Goal: Task Accomplishment & Management: Complete application form

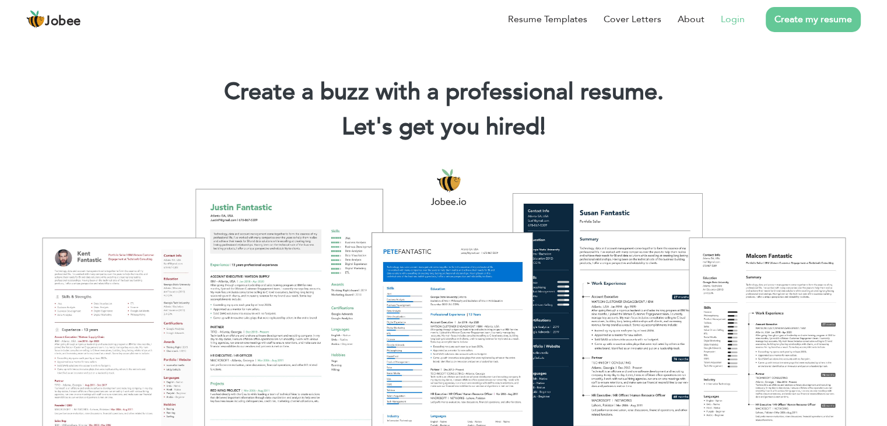
click at [729, 15] on link "Login" at bounding box center [733, 19] width 24 height 14
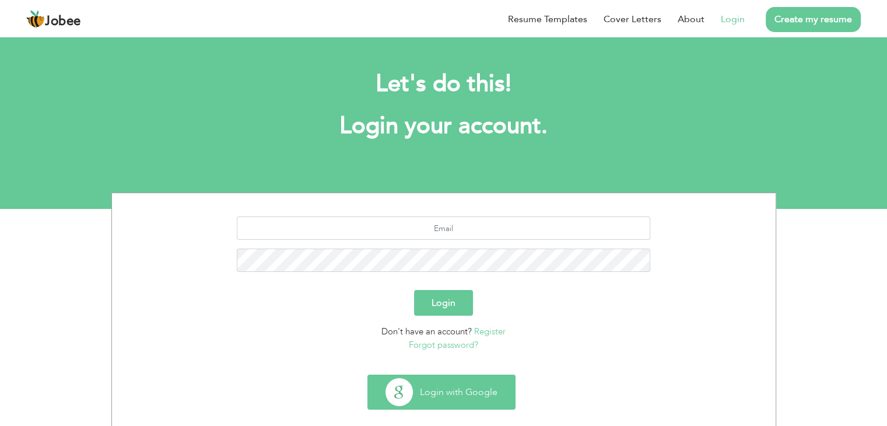
click at [456, 388] on button "Login with Google" at bounding box center [441, 392] width 147 height 34
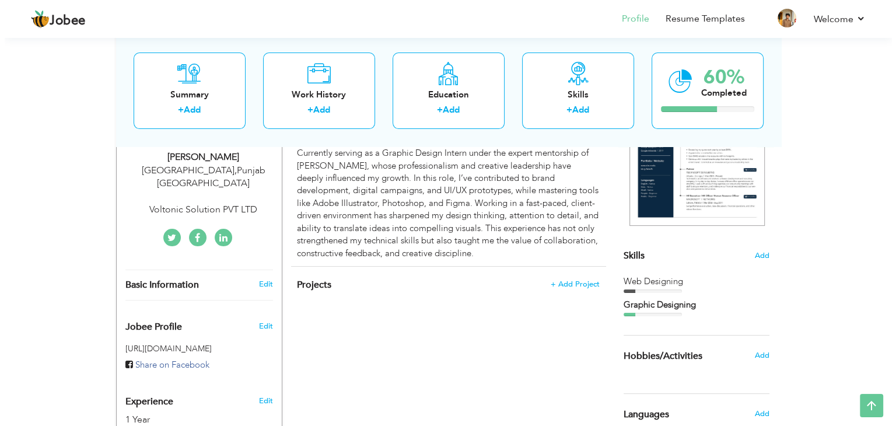
scroll to position [233, 0]
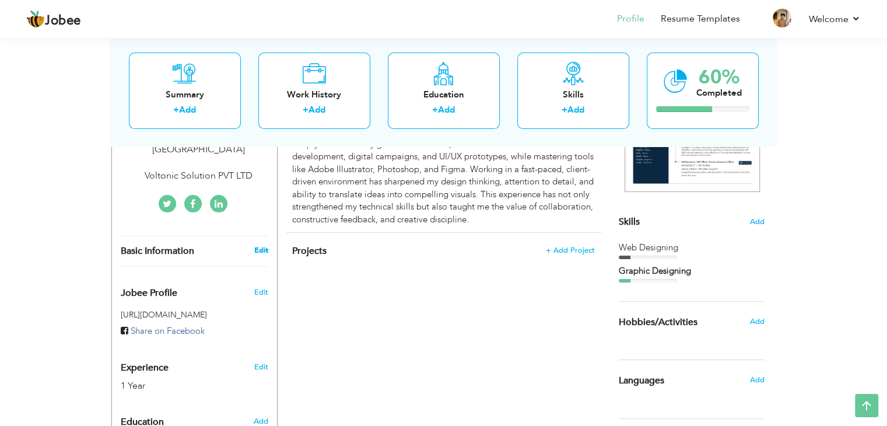
click at [258, 245] on link "Edit" at bounding box center [261, 250] width 14 height 11
type input "Junaid"
type input "[DEMOGRAPHIC_DATA]"
type input "03144646949"
select select "number:166"
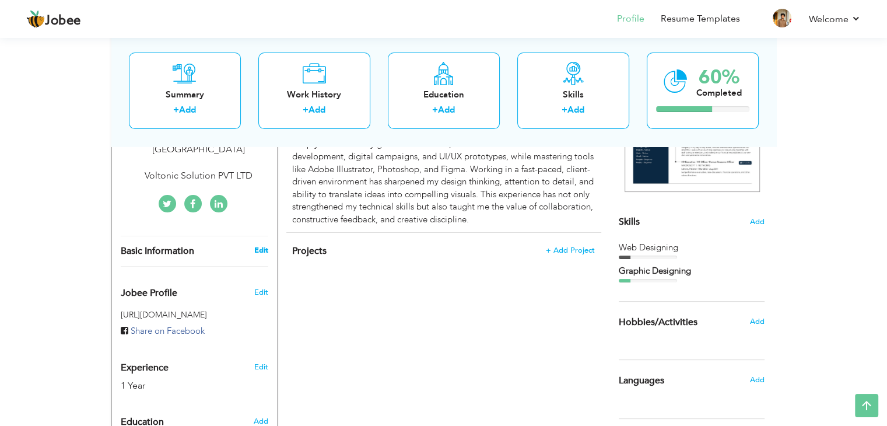
type input "[GEOGRAPHIC_DATA]"
select select "number:3"
type input "Voltonic Solution PVT LTD"
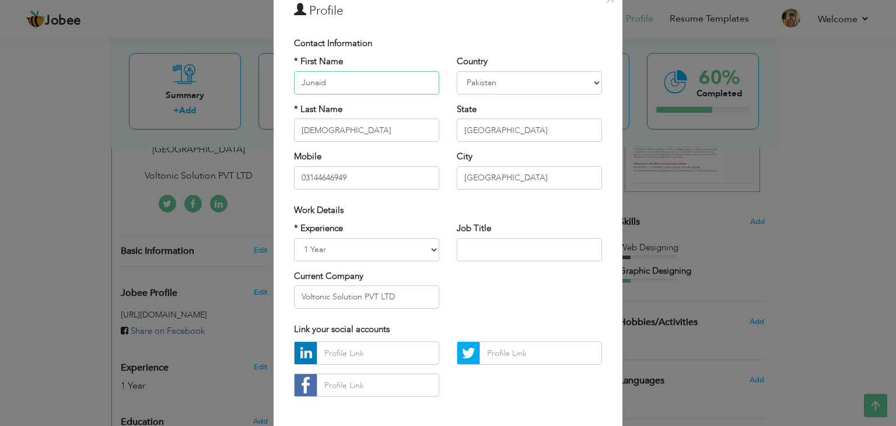
scroll to position [78, 0]
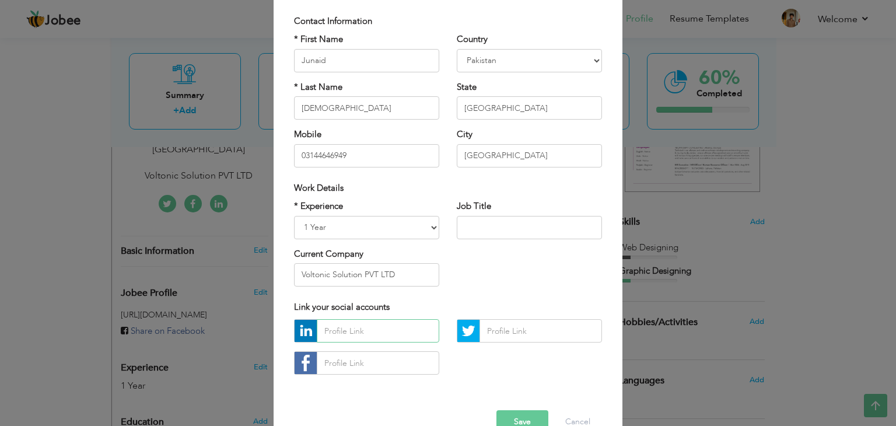
click at [372, 331] on input "text" at bounding box center [378, 330] width 123 height 23
click at [380, 331] on input "text" at bounding box center [378, 330] width 123 height 23
paste input "www.linkedin.com/in/ muhammad-junaid-4563b3292"
type input "www.linkedin.com/in/ muhammad-junaid-4563b3292"
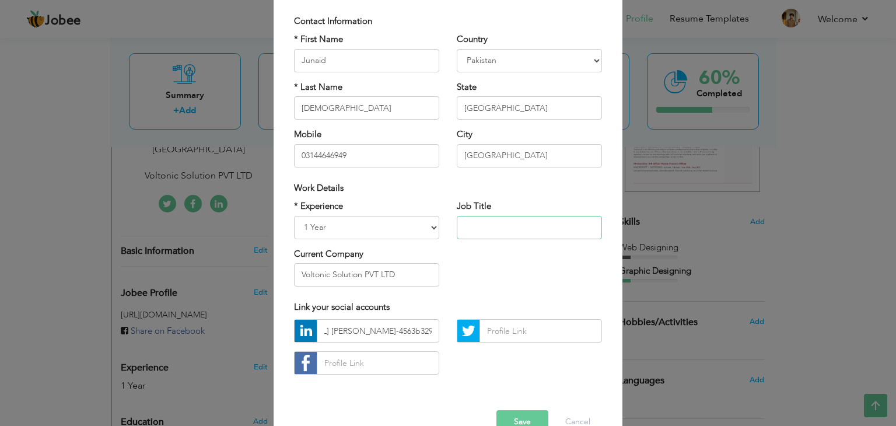
click at [478, 228] on input "text" at bounding box center [529, 227] width 145 height 23
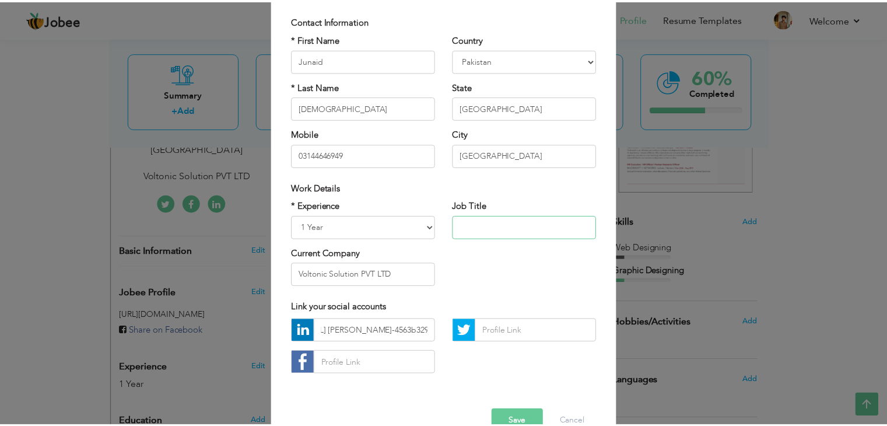
scroll to position [0, 0]
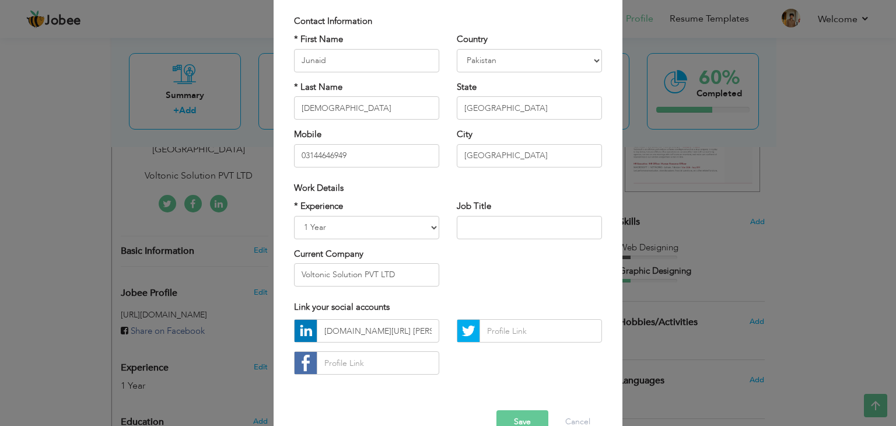
click at [523, 416] on button "Save" at bounding box center [522, 421] width 52 height 23
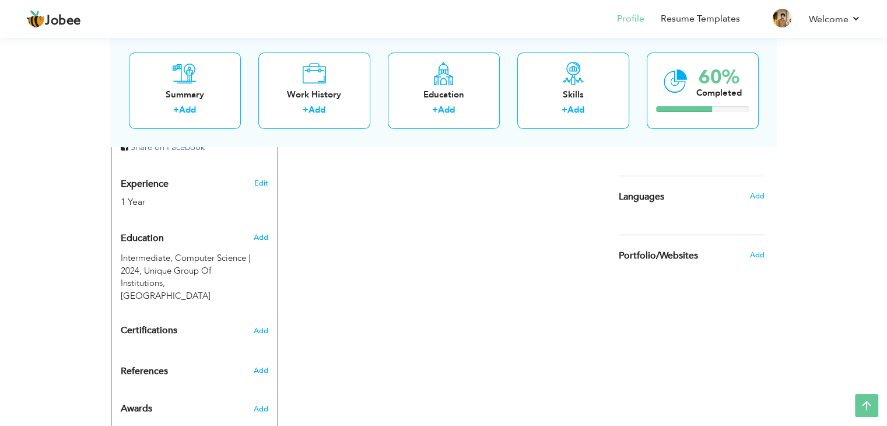
scroll to position [425, 0]
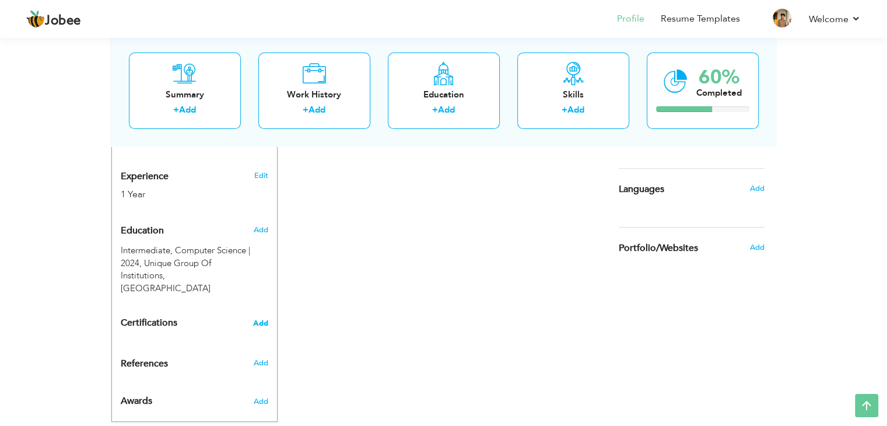
click at [264, 319] on span "Add" at bounding box center [260, 323] width 15 height 8
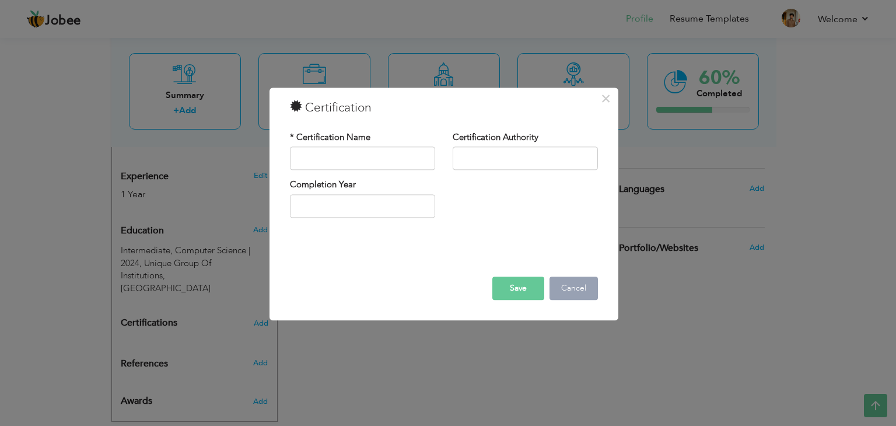
click at [567, 285] on button "Cancel" at bounding box center [574, 288] width 48 height 23
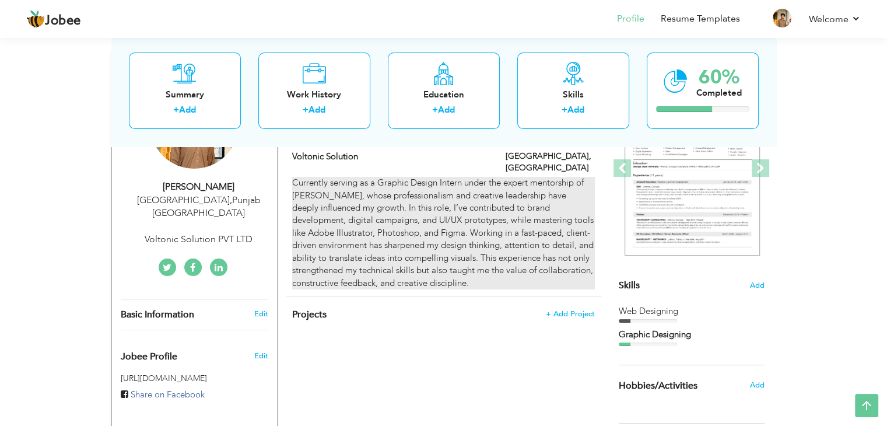
scroll to position [270, 0]
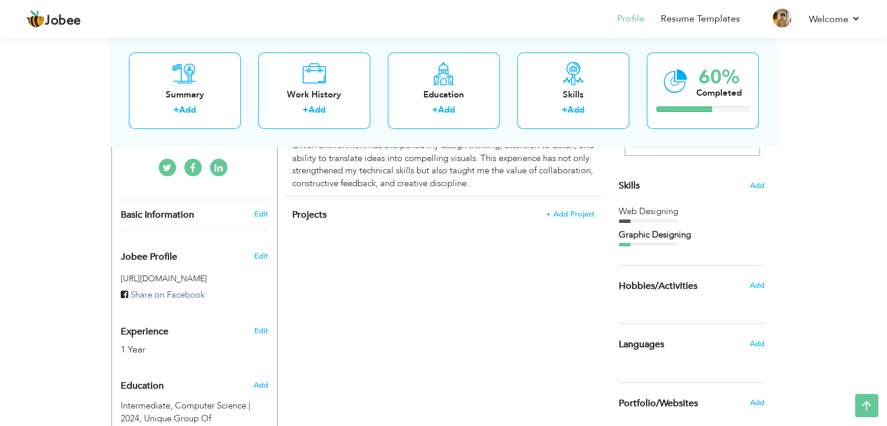
click at [665, 209] on div "Web Designing" at bounding box center [692, 211] width 146 height 12
click at [754, 186] on span "Add" at bounding box center [757, 185] width 15 height 11
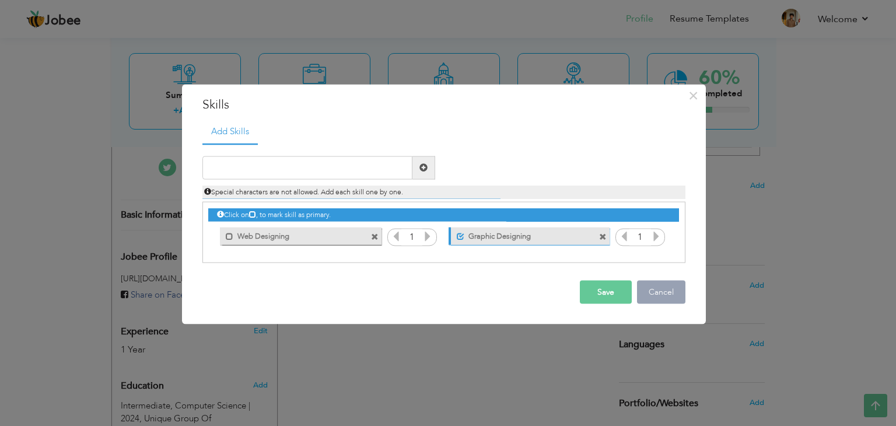
click at [656, 291] on button "Cancel" at bounding box center [661, 291] width 48 height 23
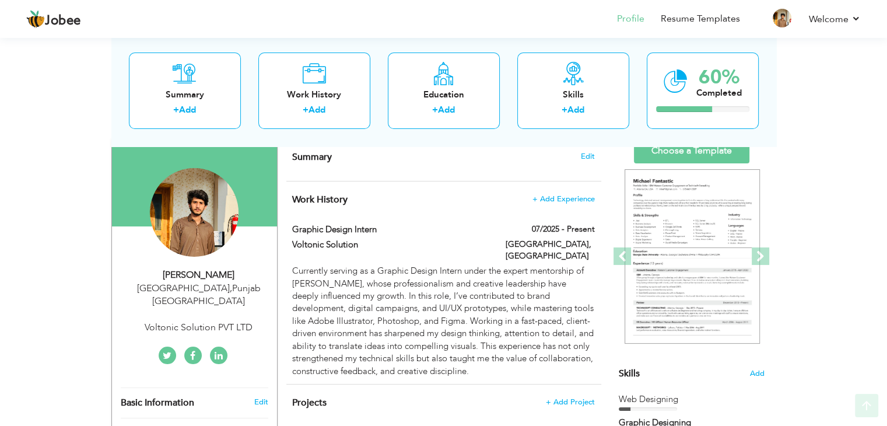
scroll to position [114, 0]
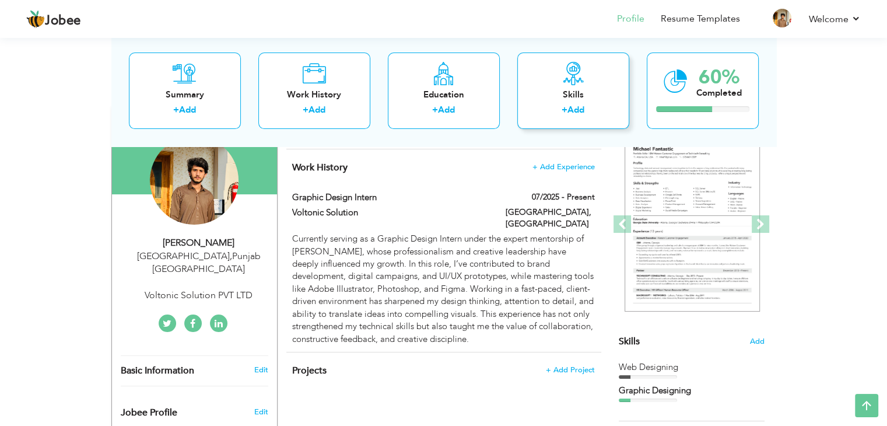
click at [544, 105] on div "+ Add" at bounding box center [573, 111] width 93 height 15
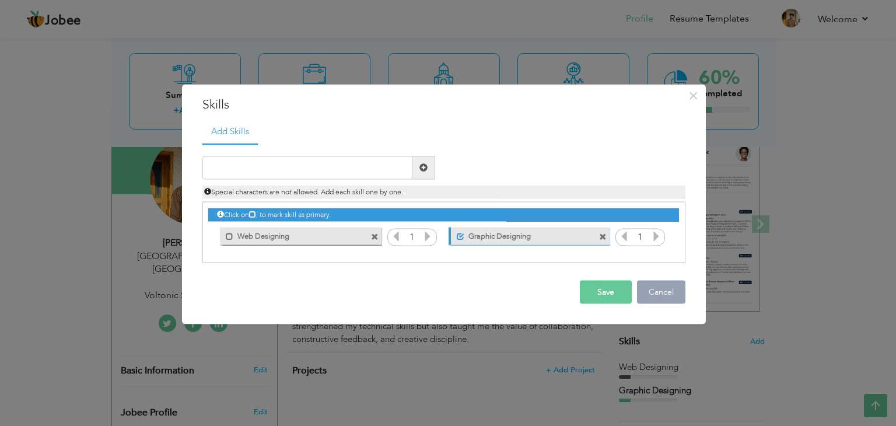
click at [651, 296] on button "Cancel" at bounding box center [661, 291] width 48 height 23
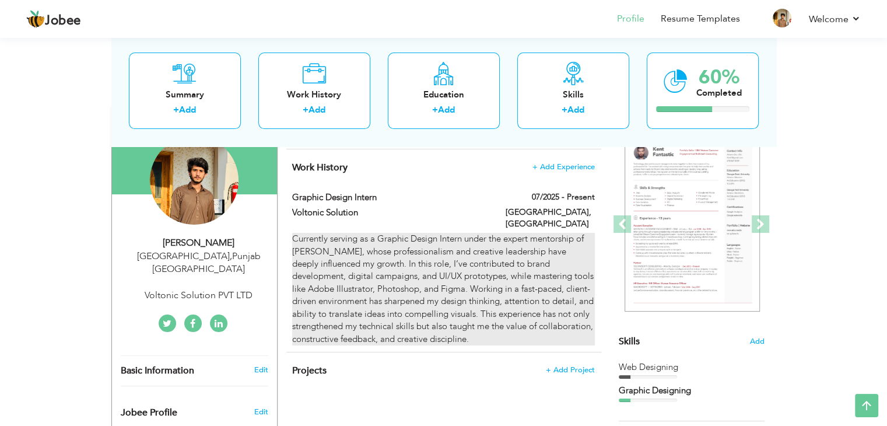
click at [590, 253] on div "Currently serving as a Graphic Design Intern under the expert mentorship of Sir…" at bounding box center [443, 289] width 302 height 113
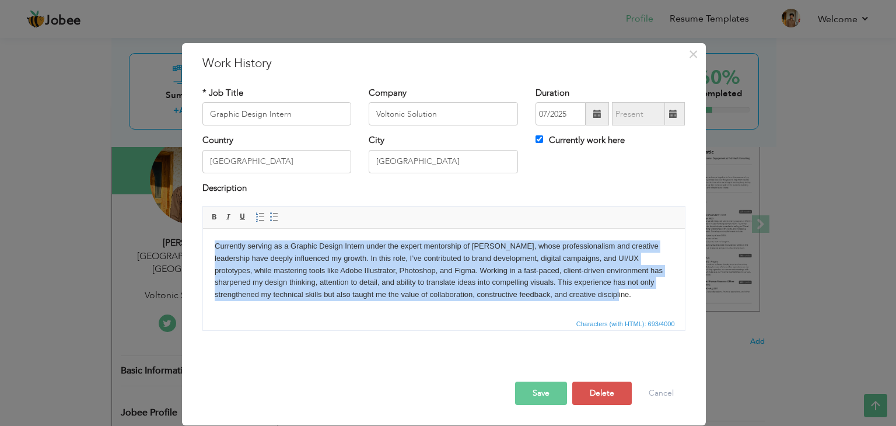
drag, startPoint x: 623, startPoint y: 307, endPoint x: 139, endPoint y: 198, distance: 495.7
click at [202, 229] on html "Currently serving as a Graphic Design Intern under the expert mentorship of Sir…" at bounding box center [443, 271] width 482 height 84
copy body "Currently serving as a Graphic Design Intern under the expert mentorship of Sir…"
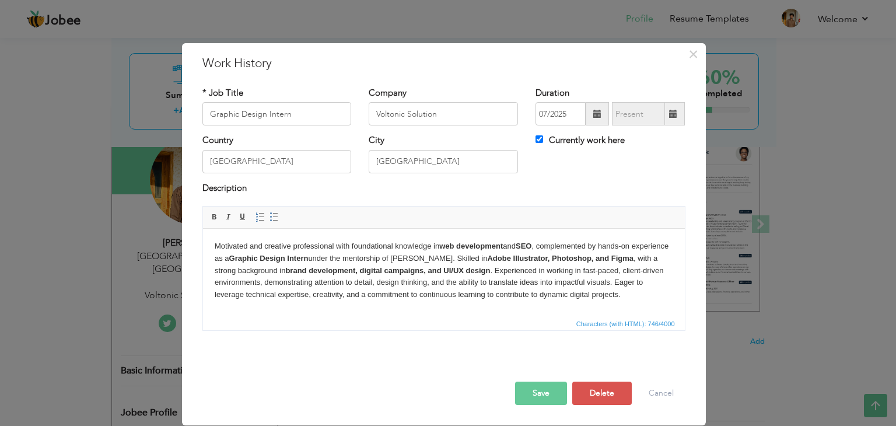
click at [556, 393] on button "Save" at bounding box center [541, 393] width 52 height 23
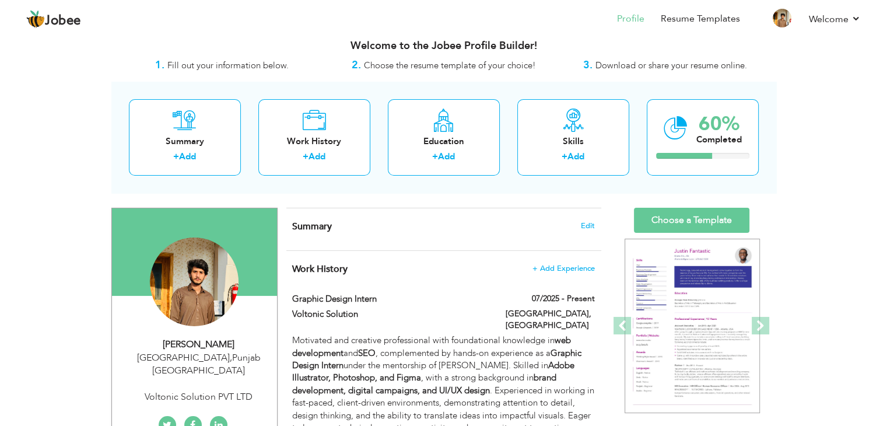
scroll to position [0, 0]
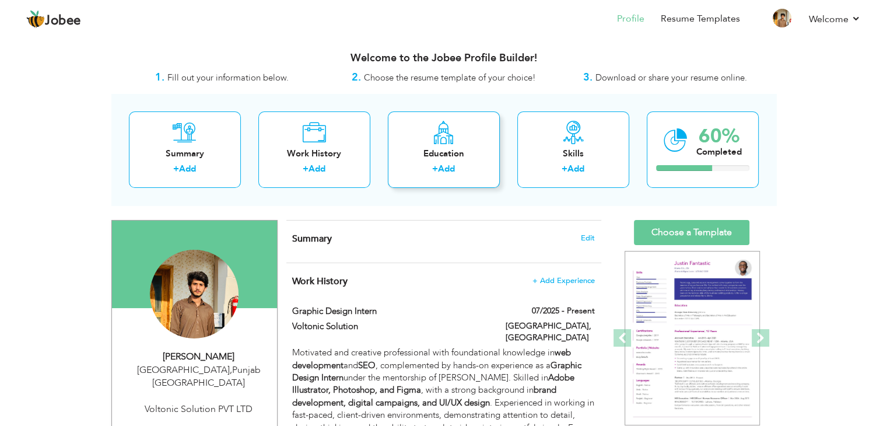
click at [471, 141] on div "Education + Add" at bounding box center [444, 149] width 112 height 76
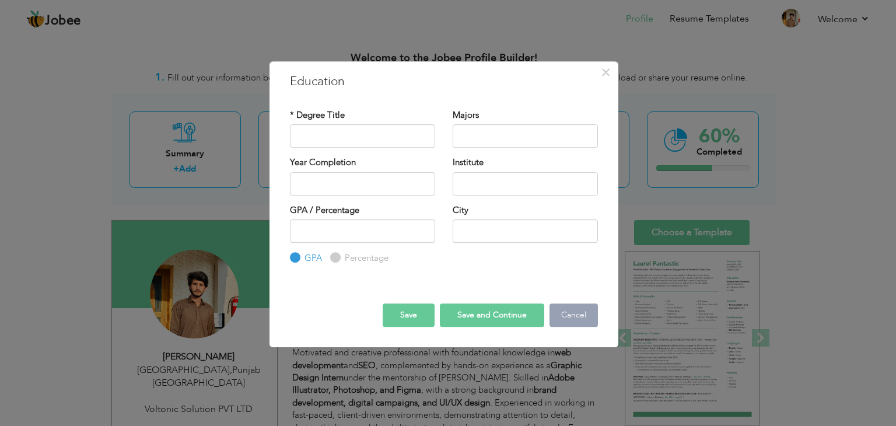
click at [570, 311] on button "Cancel" at bounding box center [574, 314] width 48 height 23
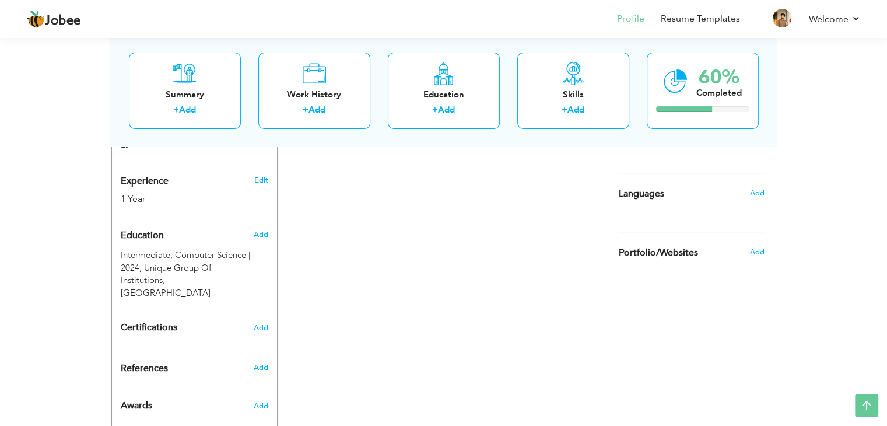
scroll to position [425, 0]
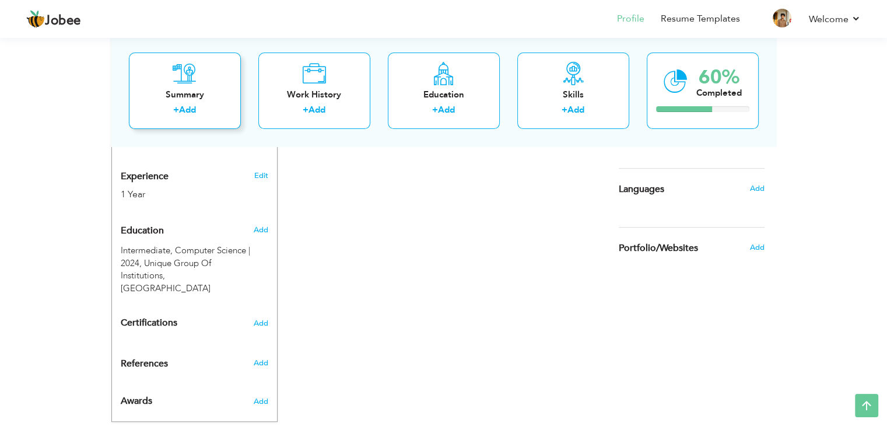
click at [187, 87] on div "Summary + Add" at bounding box center [185, 91] width 112 height 76
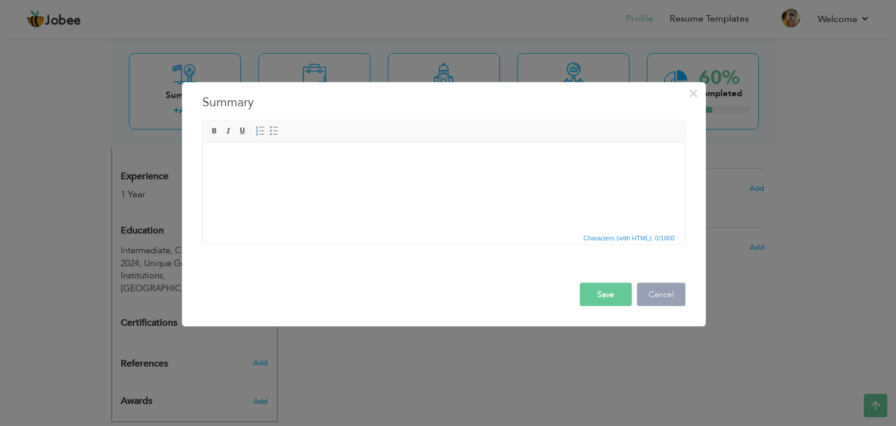
click at [653, 296] on button "Cancel" at bounding box center [661, 294] width 48 height 23
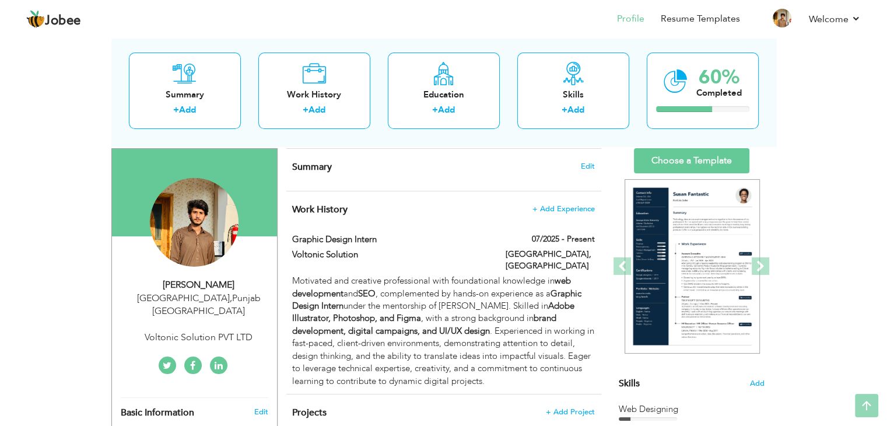
scroll to position [0, 0]
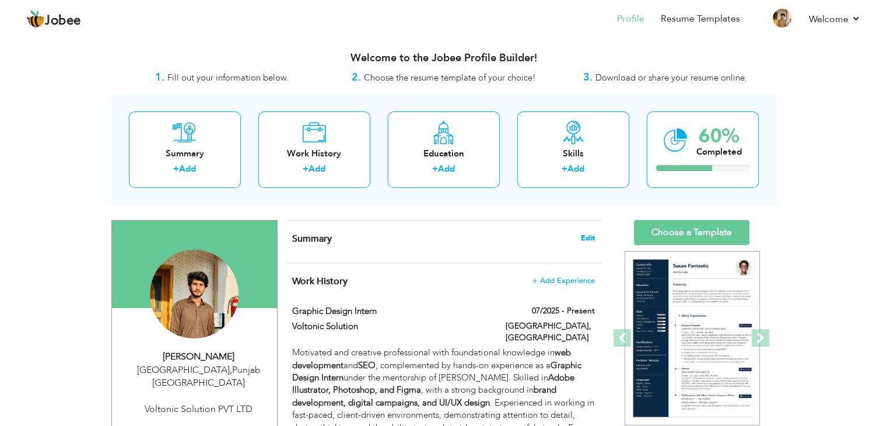
click at [585, 241] on span "Edit" at bounding box center [588, 238] width 14 height 8
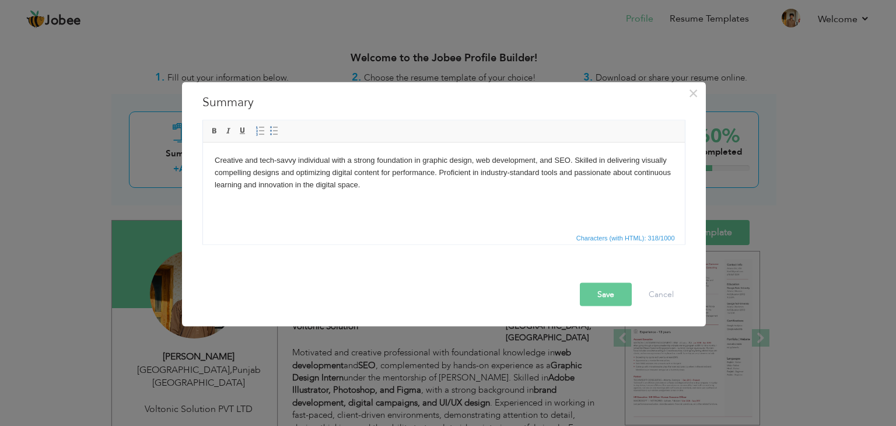
click at [611, 290] on button "Save" at bounding box center [606, 294] width 52 height 23
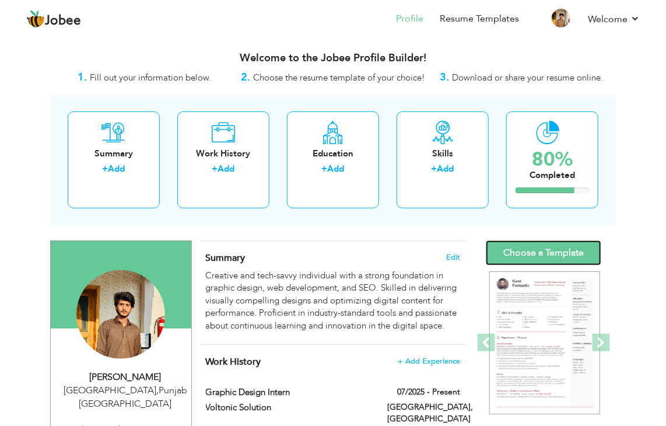
click at [554, 257] on link "Choose a Template" at bounding box center [544, 252] width 116 height 25
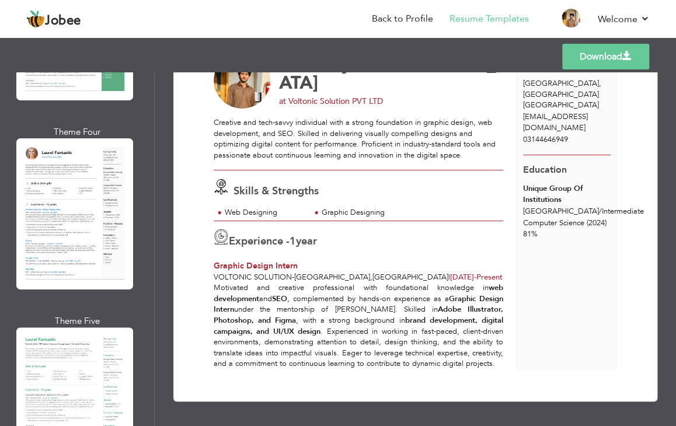
scroll to position [622, 0]
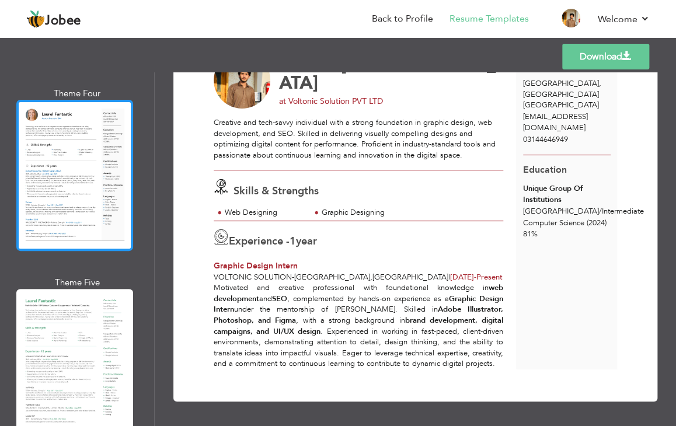
click at [78, 184] on div at bounding box center [74, 175] width 117 height 151
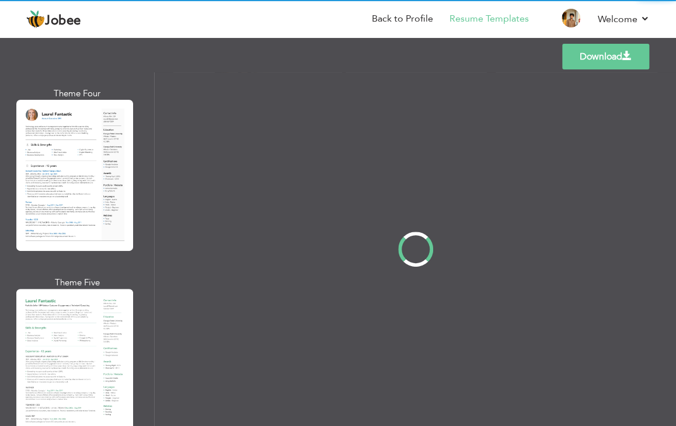
scroll to position [0, 0]
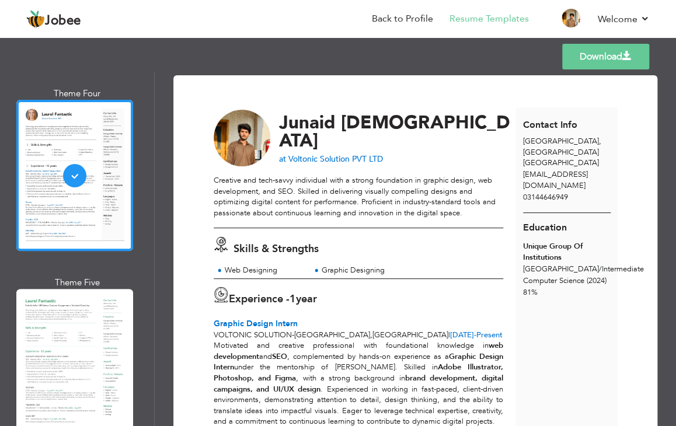
click at [438, 120] on span "[DEMOGRAPHIC_DATA]" at bounding box center [394, 131] width 230 height 43
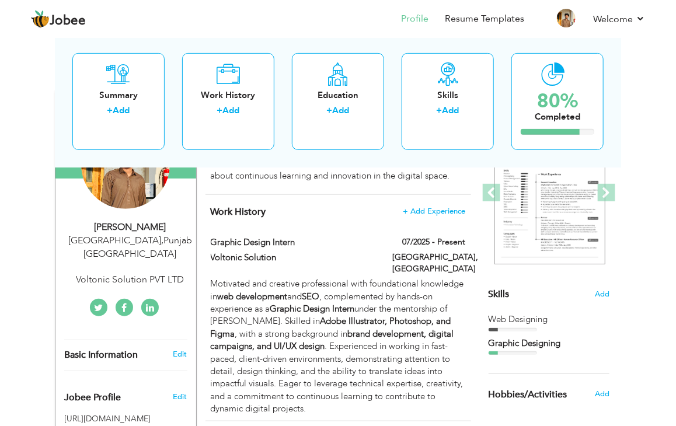
scroll to position [155, 0]
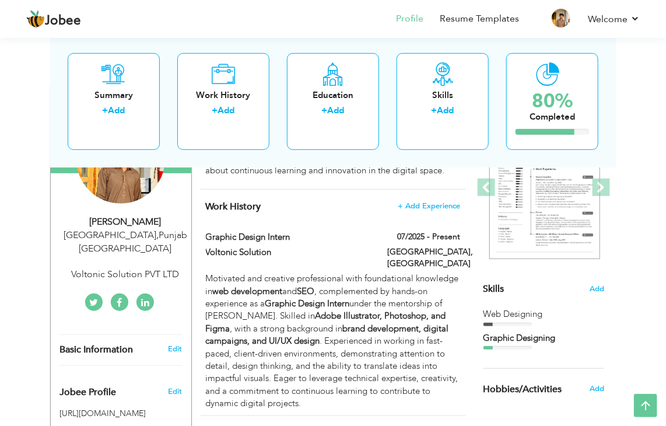
click at [169, 218] on div "Junaid Muhammad" at bounding box center [126, 221] width 132 height 13
select select "number:166"
select select "number:3"
type input "Voltonic Solution PVT LTD"
type input "www.linkedin.com/in/ muhammad-junaid-4563b3292"
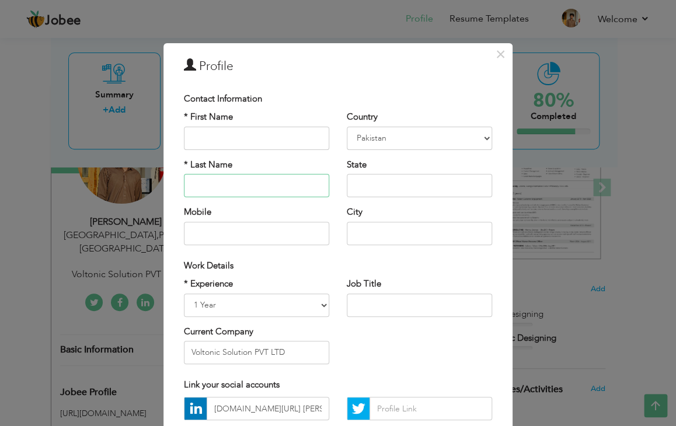
click at [247, 190] on input "text" at bounding box center [256, 185] width 145 height 23
type input "M"
type input "Junaid"
click at [256, 134] on input "text" at bounding box center [256, 138] width 145 height 23
type input "J"
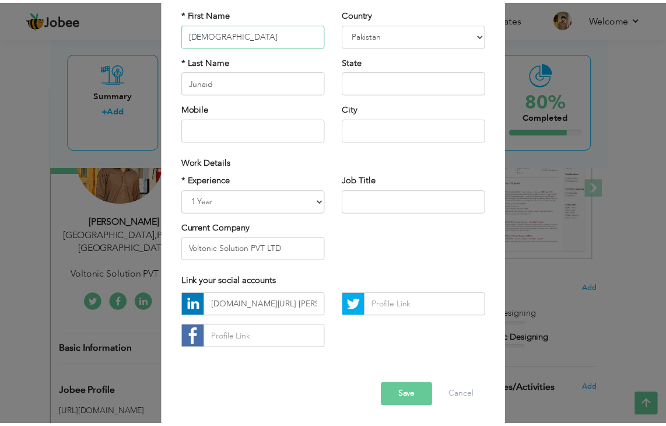
scroll to position [106, 0]
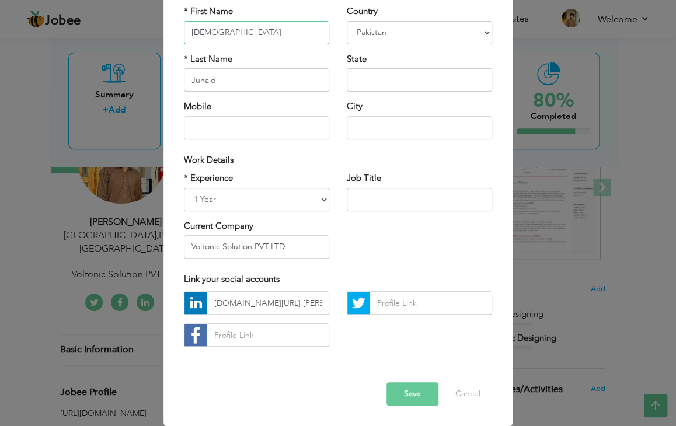
type input "[DEMOGRAPHIC_DATA]"
click at [407, 386] on button "Save" at bounding box center [412, 393] width 52 height 23
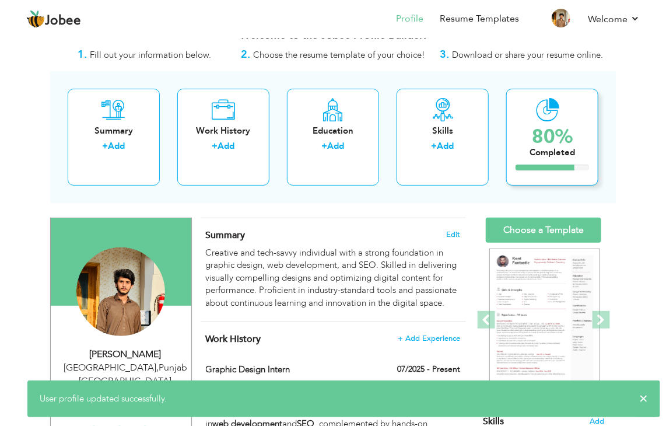
scroll to position [0, 0]
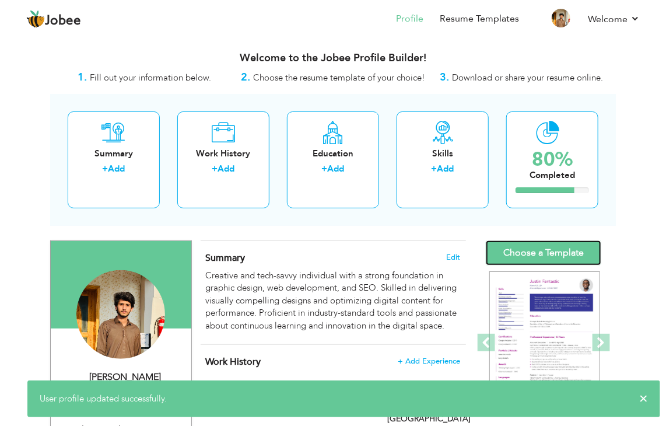
click at [559, 250] on link "Choose a Template" at bounding box center [544, 252] width 116 height 25
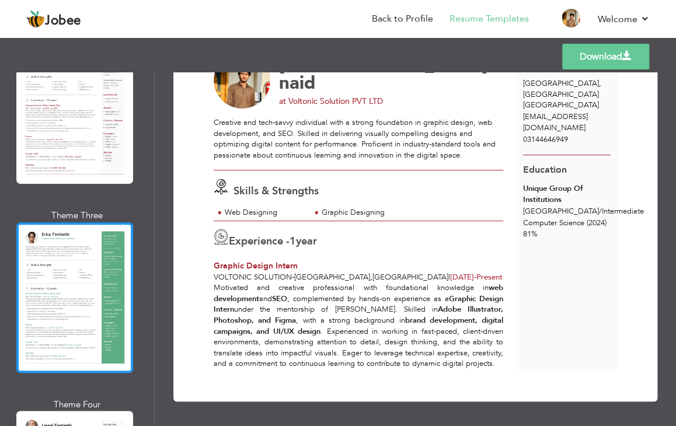
scroll to position [467, 0]
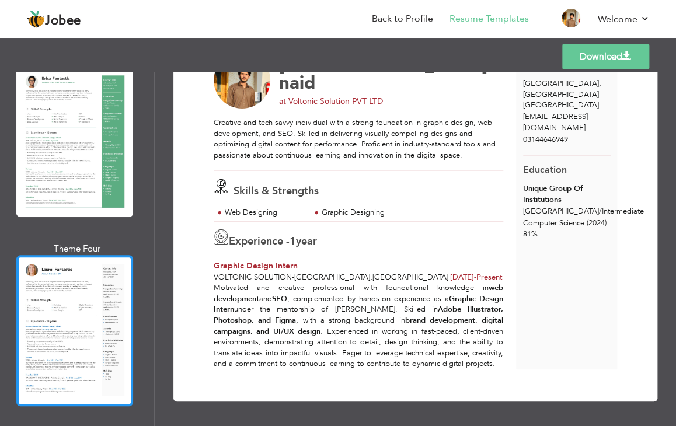
click at [72, 300] on div at bounding box center [74, 330] width 117 height 151
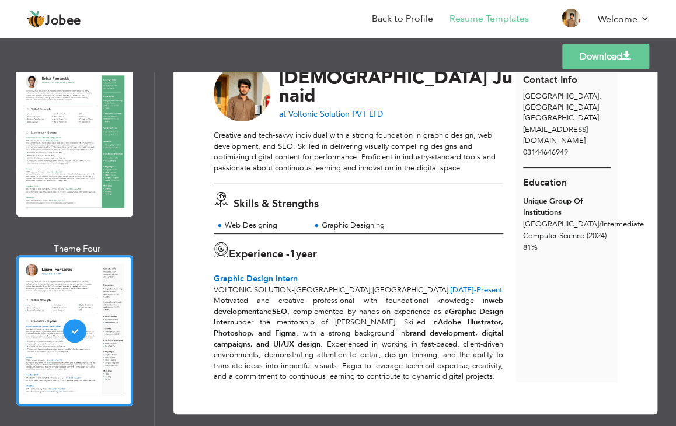
scroll to position [67, 0]
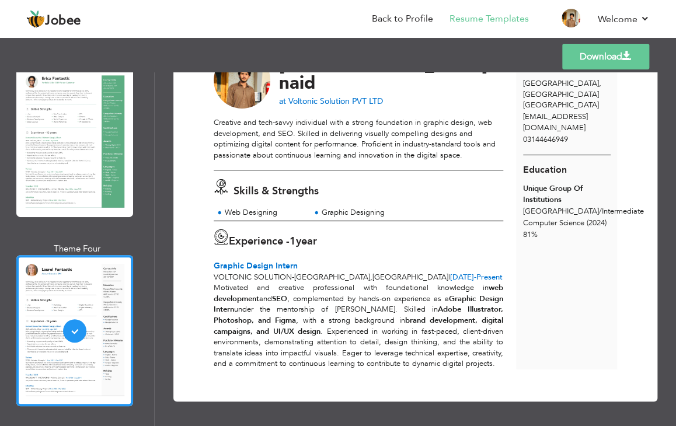
click at [592, 58] on link "Download" at bounding box center [605, 57] width 87 height 26
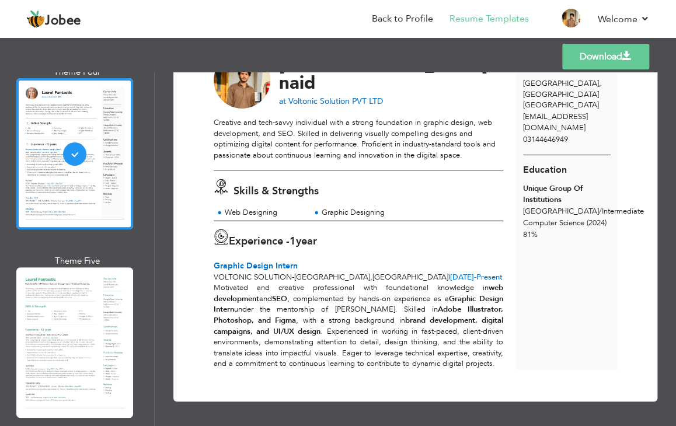
scroll to position [700, 0]
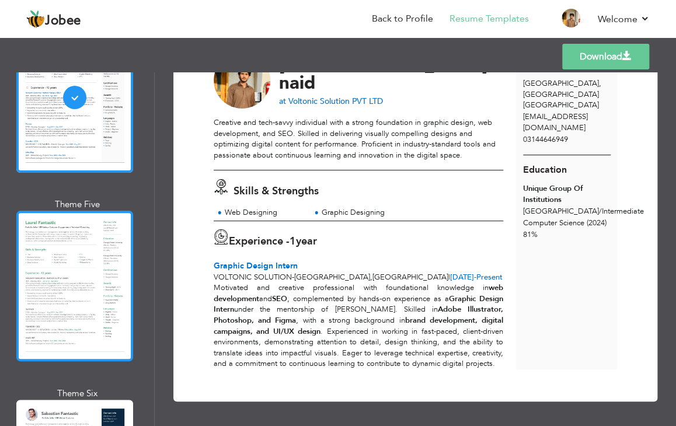
click at [85, 271] on div at bounding box center [74, 286] width 117 height 151
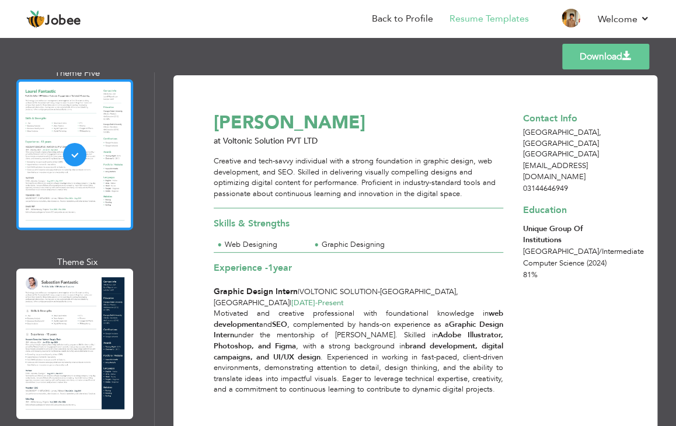
scroll to position [933, 0]
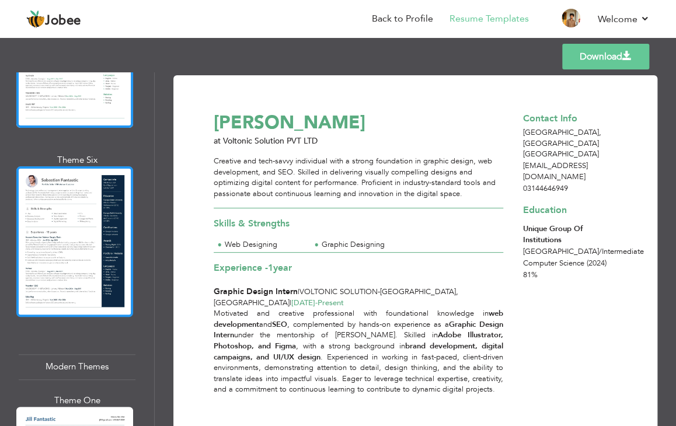
click at [106, 208] on div at bounding box center [74, 241] width 117 height 151
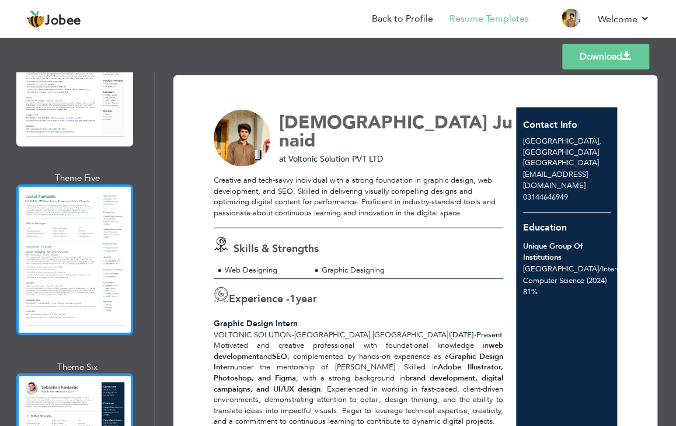
scroll to position [700, 0]
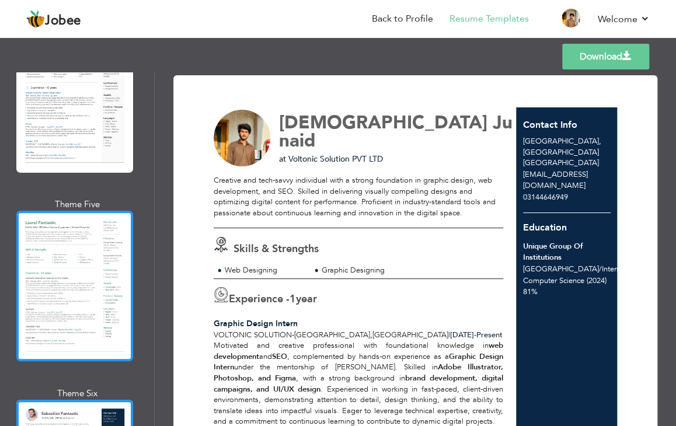
click at [74, 239] on div at bounding box center [74, 286] width 117 height 151
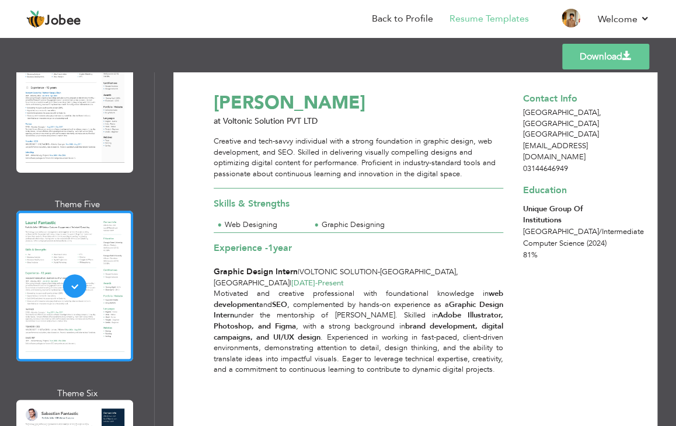
scroll to position [0, 0]
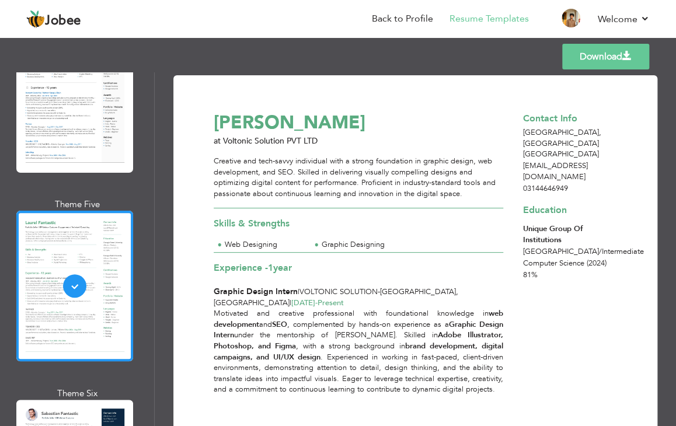
click at [639, 55] on link "Download" at bounding box center [605, 57] width 87 height 26
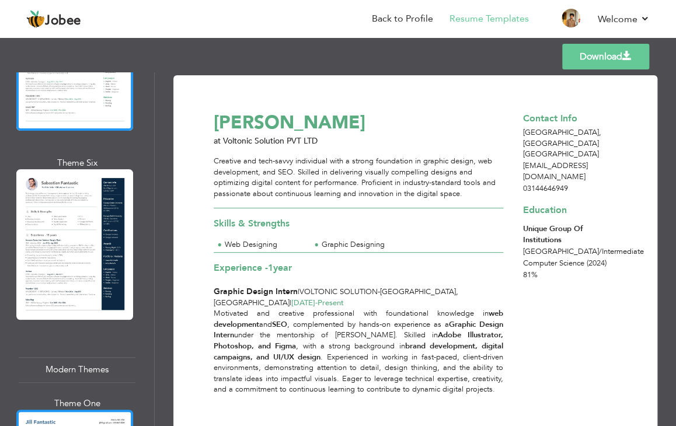
scroll to position [1089, 0]
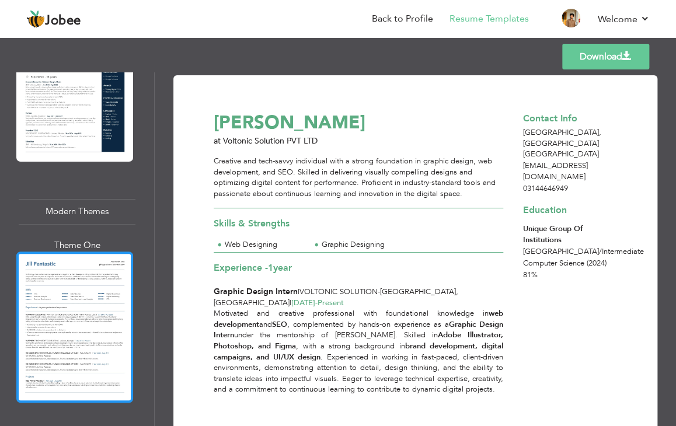
click at [72, 261] on div at bounding box center [74, 326] width 117 height 151
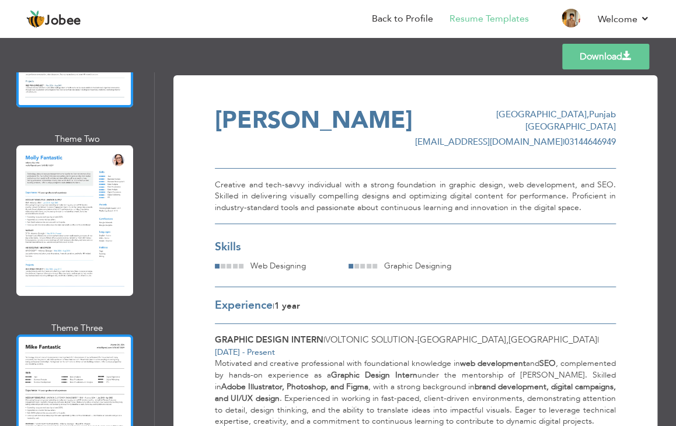
scroll to position [1478, 0]
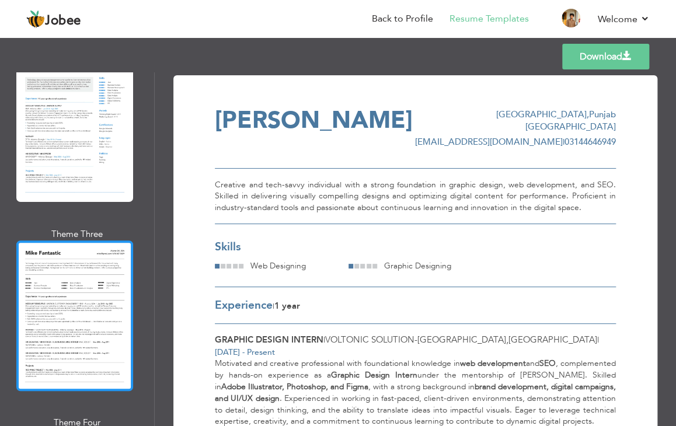
click at [78, 284] on div at bounding box center [74, 315] width 117 height 151
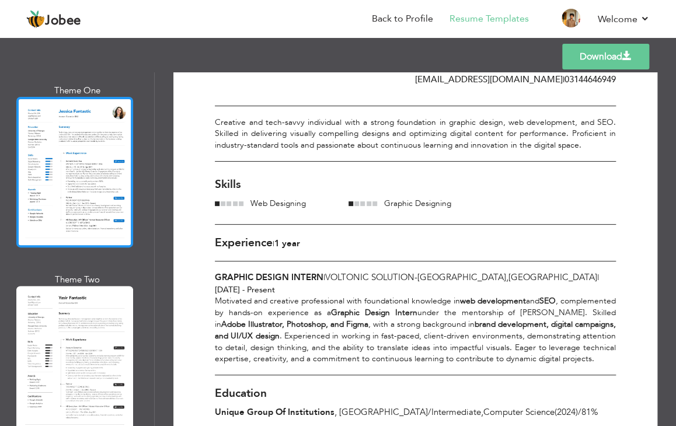
scroll to position [2100, 0]
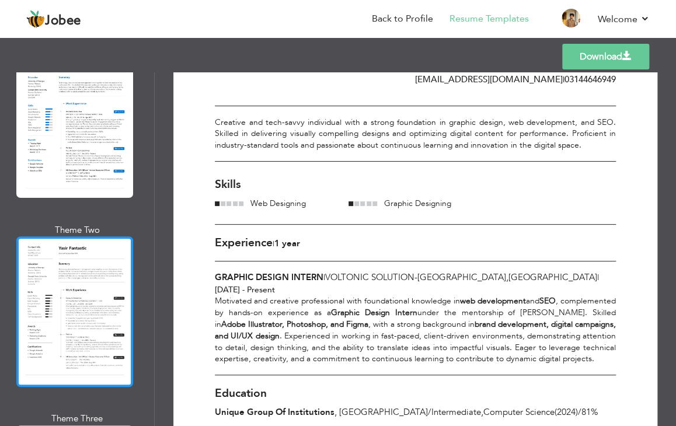
click at [100, 257] on div at bounding box center [74, 311] width 117 height 151
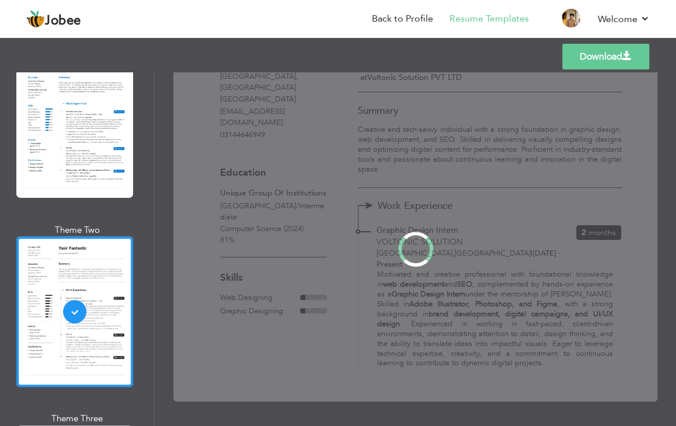
scroll to position [0, 0]
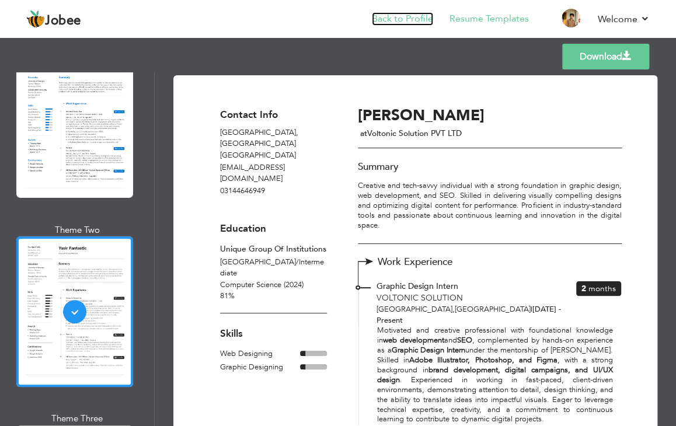
click at [389, 22] on link "Back to Profile" at bounding box center [402, 18] width 61 height 13
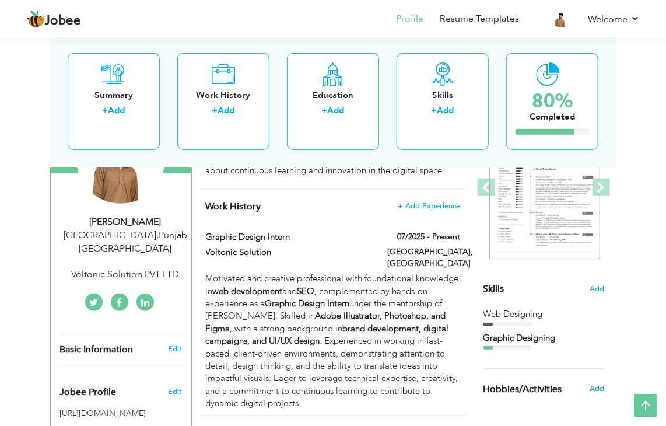
click at [516, 316] on div "Web Designing" at bounding box center [544, 314] width 121 height 12
drag, startPoint x: 513, startPoint y: 327, endPoint x: 509, endPoint y: 322, distance: 6.7
click at [513, 327] on div "Web Designing Graphic Designing" at bounding box center [544, 328] width 121 height 41
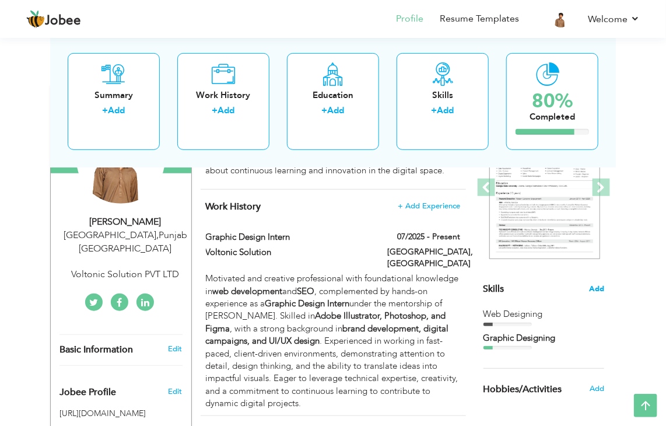
click at [593, 286] on span "Add" at bounding box center [596, 289] width 15 height 11
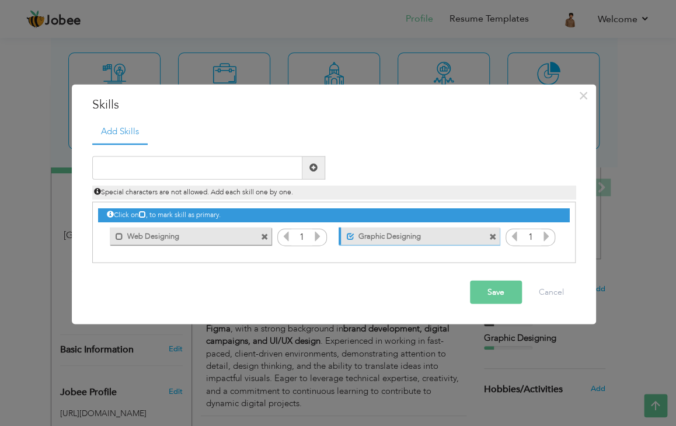
click at [403, 236] on label "Graphic Designing" at bounding box center [412, 235] width 116 height 15
click at [414, 236] on label "Graphic Designing" at bounding box center [411, 235] width 118 height 15
click at [216, 236] on label "Web Designing" at bounding box center [182, 235] width 118 height 15
click at [318, 240] on icon at bounding box center [317, 235] width 11 height 11
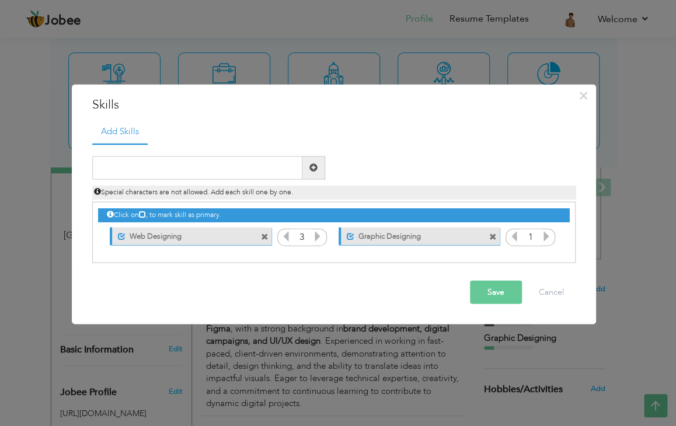
click at [318, 240] on icon at bounding box center [317, 235] width 11 height 11
click at [318, 239] on icon at bounding box center [317, 235] width 11 height 11
click at [544, 236] on icon at bounding box center [546, 235] width 11 height 11
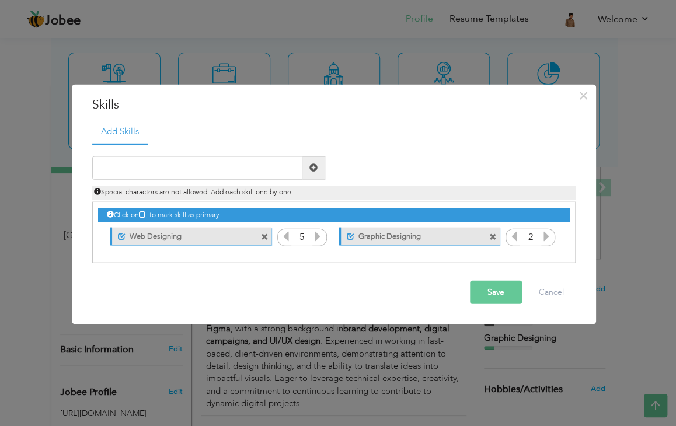
click at [544, 236] on icon at bounding box center [546, 235] width 11 height 11
click at [513, 236] on icon at bounding box center [514, 235] width 11 height 11
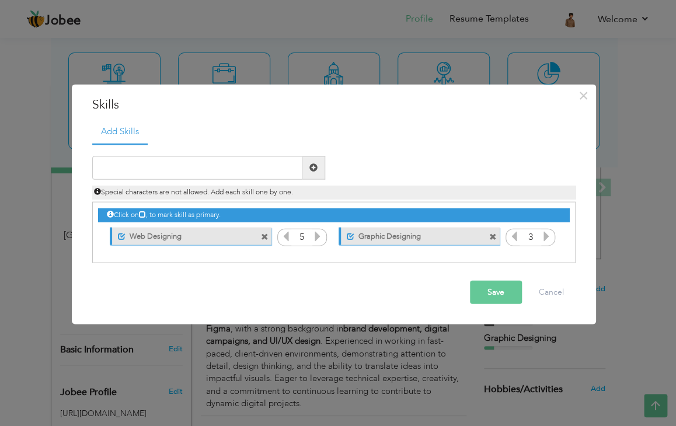
click at [285, 234] on icon at bounding box center [286, 235] width 11 height 11
click at [541, 239] on icon at bounding box center [546, 235] width 11 height 11
click at [495, 287] on button "Save" at bounding box center [496, 291] width 52 height 23
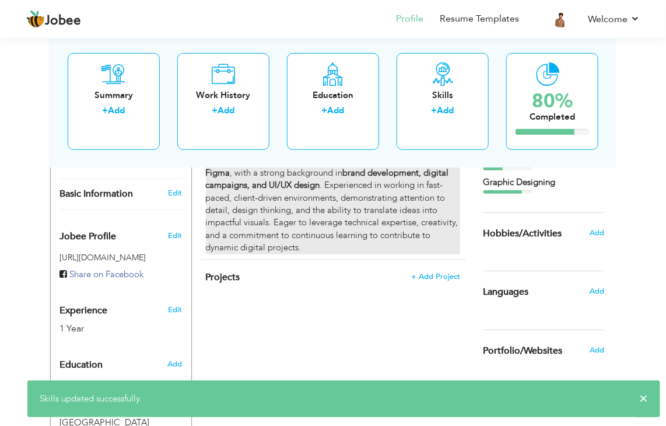
scroll to position [233, 0]
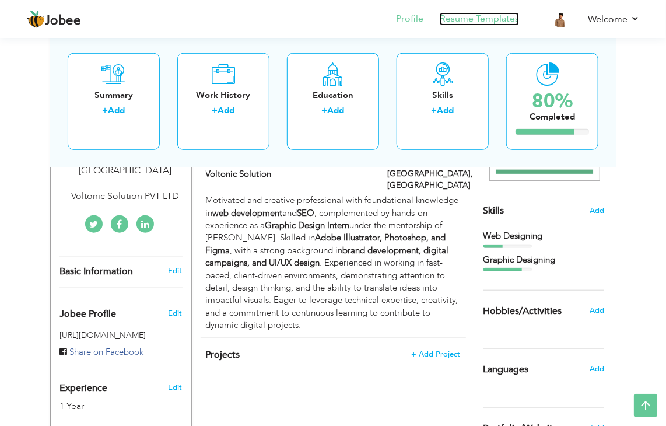
click at [488, 20] on link "Resume Templates" at bounding box center [479, 18] width 79 height 13
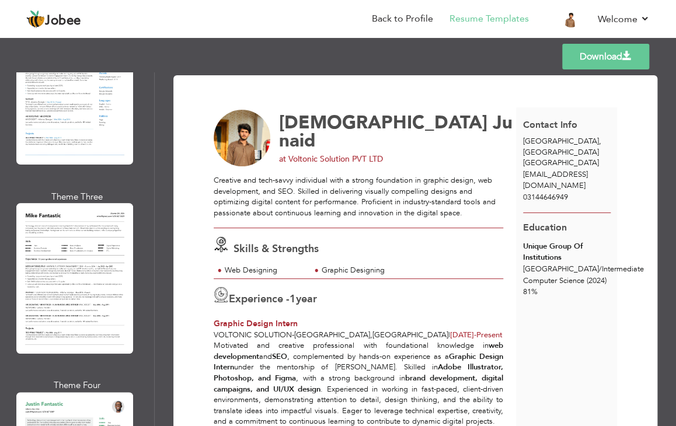
scroll to position [1555, 0]
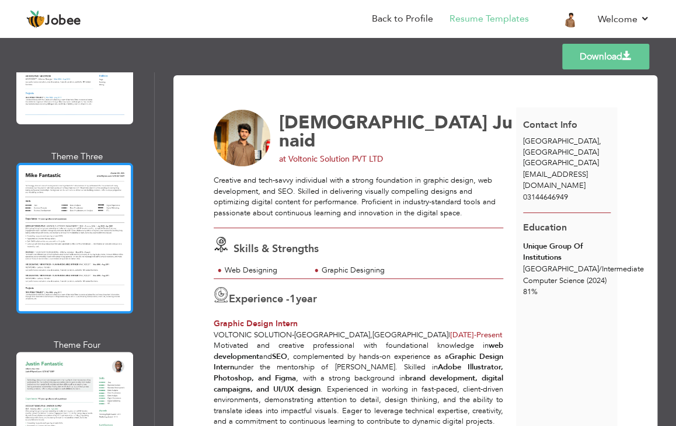
click at [78, 223] on div at bounding box center [74, 238] width 117 height 151
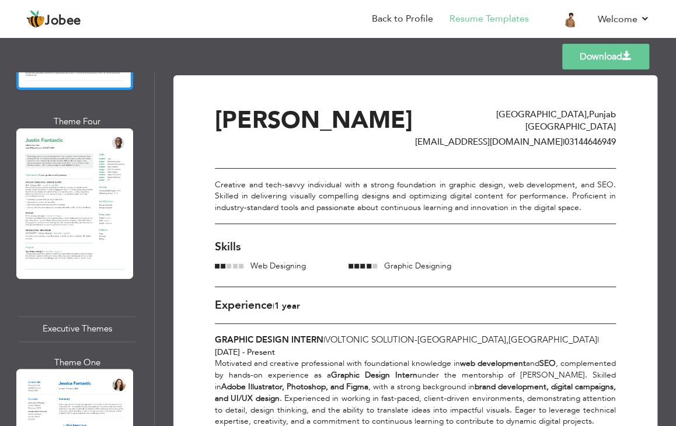
scroll to position [1789, 0]
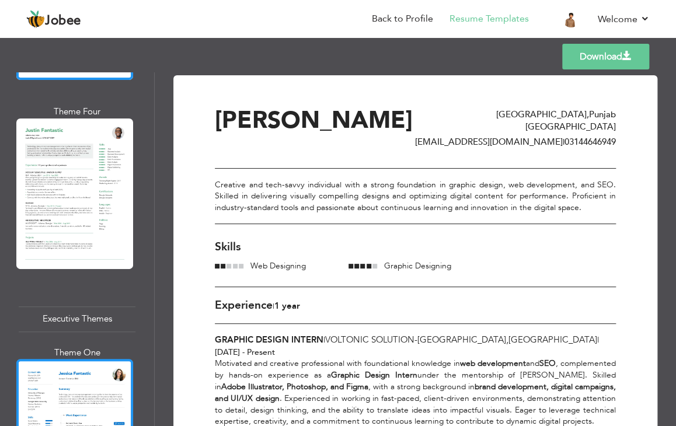
click at [92, 361] on div at bounding box center [74, 434] width 117 height 151
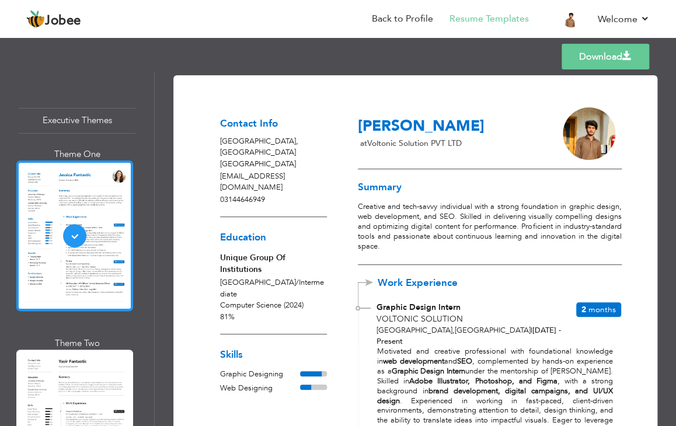
scroll to position [2022, 0]
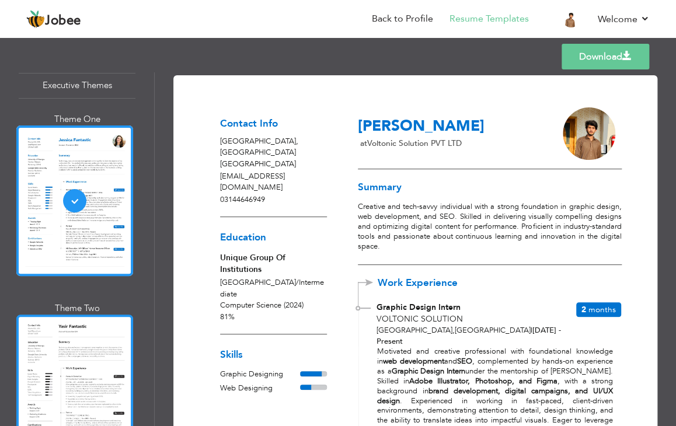
click at [76, 314] on div at bounding box center [74, 389] width 117 height 151
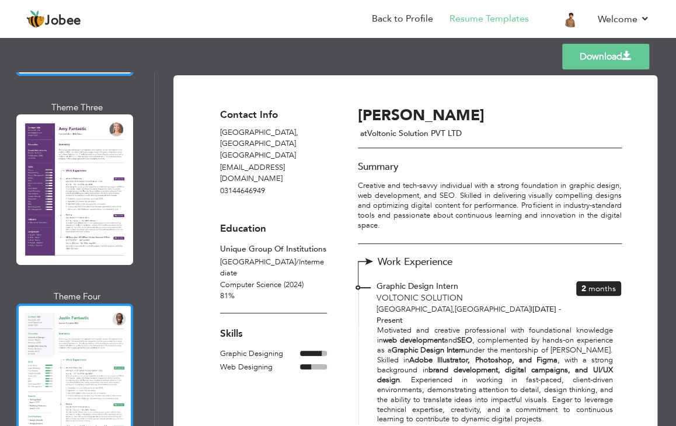
scroll to position [2567, 0]
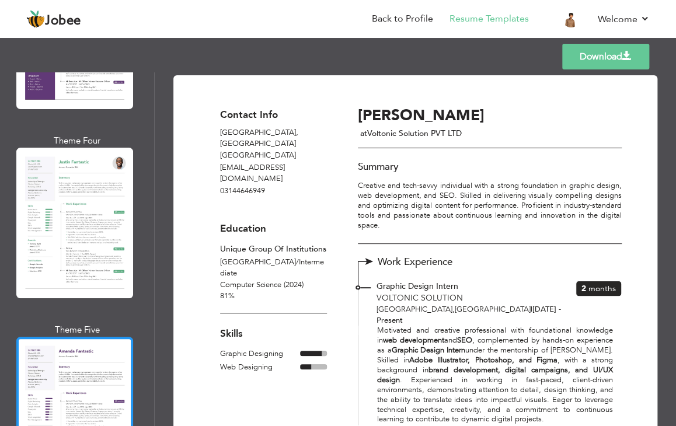
click at [87, 337] on div at bounding box center [74, 412] width 117 height 151
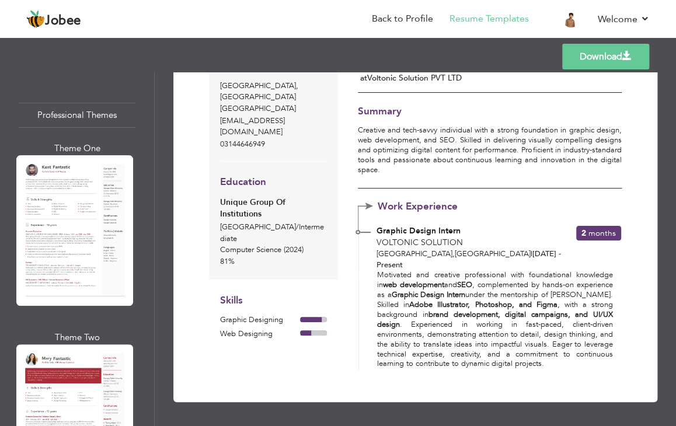
scroll to position [0, 0]
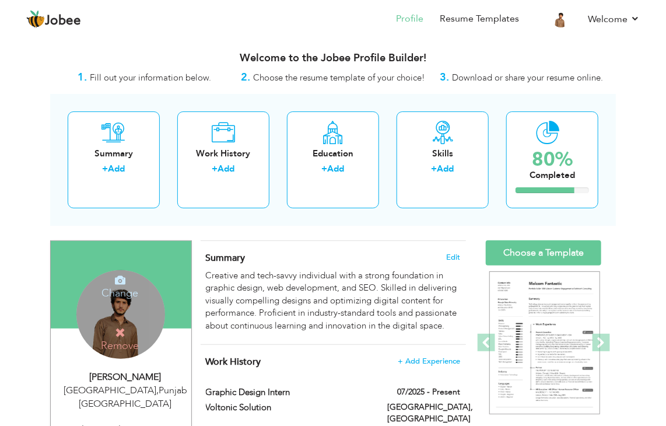
click at [156, 328] on h4 "Remove" at bounding box center [119, 339] width 83 height 25
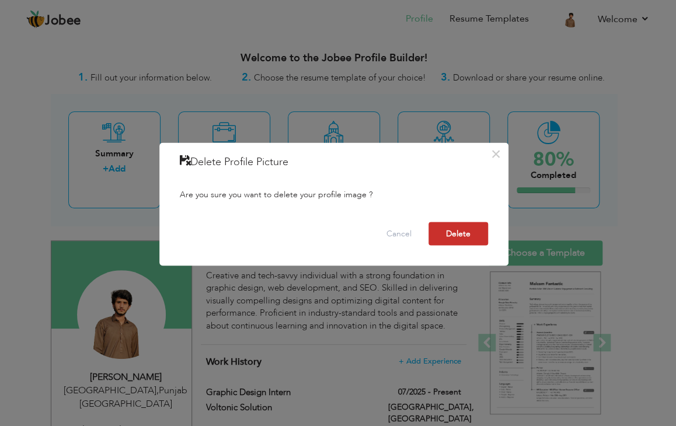
click at [461, 237] on button "Delete" at bounding box center [458, 233] width 60 height 23
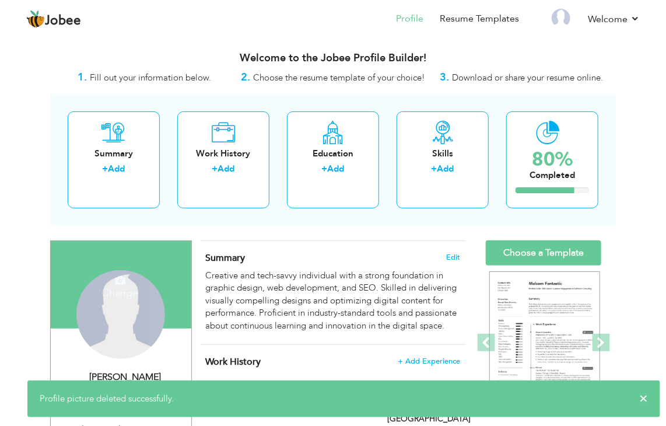
click at [107, 297] on h4 "Change" at bounding box center [119, 285] width 83 height 28
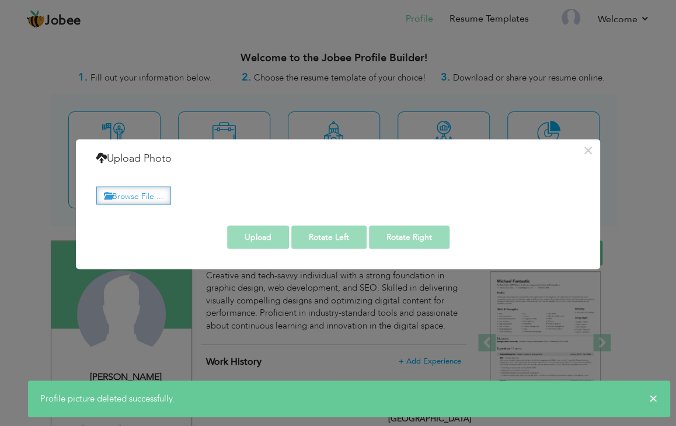
click at [137, 195] on label "Browse File ..." at bounding box center [133, 195] width 75 height 18
click at [0, 0] on input "Browse File ..." at bounding box center [0, 0] width 0 height 0
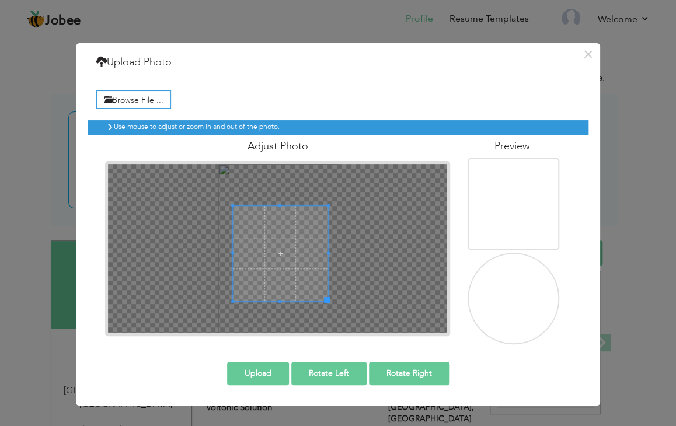
click at [296, 249] on span at bounding box center [280, 253] width 95 height 95
click at [296, 249] on span at bounding box center [279, 244] width 95 height 95
click at [509, 225] on img at bounding box center [512, 209] width 114 height 163
click at [276, 370] on button "Upload" at bounding box center [258, 373] width 62 height 23
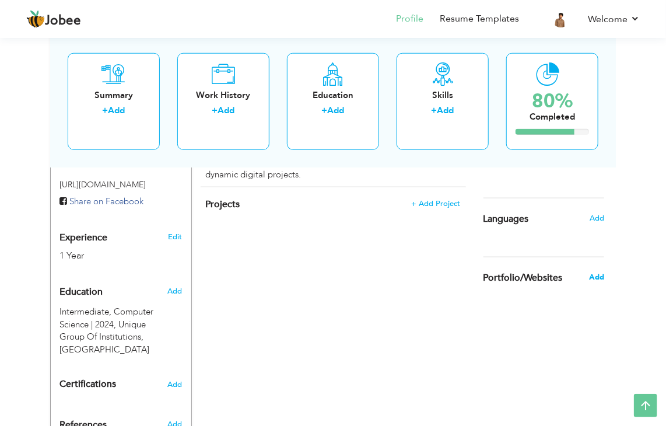
scroll to position [389, 0]
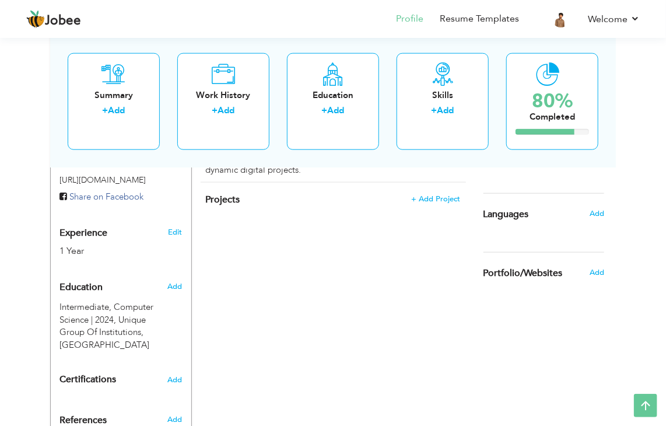
click at [604, 211] on h6 "Add" at bounding box center [597, 213] width 15 height 11
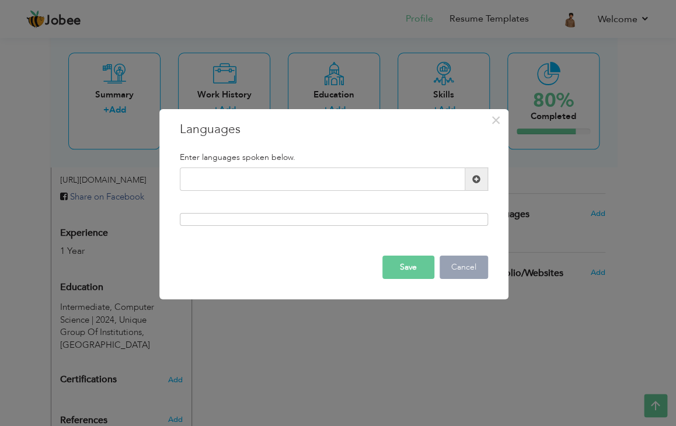
click at [475, 270] on button "Cancel" at bounding box center [463, 267] width 48 height 23
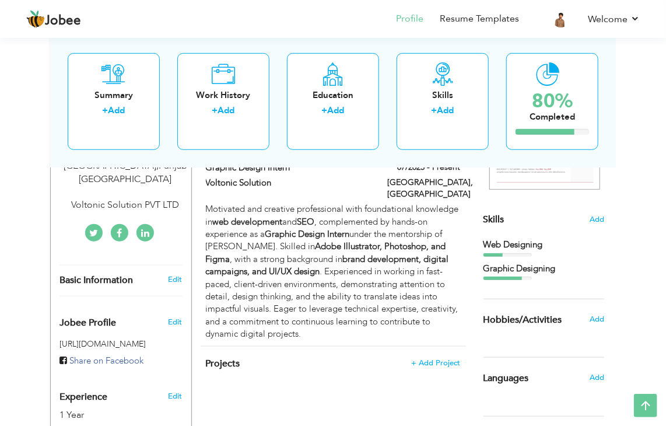
scroll to position [69, 0]
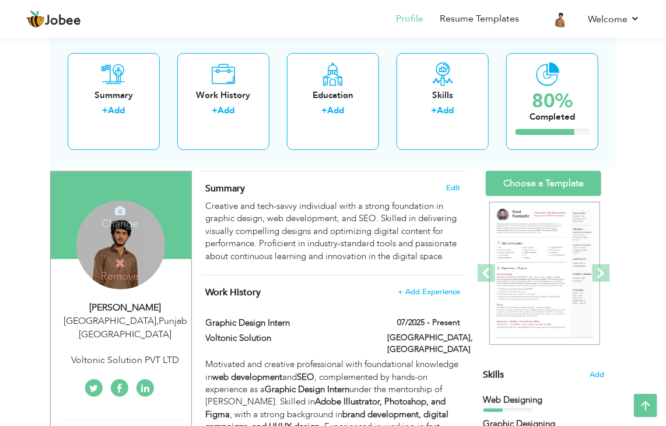
click at [120, 237] on div "Change Remove" at bounding box center [120, 245] width 89 height 89
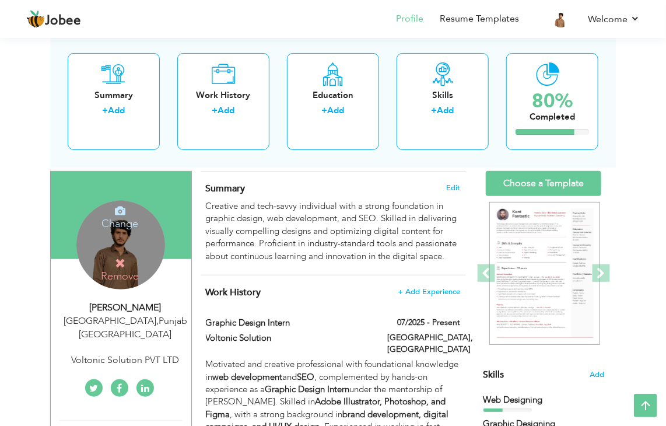
click at [127, 221] on h4 "Change" at bounding box center [119, 216] width 83 height 28
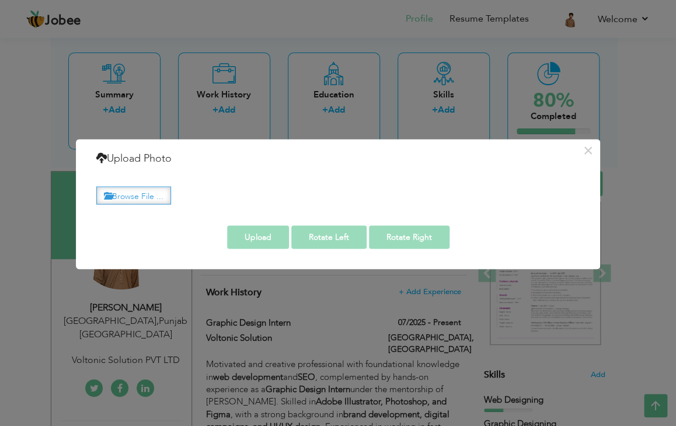
click at [141, 200] on label "Browse File ..." at bounding box center [133, 195] width 75 height 18
click at [0, 0] on input "Browse File ..." at bounding box center [0, 0] width 0 height 0
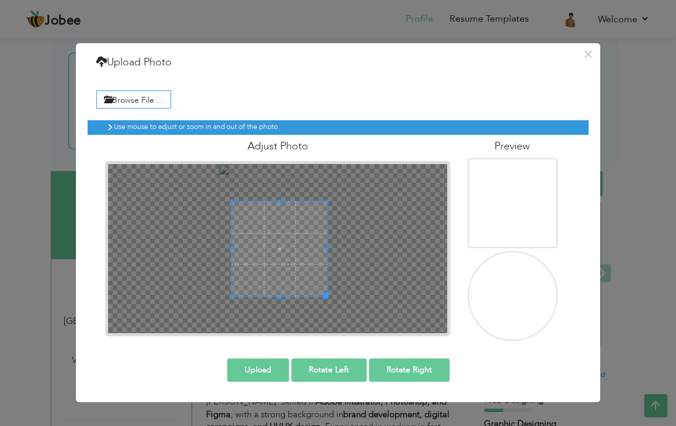
click at [279, 246] on span at bounding box center [279, 248] width 95 height 95
click at [282, 252] on span at bounding box center [282, 254] width 95 height 95
click at [282, 249] on span at bounding box center [282, 251] width 95 height 95
click at [265, 365] on button "Upload" at bounding box center [258, 369] width 62 height 23
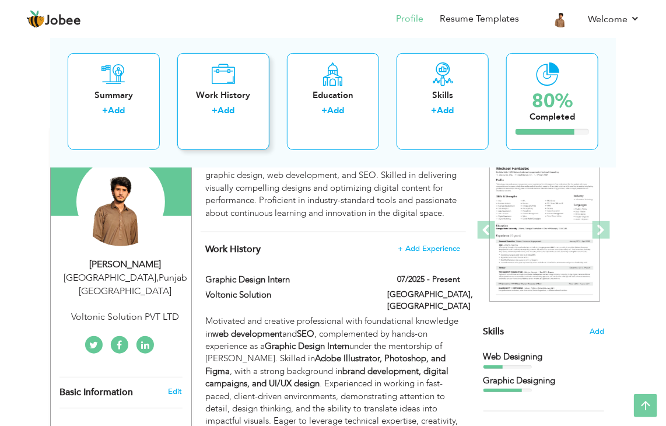
scroll to position [0, 0]
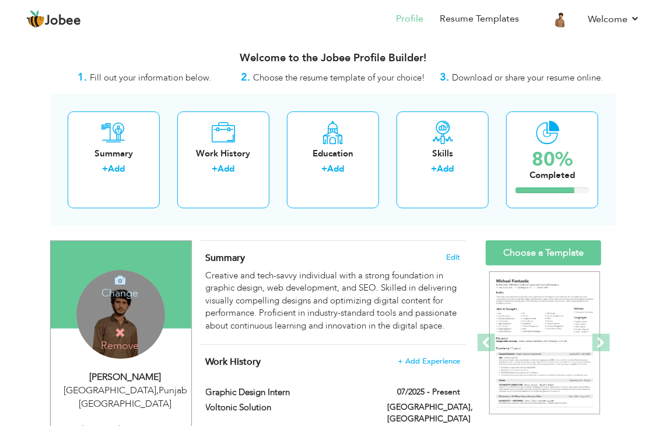
click at [127, 298] on h4 "Change" at bounding box center [119, 285] width 83 height 28
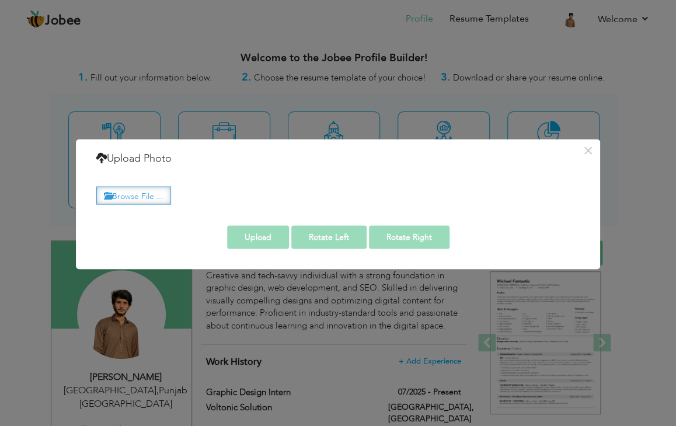
click at [133, 197] on label "Browse File ..." at bounding box center [133, 195] width 75 height 18
click at [0, 0] on input "Browse File ..." at bounding box center [0, 0] width 0 height 0
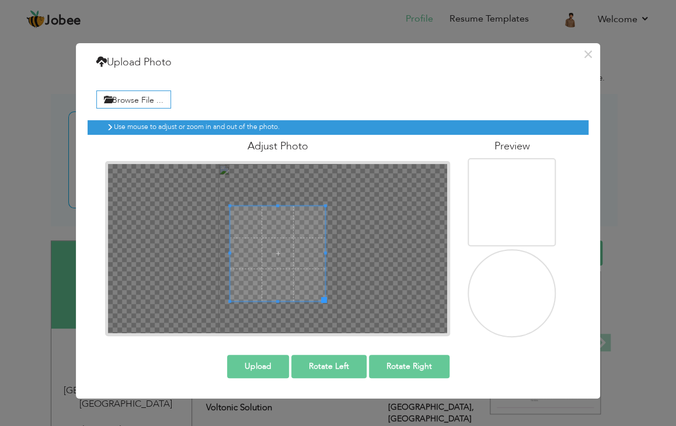
click at [293, 246] on span at bounding box center [277, 253] width 95 height 95
click at [296, 242] on span at bounding box center [280, 249] width 95 height 95
click at [268, 365] on button "Upload" at bounding box center [258, 366] width 62 height 23
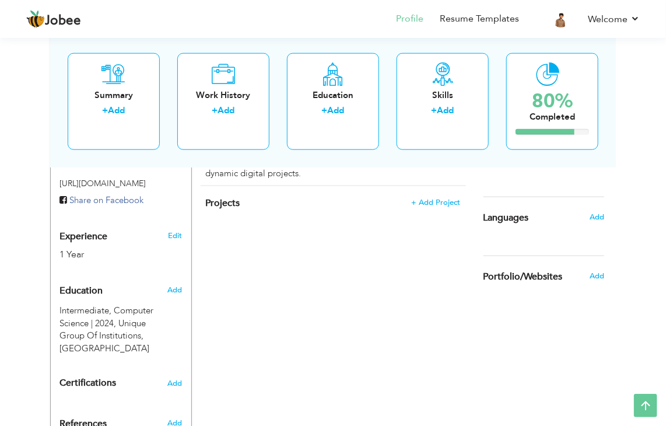
scroll to position [458, 0]
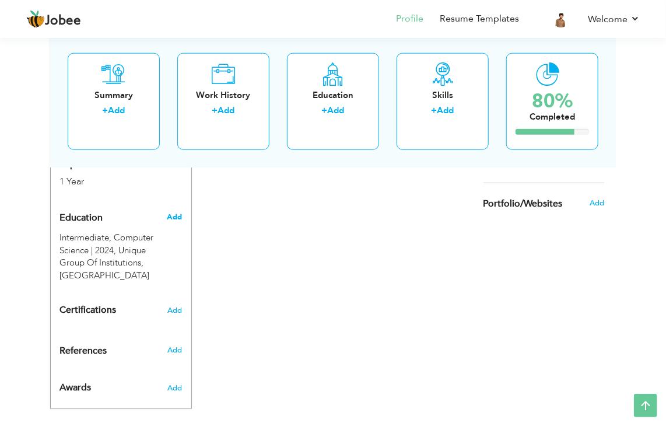
click at [170, 212] on span "Add" at bounding box center [174, 217] width 15 height 11
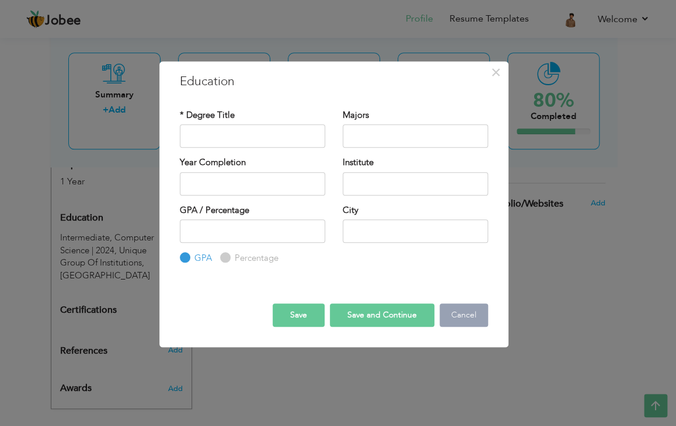
click at [454, 321] on button "Cancel" at bounding box center [463, 314] width 48 height 23
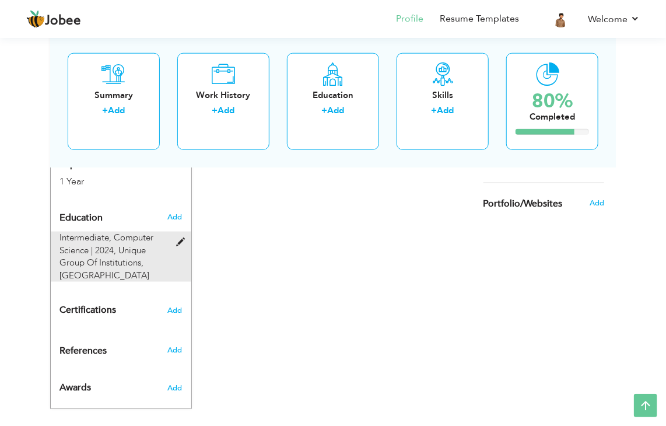
click at [156, 232] on div "Intermediate, Computer Science | 2024, Unique Group Of Institutions, Lahore" at bounding box center [115, 257] width 128 height 50
type input "Intermediate"
type input "Computer Science"
type input "2024"
type input "Unique Group Of Institutions"
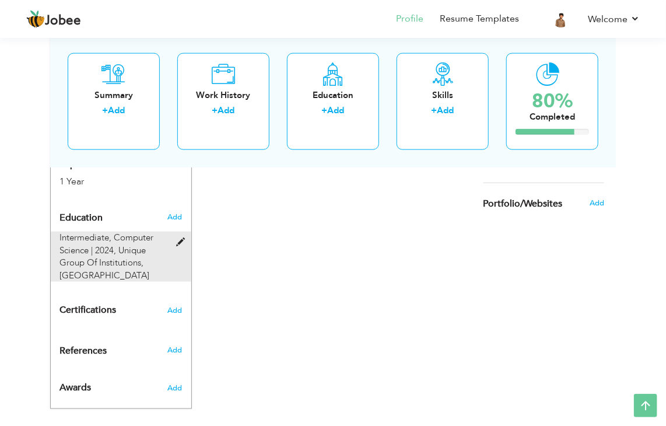
type input "81"
radio input "false"
radio input "true"
type input "[GEOGRAPHIC_DATA]"
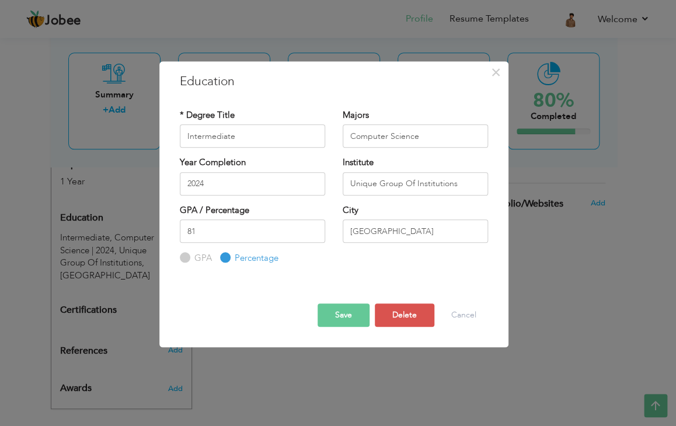
click at [187, 255] on input "GPA" at bounding box center [184, 258] width 8 height 8
radio input "true"
click at [232, 253] on label "Percentage" at bounding box center [255, 258] width 47 height 12
click at [221, 254] on input "Percentage" at bounding box center [224, 258] width 8 height 8
radio input "true"
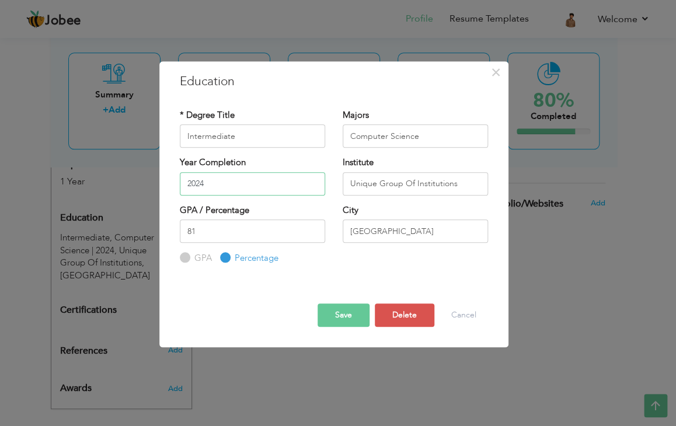
click at [185, 184] on input "2024" at bounding box center [252, 183] width 145 height 23
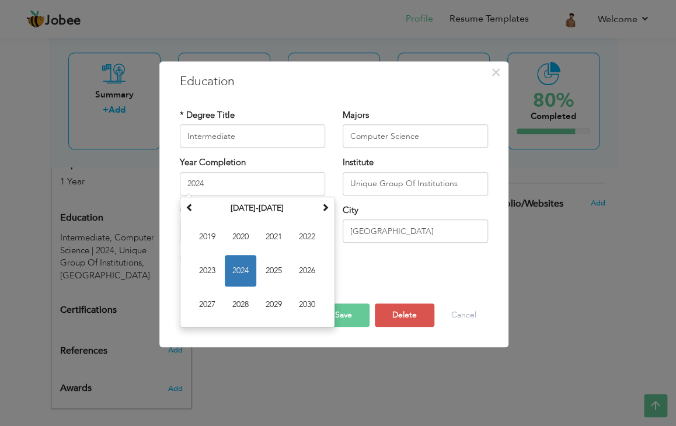
click at [461, 266] on div "* Degree Title Intermediate Majors Computer Science Year Completion 2024 Januar…" at bounding box center [334, 187] width 326 height 174
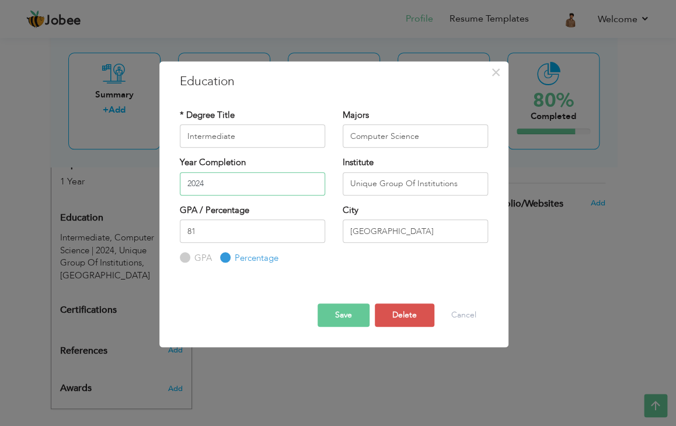
click at [211, 180] on input "2024" at bounding box center [252, 183] width 145 height 23
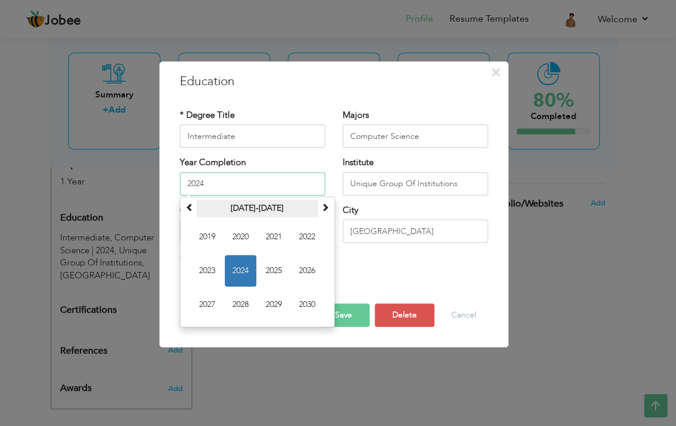
click at [313, 211] on th "2019-2030" at bounding box center [257, 209] width 121 height 18
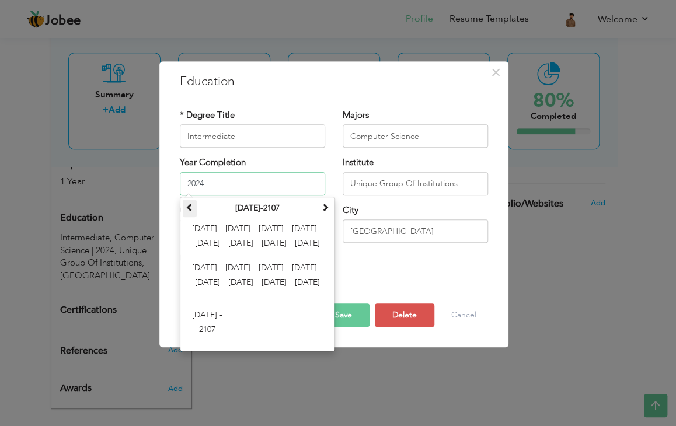
click at [191, 204] on span at bounding box center [190, 207] width 8 height 8
click at [323, 212] on th at bounding box center [325, 209] width 14 height 18
click at [188, 208] on span at bounding box center [190, 207] width 8 height 8
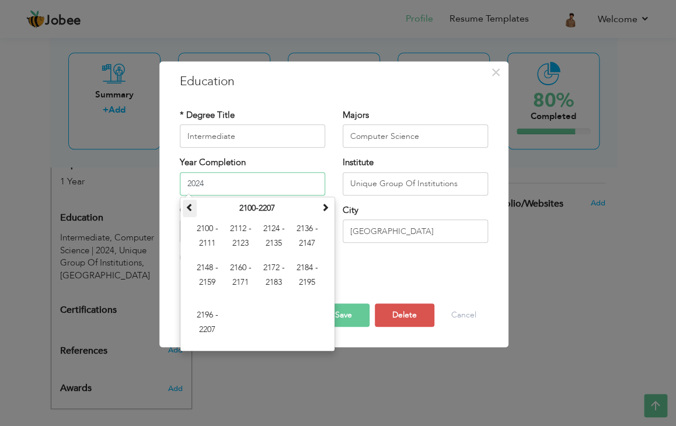
click at [189, 208] on span at bounding box center [190, 207] width 8 height 8
click at [193, 208] on span at bounding box center [190, 207] width 8 height 8
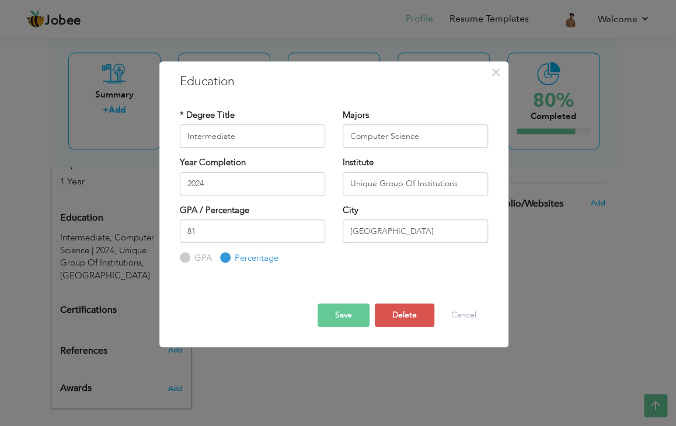
click at [394, 285] on div at bounding box center [334, 284] width 326 height 3
click at [191, 256] on label "GPA" at bounding box center [201, 258] width 20 height 12
click at [187, 256] on input "GPA" at bounding box center [184, 258] width 8 height 8
radio input "true"
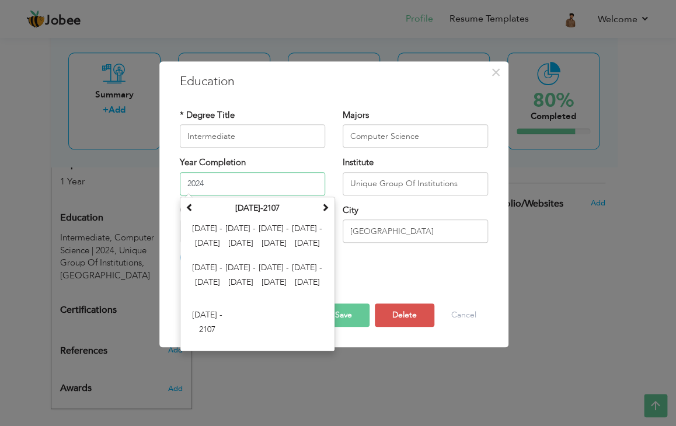
click at [236, 188] on input "2024" at bounding box center [252, 183] width 145 height 23
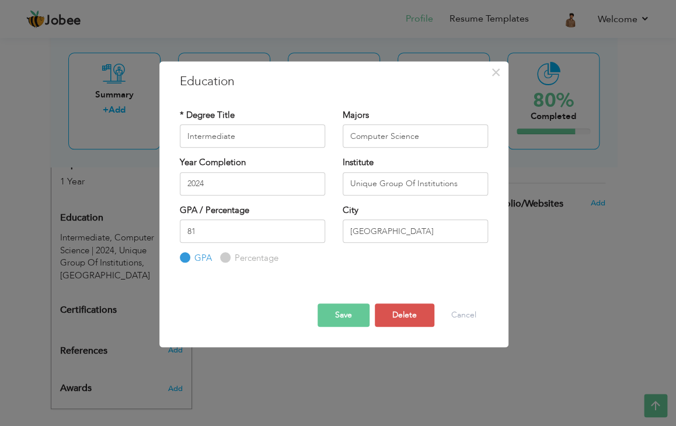
click at [357, 267] on div "* Degree Title Intermediate Majors Computer Science Year Completion 2024 Instit…" at bounding box center [334, 187] width 326 height 174
click at [237, 260] on label "Percentage" at bounding box center [255, 258] width 47 height 12
click at [228, 260] on input "Percentage" at bounding box center [224, 258] width 8 height 8
radio input "true"
click at [275, 183] on input "2024" at bounding box center [252, 183] width 145 height 23
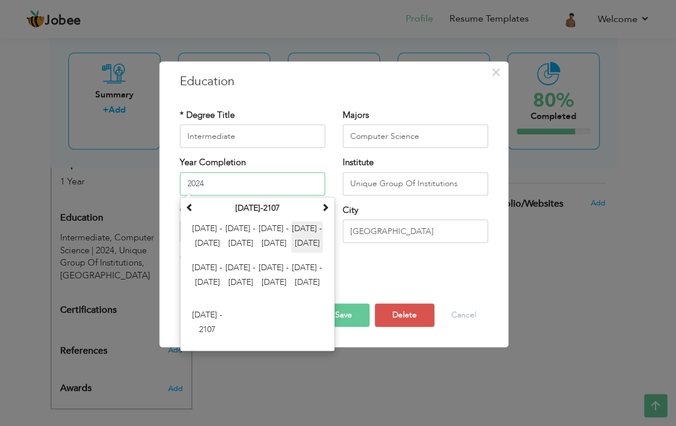
click at [313, 234] on span "2036 - 2047" at bounding box center [307, 237] width 32 height 32
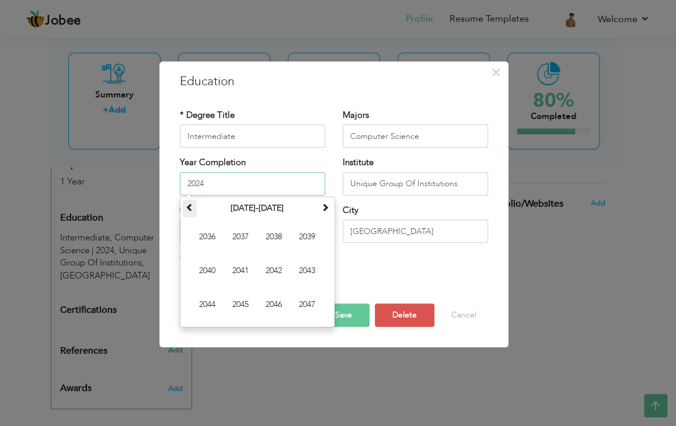
click at [193, 211] on span at bounding box center [190, 207] width 8 height 8
click at [304, 275] on span "2023" at bounding box center [307, 271] width 32 height 32
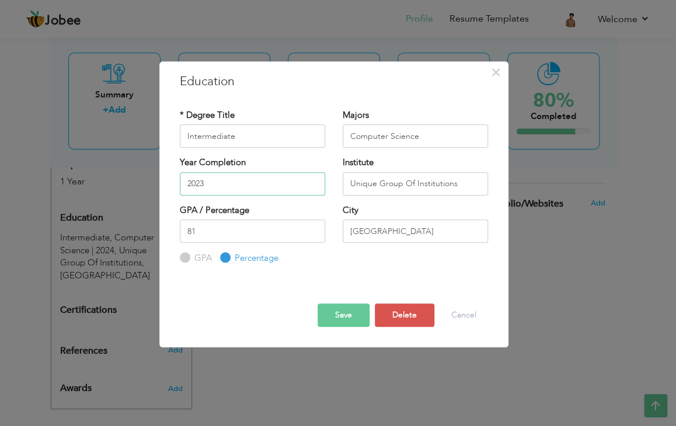
click at [207, 184] on input "2023" at bounding box center [252, 183] width 145 height 23
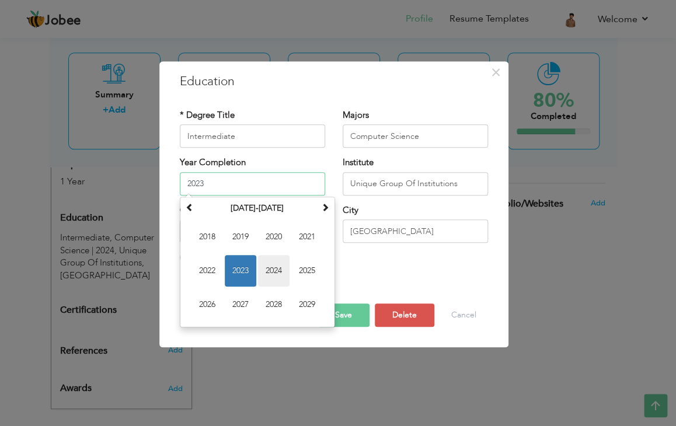
click at [265, 268] on span "2024" at bounding box center [274, 271] width 32 height 32
type input "2024"
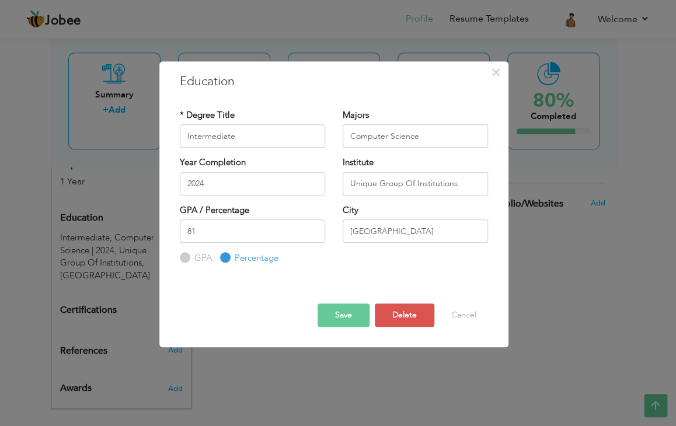
click at [340, 312] on button "Save" at bounding box center [343, 314] width 52 height 23
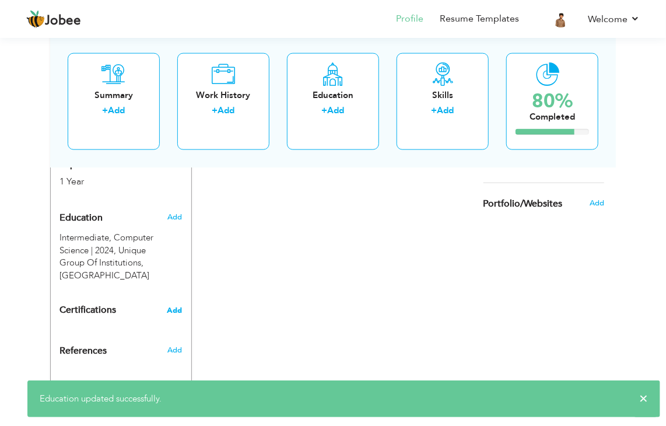
click at [179, 306] on span "Add" at bounding box center [174, 310] width 15 height 8
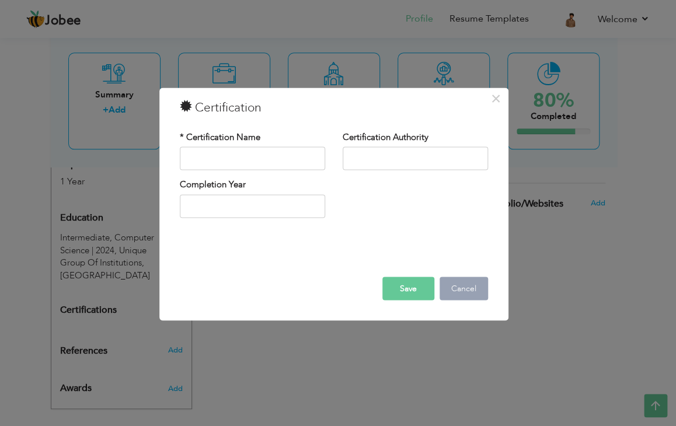
click at [458, 294] on button "Cancel" at bounding box center [463, 288] width 48 height 23
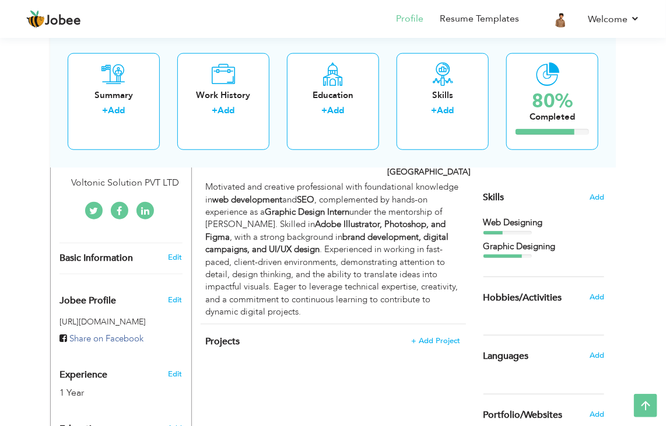
scroll to position [225, 0]
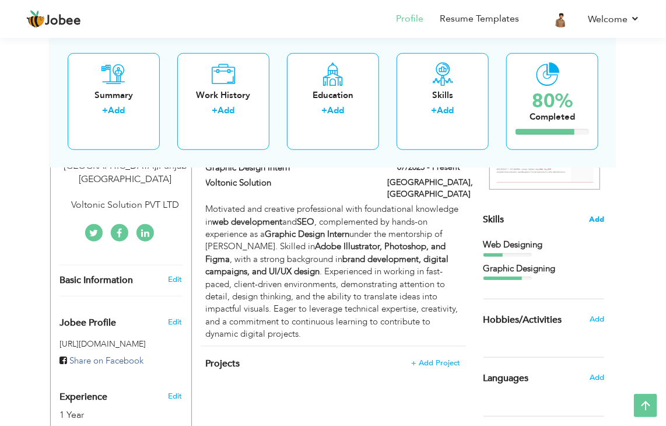
click at [600, 215] on span "Add" at bounding box center [596, 219] width 15 height 11
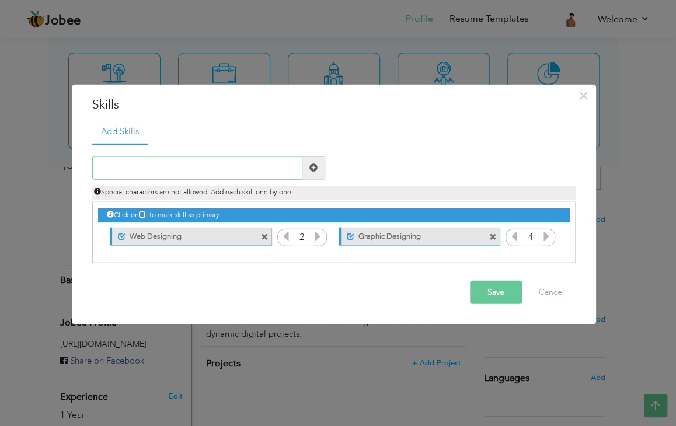
type input "s"
type input "e"
type input "SEO"
click at [502, 288] on button "Save" at bounding box center [496, 291] width 52 height 23
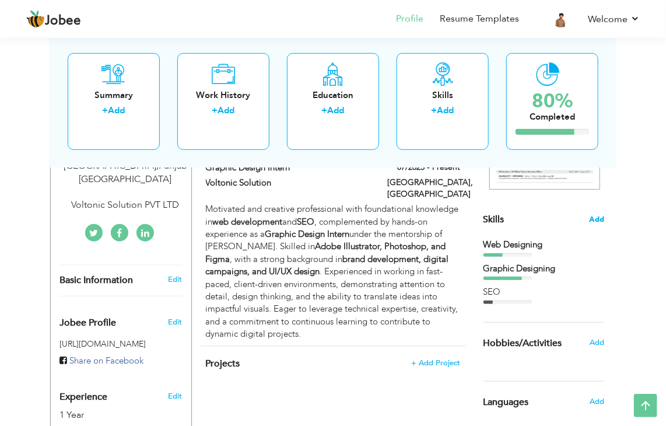
click at [596, 220] on span "Add" at bounding box center [596, 219] width 15 height 11
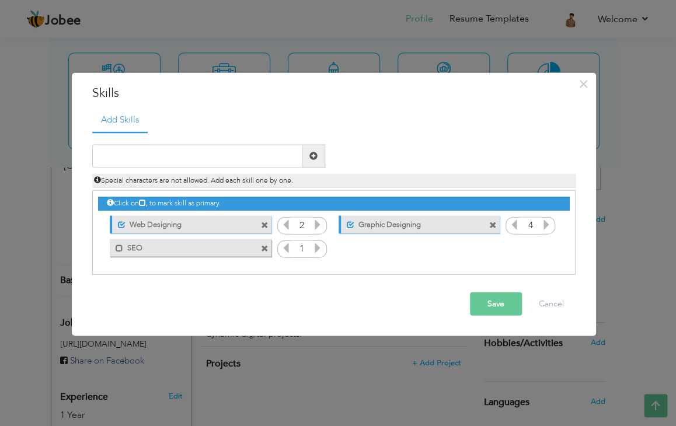
click at [319, 250] on icon at bounding box center [317, 247] width 11 height 11
click at [318, 228] on icon at bounding box center [317, 224] width 11 height 11
click at [243, 153] on input "text" at bounding box center [197, 155] width 210 height 23
type input "Corel Draw"
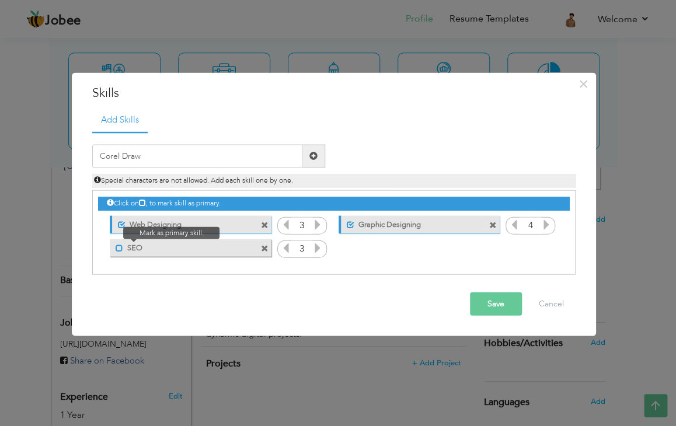
click at [117, 244] on span at bounding box center [120, 248] width 8 height 8
click at [505, 309] on button "Save" at bounding box center [496, 303] width 52 height 23
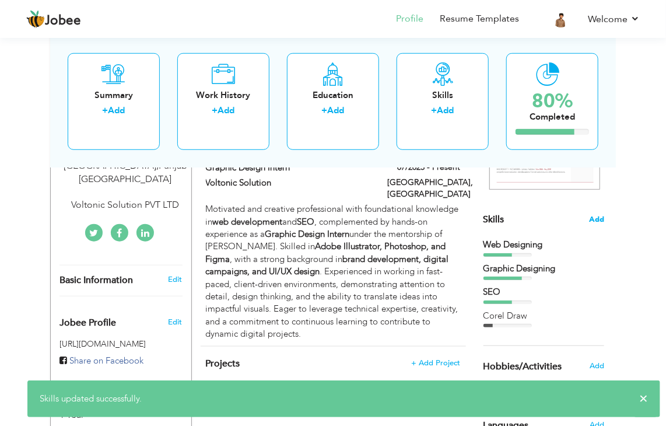
click at [591, 222] on span "Add" at bounding box center [596, 219] width 15 height 11
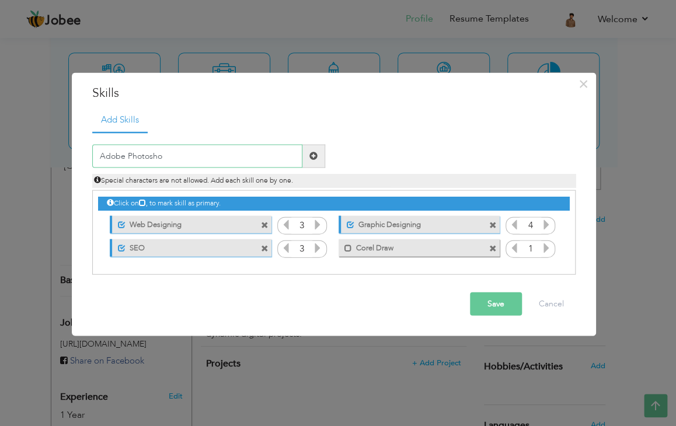
type input "Adobe Photoshop"
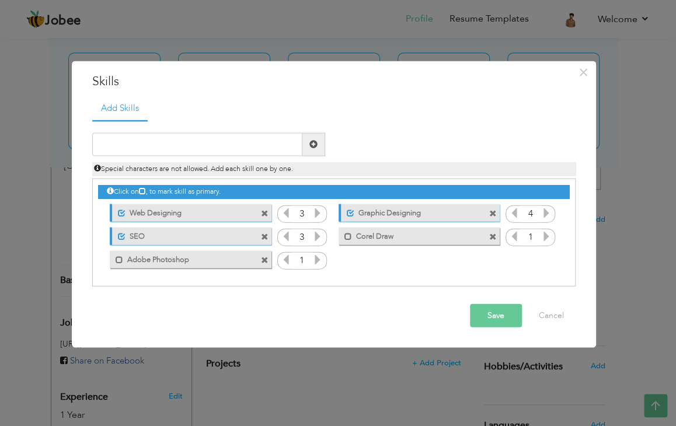
click at [320, 264] on icon at bounding box center [317, 259] width 11 height 11
click at [116, 258] on span at bounding box center [120, 260] width 8 height 8
click at [215, 146] on input "text" at bounding box center [197, 143] width 210 height 23
click at [545, 235] on icon at bounding box center [546, 235] width 11 height 11
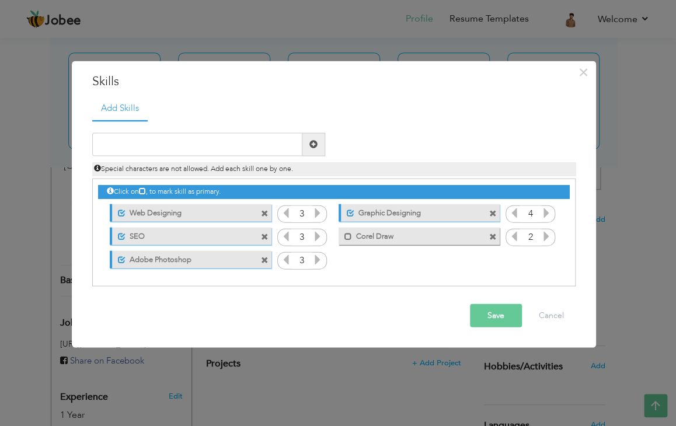
click at [545, 235] on icon at bounding box center [546, 235] width 11 height 11
click at [347, 233] on span at bounding box center [348, 237] width 8 height 8
click at [487, 317] on button "Save" at bounding box center [496, 314] width 52 height 23
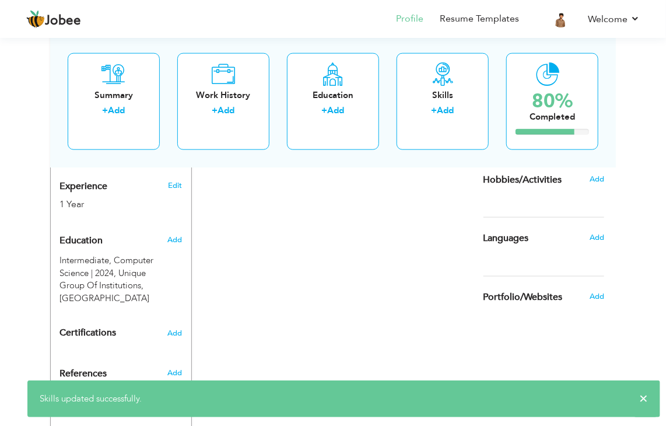
scroll to position [458, 0]
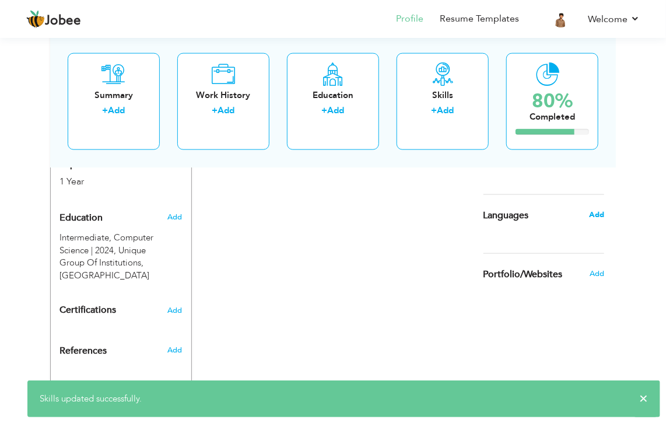
click at [601, 216] on span "Add" at bounding box center [596, 214] width 15 height 11
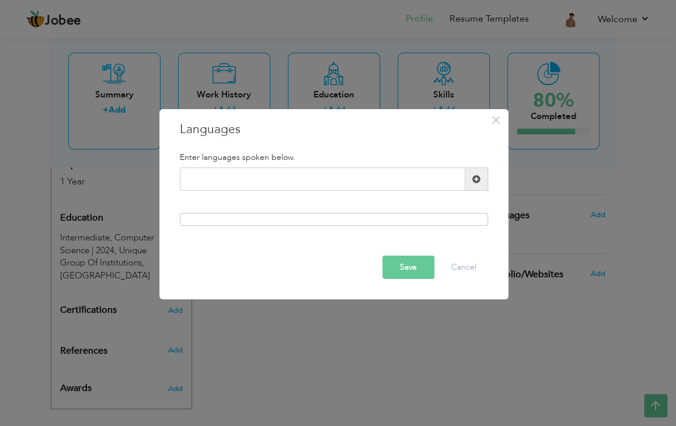
click at [476, 179] on span at bounding box center [476, 179] width 8 height 8
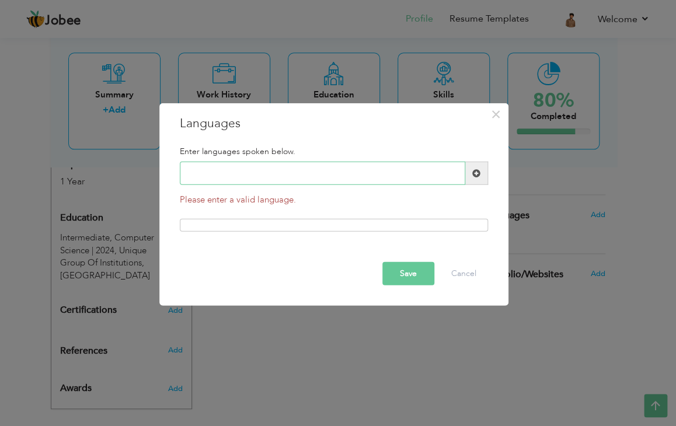
click at [405, 179] on input "text" at bounding box center [322, 173] width 285 height 23
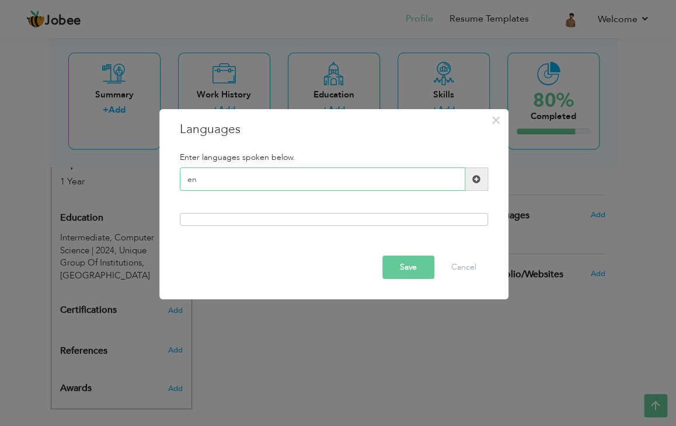
type input "e"
type input "English"
click at [397, 268] on button "Save" at bounding box center [408, 267] width 52 height 23
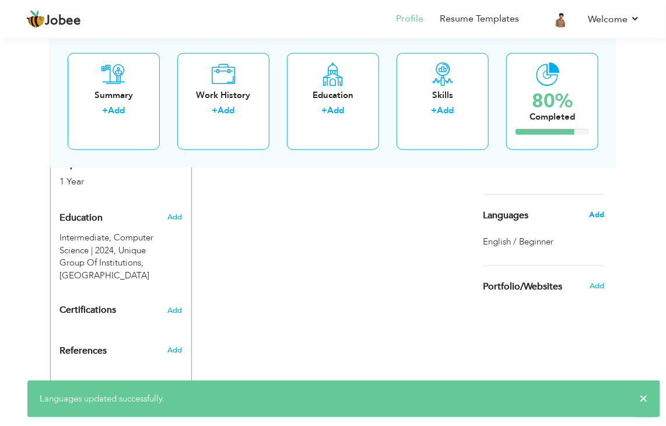
click at [593, 215] on span "Add" at bounding box center [596, 214] width 15 height 11
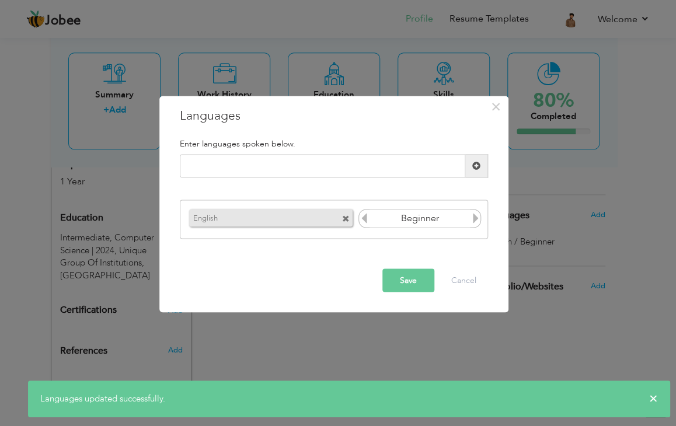
click at [475, 218] on icon at bounding box center [475, 217] width 11 height 11
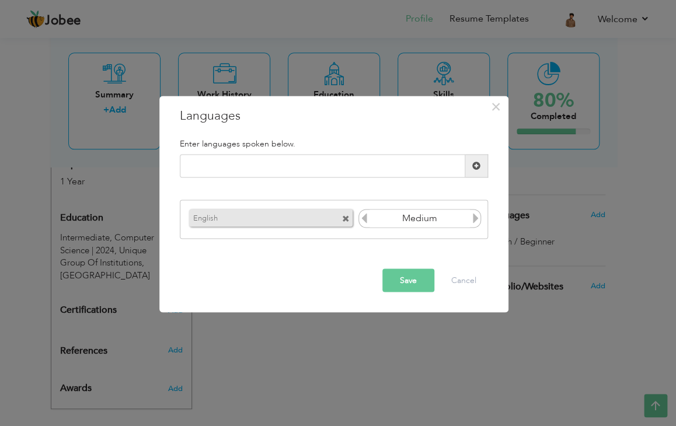
click at [475, 218] on icon at bounding box center [475, 217] width 11 height 11
click at [474, 216] on icon at bounding box center [475, 217] width 11 height 11
click at [363, 215] on icon at bounding box center [364, 217] width 11 height 11
click at [414, 280] on button "Save" at bounding box center [408, 280] width 52 height 23
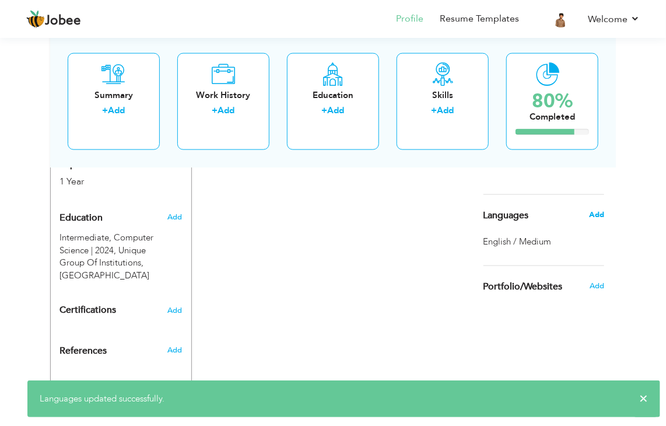
click at [601, 217] on span "Add" at bounding box center [596, 214] width 15 height 11
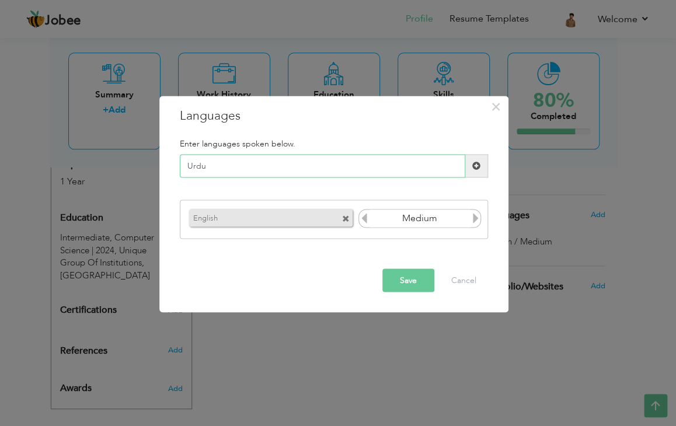
type input "Urdu"
click at [474, 218] on icon at bounding box center [475, 217] width 11 height 11
click at [422, 274] on button "Save" at bounding box center [408, 280] width 52 height 23
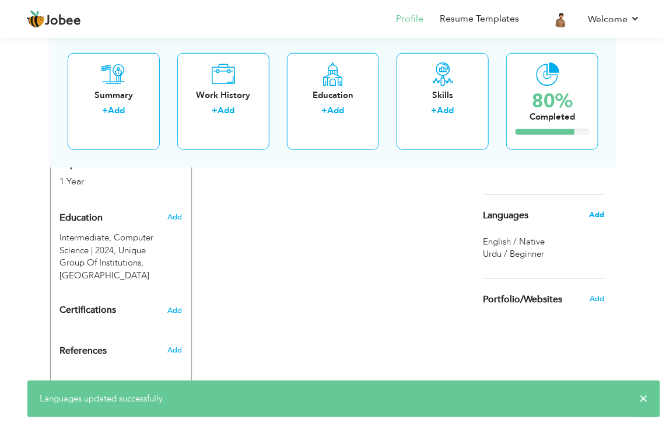
click at [590, 216] on span "Add" at bounding box center [596, 214] width 15 height 11
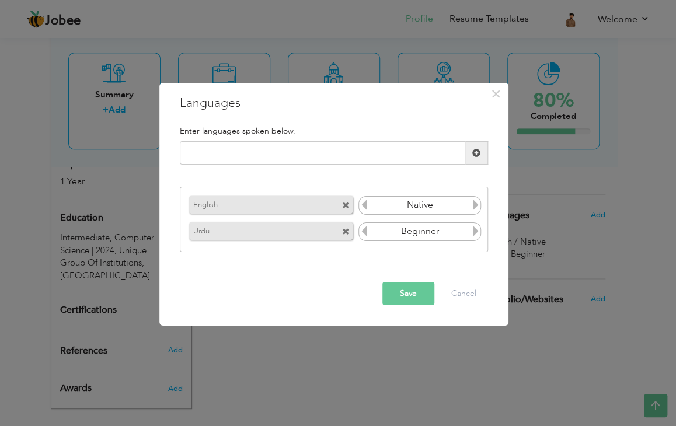
click at [362, 233] on icon at bounding box center [364, 231] width 11 height 11
click at [469, 229] on input "Beginner" at bounding box center [419, 232] width 101 height 18
click at [474, 230] on icon at bounding box center [475, 231] width 11 height 11
click at [368, 201] on div "Native" at bounding box center [419, 205] width 123 height 19
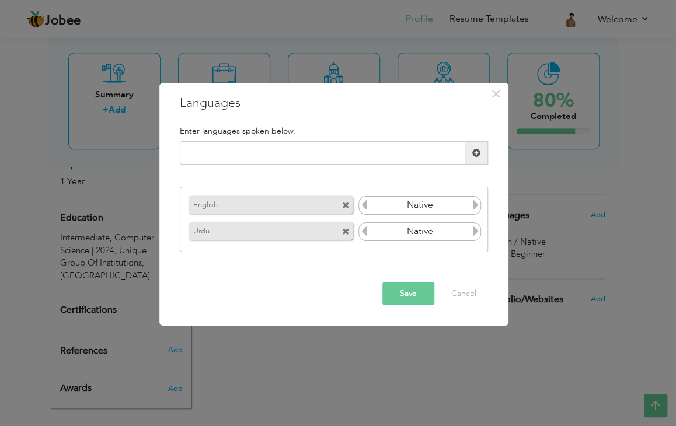
click at [362, 201] on icon at bounding box center [364, 205] width 11 height 11
click at [409, 291] on button "Save" at bounding box center [408, 293] width 52 height 23
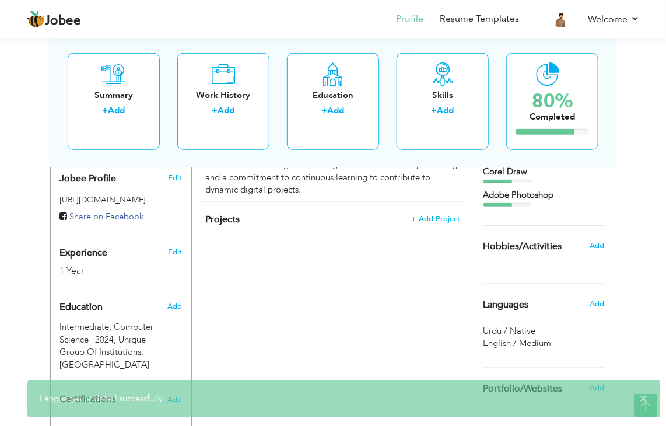
scroll to position [303, 0]
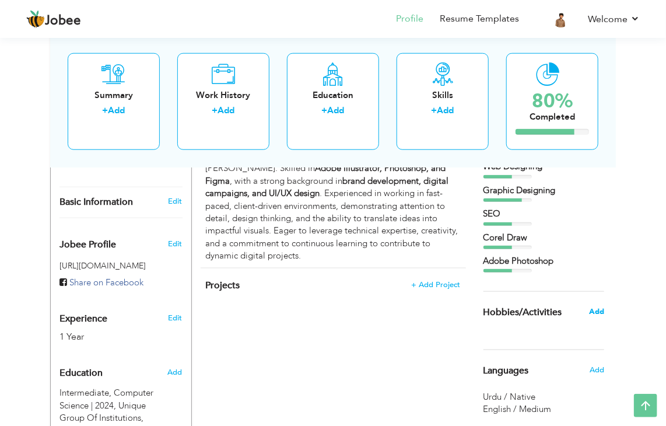
click at [590, 307] on span "Add" at bounding box center [596, 311] width 15 height 11
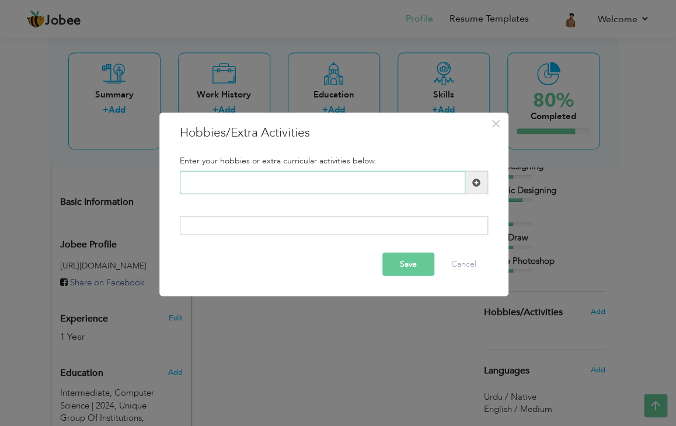
click at [410, 180] on input "text" at bounding box center [322, 182] width 285 height 23
type input "Cricket"
click at [420, 265] on button "Save" at bounding box center [408, 263] width 52 height 23
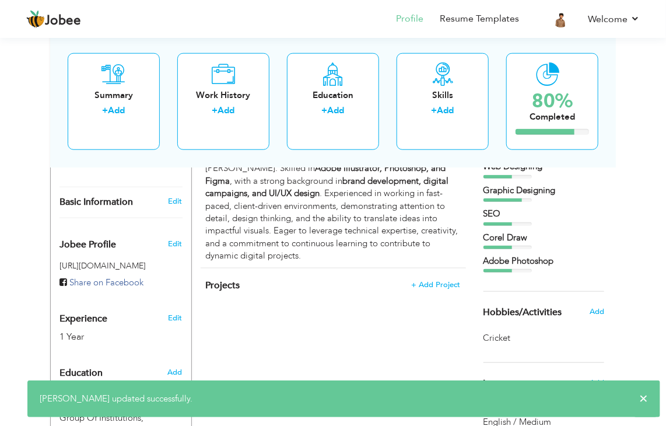
click at [593, 317] on div "Add" at bounding box center [601, 311] width 23 height 22
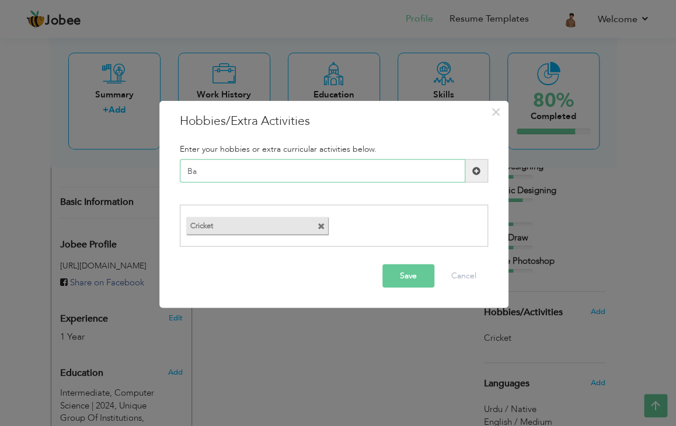
type input "B"
click at [498, 118] on span "×" at bounding box center [496, 112] width 10 height 21
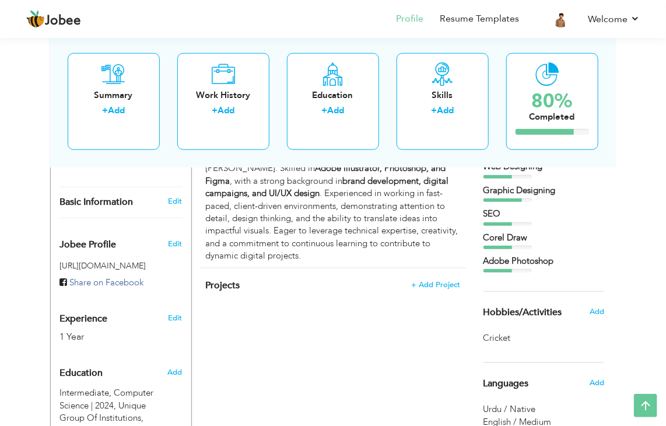
click at [551, 327] on div "Hobbies/Activities Add" at bounding box center [544, 312] width 139 height 41
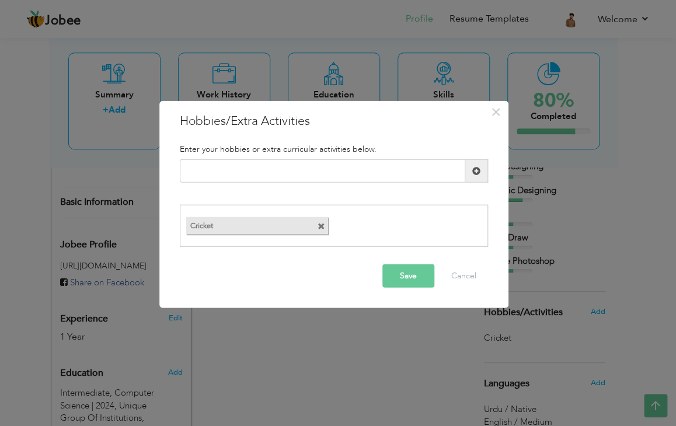
click at [319, 227] on span at bounding box center [321, 226] width 8 height 8
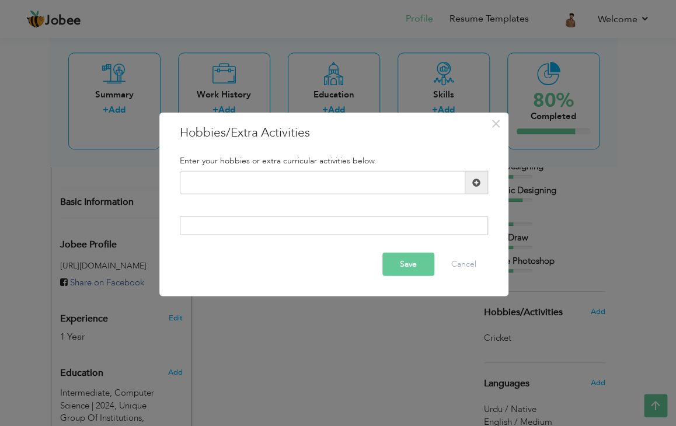
click at [425, 263] on button "Save" at bounding box center [408, 263] width 52 height 23
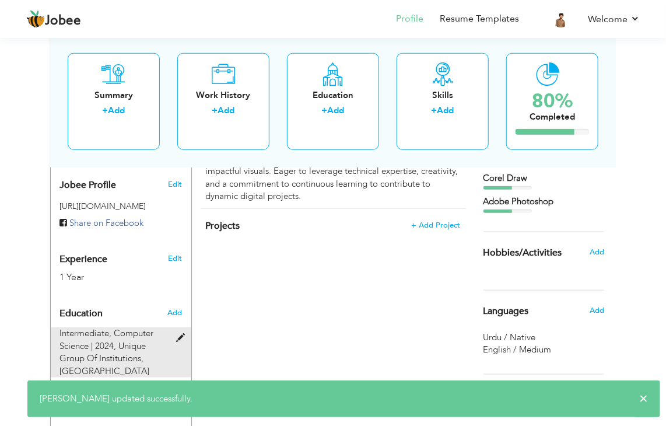
scroll to position [380, 0]
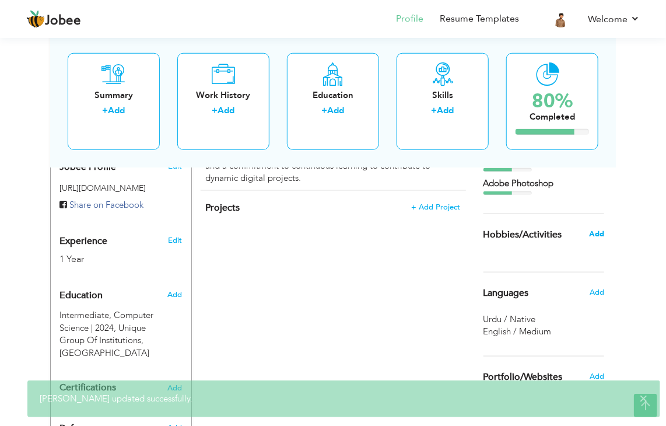
click at [600, 234] on span "Add" at bounding box center [596, 234] width 15 height 11
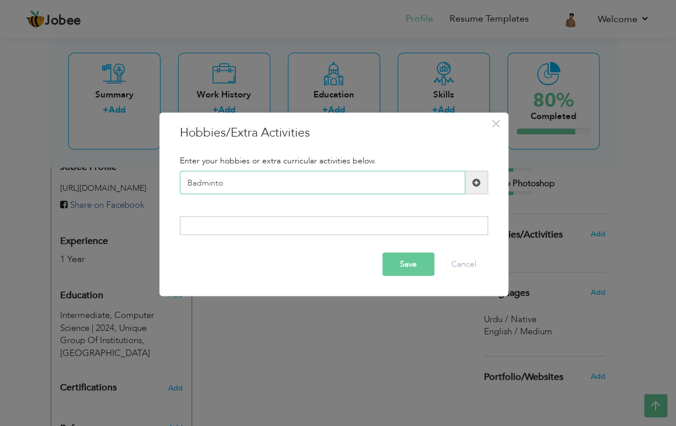
type input "Badminton"
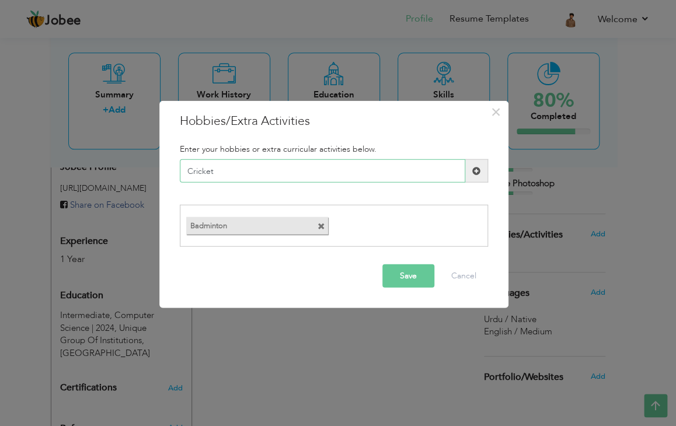
type input "Cricket"
click at [474, 172] on span at bounding box center [476, 170] width 8 height 8
click at [476, 170] on span at bounding box center [476, 170] width 8 height 8
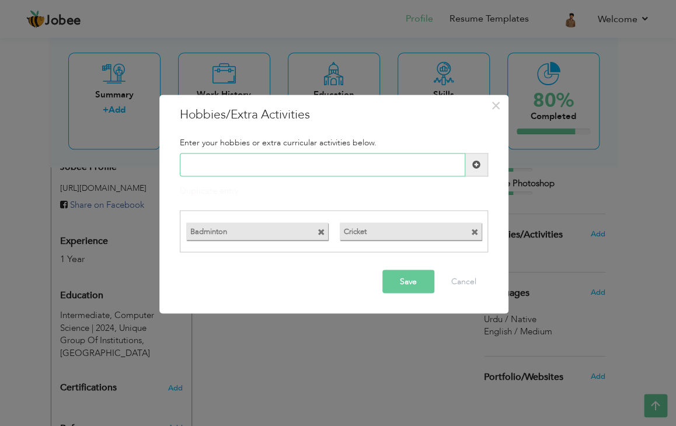
click at [369, 174] on input "text" at bounding box center [322, 164] width 285 height 23
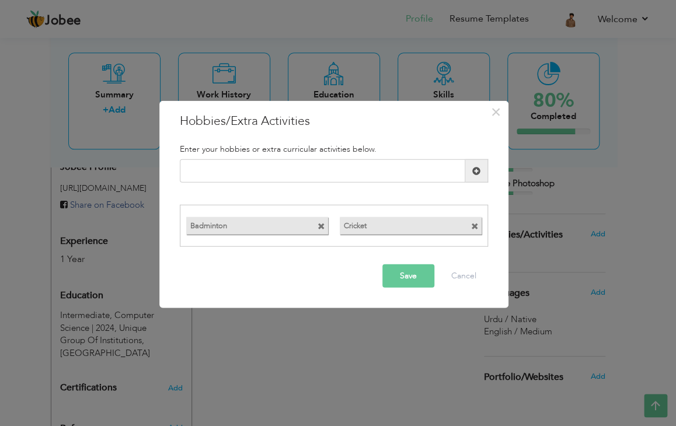
click at [399, 273] on button "Save" at bounding box center [408, 275] width 52 height 23
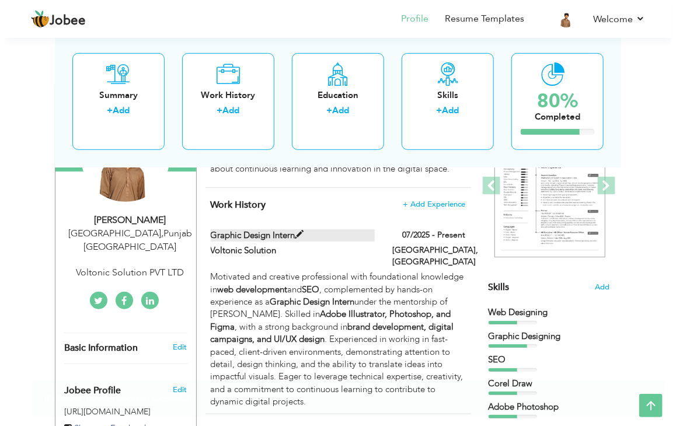
scroll to position [147, 0]
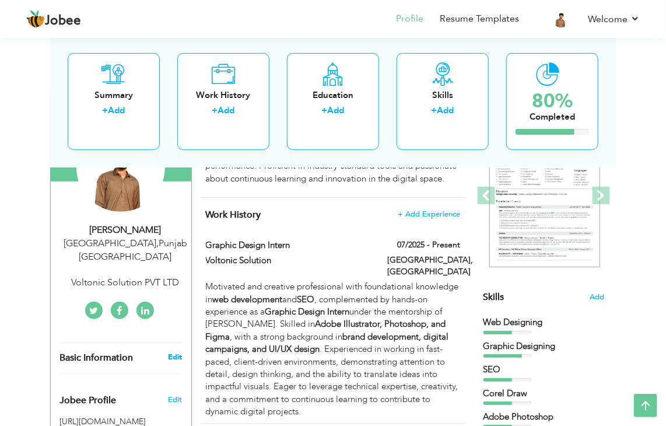
click at [173, 352] on link "Edit" at bounding box center [175, 357] width 14 height 11
type input "[DEMOGRAPHIC_DATA]"
type input "Junaid"
type input "03144646949"
select select "number:166"
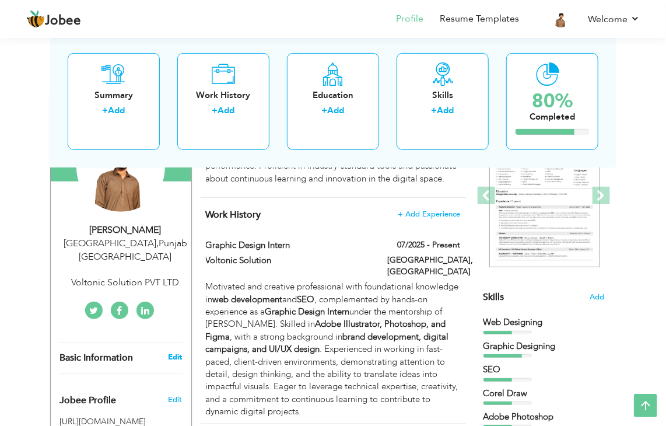
type input "[GEOGRAPHIC_DATA]"
select select "number:3"
type input "Voltonic Solution PVT LTD"
type input "www.linkedin.com/in/ muhammad-junaid-4563b3292"
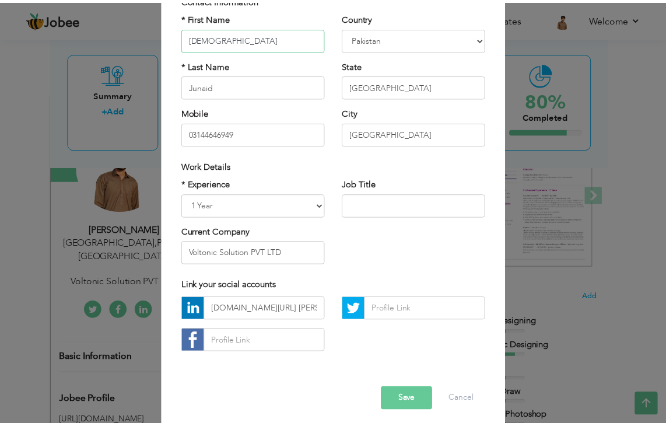
scroll to position [106, 0]
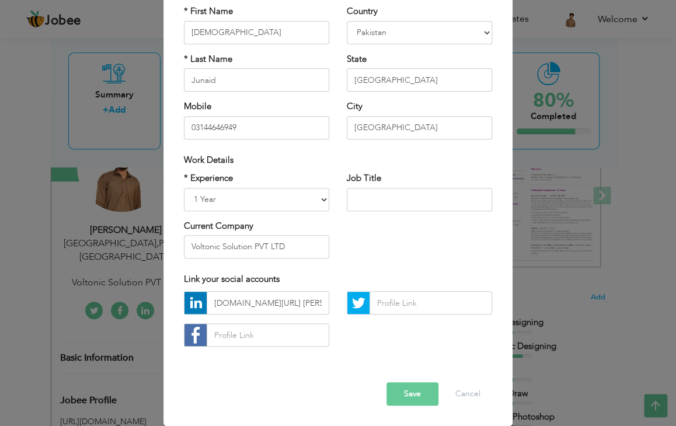
click at [412, 382] on button "Save" at bounding box center [412, 393] width 52 height 23
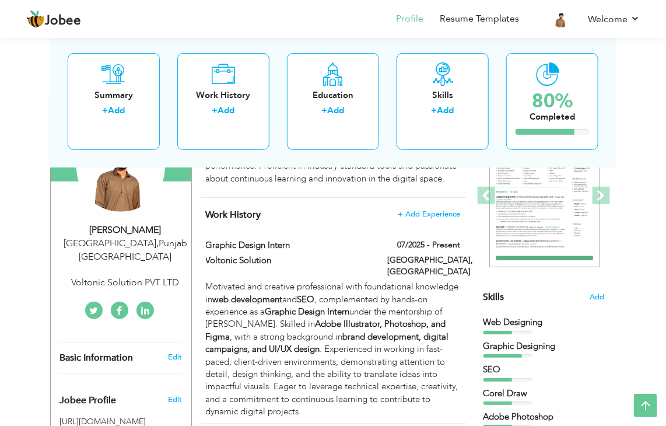
scroll to position [225, 0]
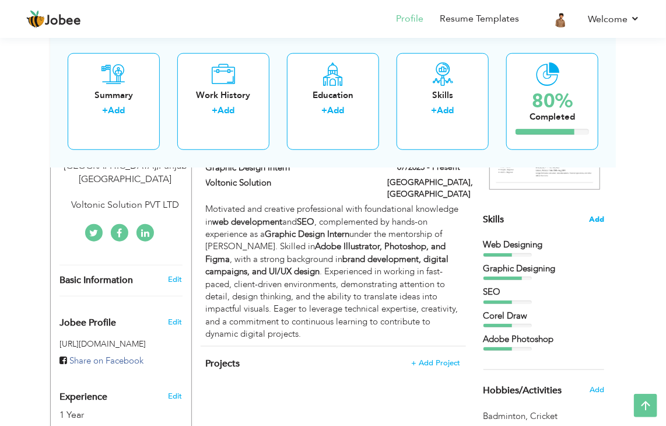
click at [597, 216] on span "Add" at bounding box center [596, 219] width 15 height 11
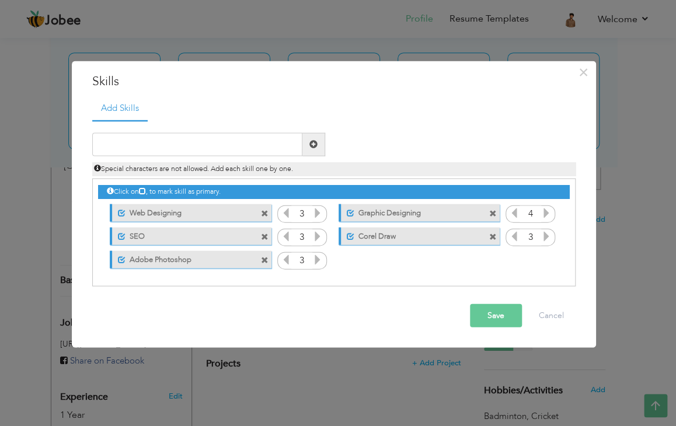
click at [320, 213] on icon at bounding box center [317, 212] width 11 height 11
click at [543, 236] on icon at bounding box center [546, 235] width 11 height 11
click at [516, 235] on icon at bounding box center [514, 235] width 11 height 11
click at [482, 319] on button "Save" at bounding box center [496, 314] width 52 height 23
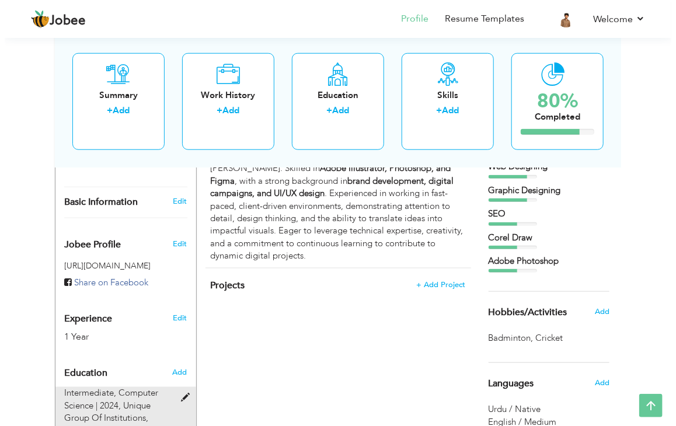
scroll to position [458, 0]
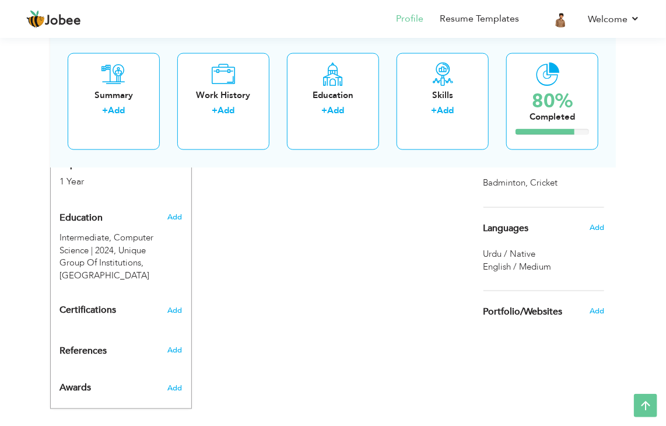
click at [180, 306] on div "Certifications Add" at bounding box center [121, 310] width 141 height 22
click at [177, 306] on span "Add" at bounding box center [174, 310] width 15 height 8
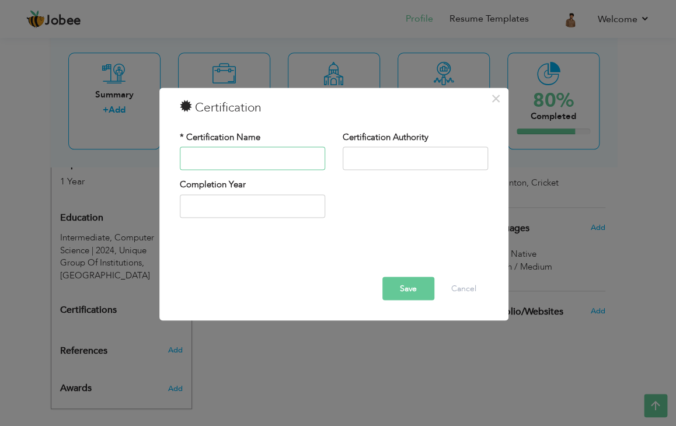
paste input "Learning Graphic Design: Core Principles for Visual Design"
click at [198, 159] on input "Learning Graphic Design: Core Principles for Visual Design" at bounding box center [252, 158] width 145 height 23
type input "Core Principles for Visual Design"
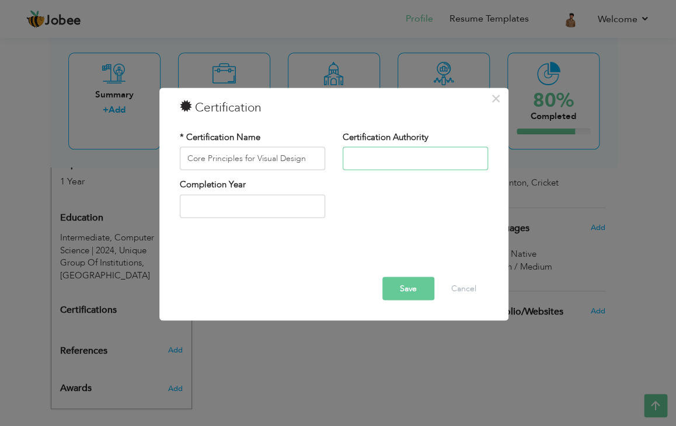
click at [370, 169] on input "text" at bounding box center [414, 158] width 145 height 23
type input "2025"
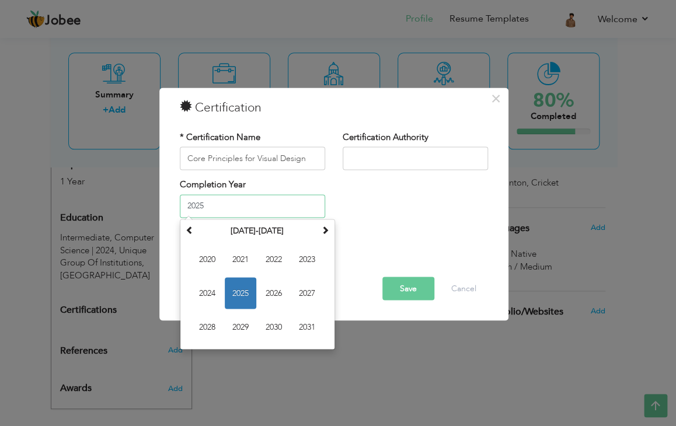
click at [303, 204] on input "2025" at bounding box center [252, 205] width 145 height 23
click at [242, 291] on span "2025" at bounding box center [241, 293] width 32 height 32
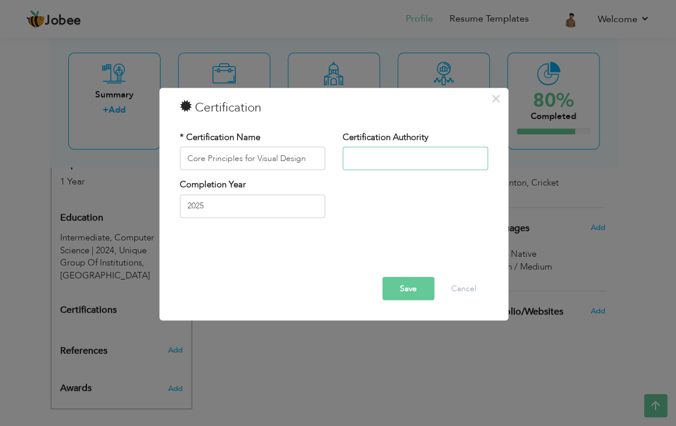
click at [425, 162] on input "text" at bounding box center [414, 158] width 145 height 23
type input "l"
type input "Linked in Learning"
click at [419, 282] on button "Save" at bounding box center [408, 288] width 52 height 23
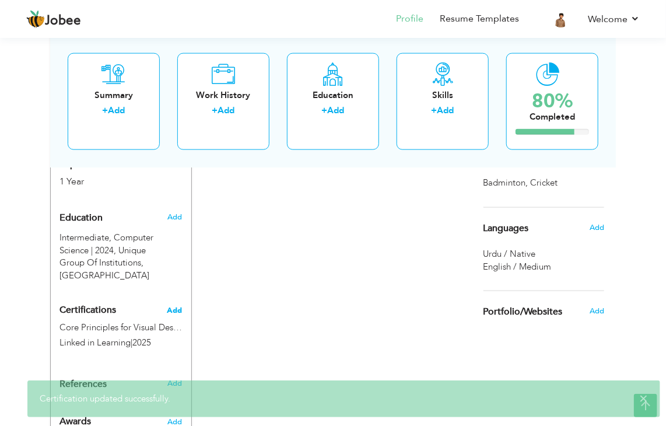
click at [178, 306] on span "Add" at bounding box center [174, 310] width 15 height 8
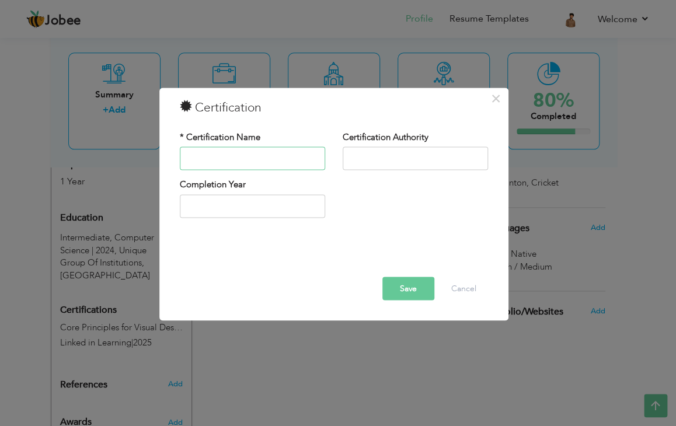
paste input "Introduction to PLC and Industrial Automation"
type input "Introduction to PLC and Industrial Automation"
click at [379, 158] on input "text" at bounding box center [414, 158] width 145 height 23
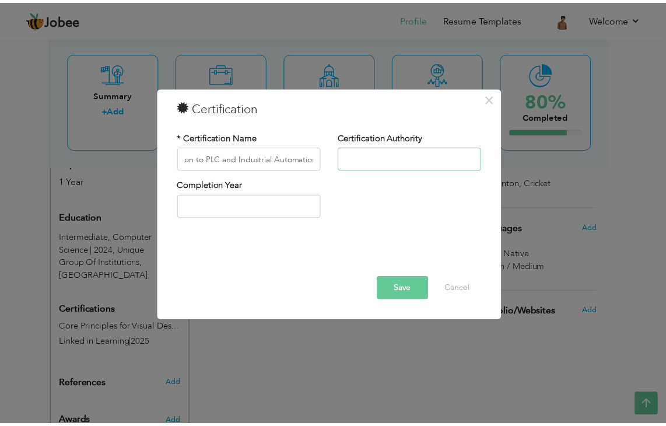
scroll to position [0, 0]
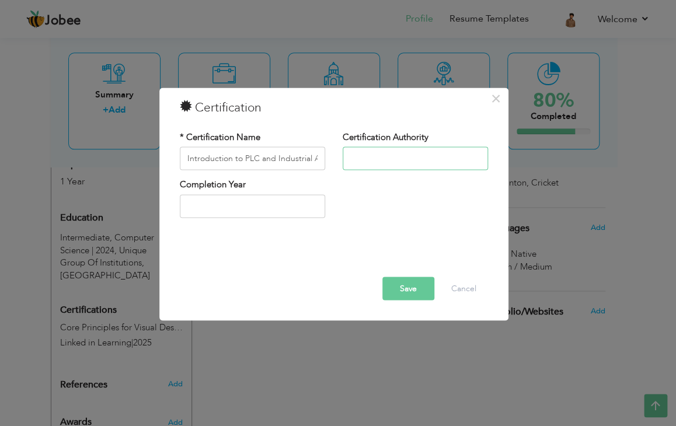
type input "Linked in Learning"
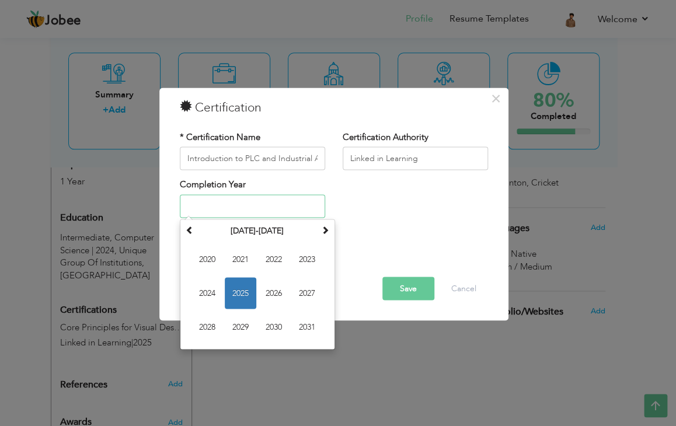
click at [250, 203] on input "text" at bounding box center [252, 205] width 145 height 23
click at [250, 285] on span "2025" at bounding box center [241, 293] width 32 height 32
type input "2025"
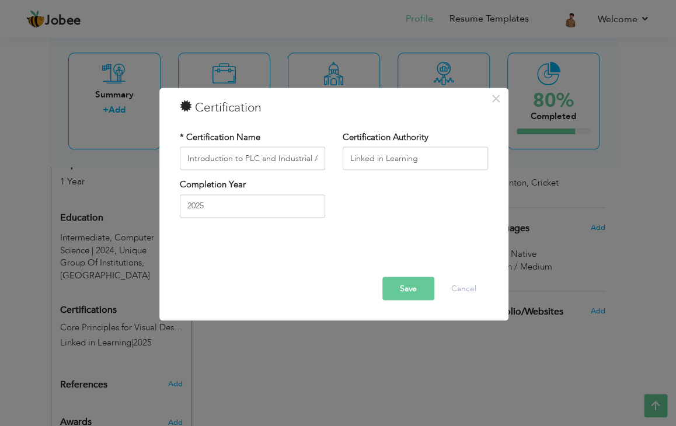
click at [396, 286] on button "Save" at bounding box center [408, 288] width 52 height 23
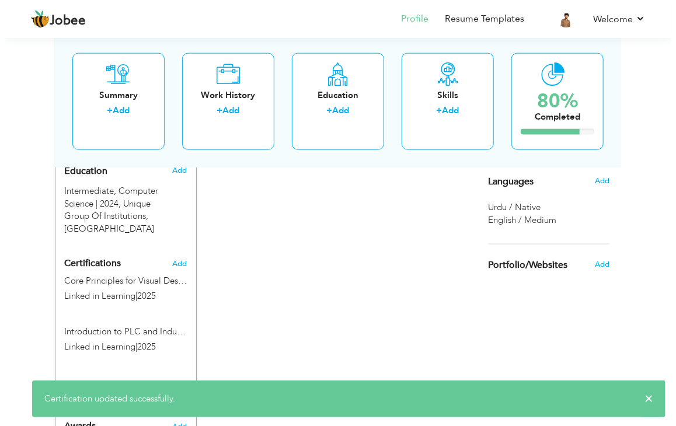
scroll to position [527, 0]
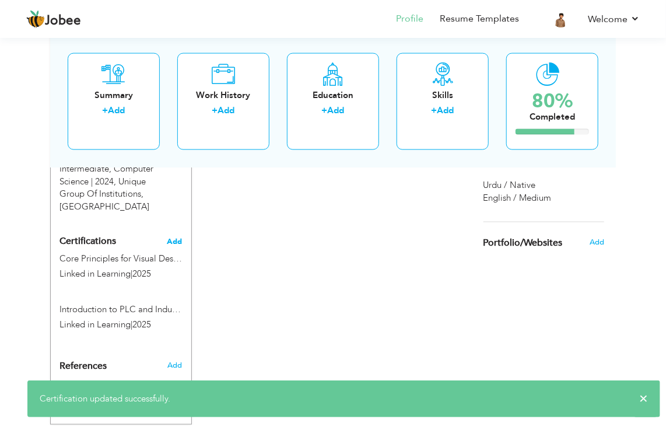
click at [167, 237] on span "Add" at bounding box center [174, 241] width 15 height 8
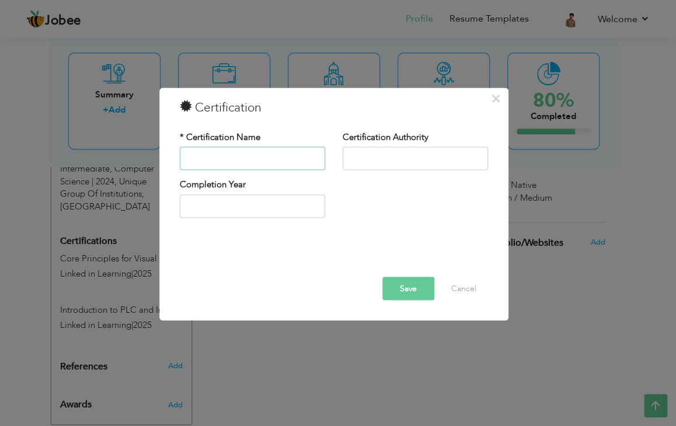
paste input "Learning PLC Ladder Logic: 1 The Basics"
type input "Learning PLC Ladder Logic: 1 The Basics"
click at [397, 155] on input "text" at bounding box center [414, 158] width 145 height 23
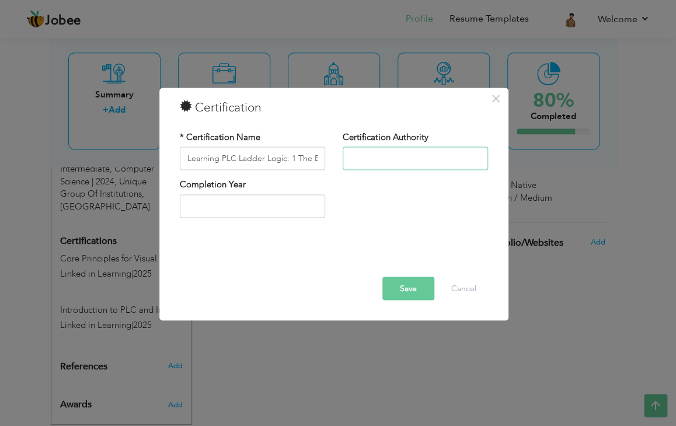
type input "Linked in Learning"
click at [250, 212] on input "text" at bounding box center [252, 205] width 145 height 23
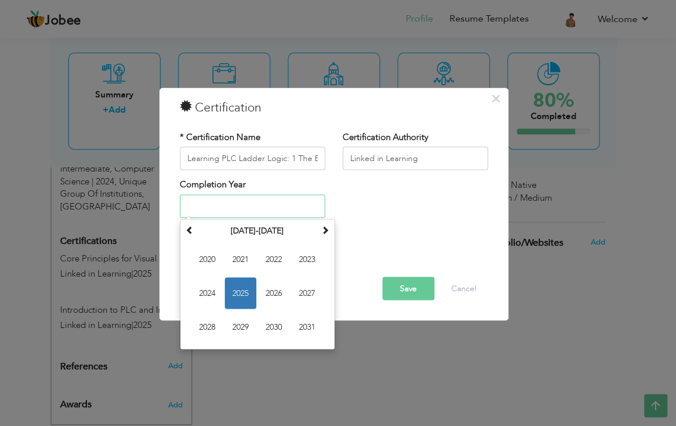
click at [245, 286] on span "2025" at bounding box center [241, 293] width 32 height 32
type input "2025"
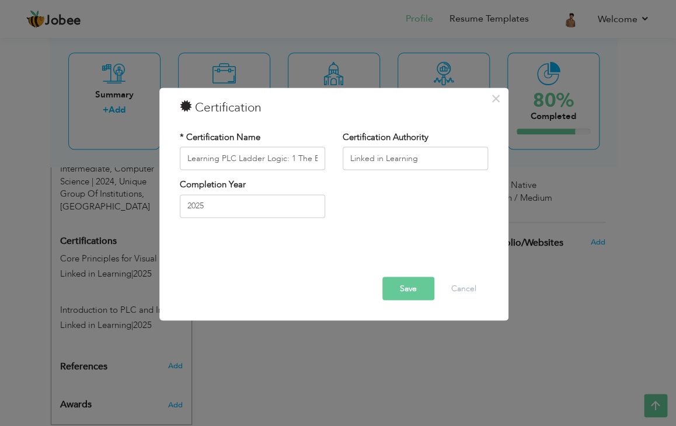
click at [401, 290] on button "Save" at bounding box center [408, 288] width 52 height 23
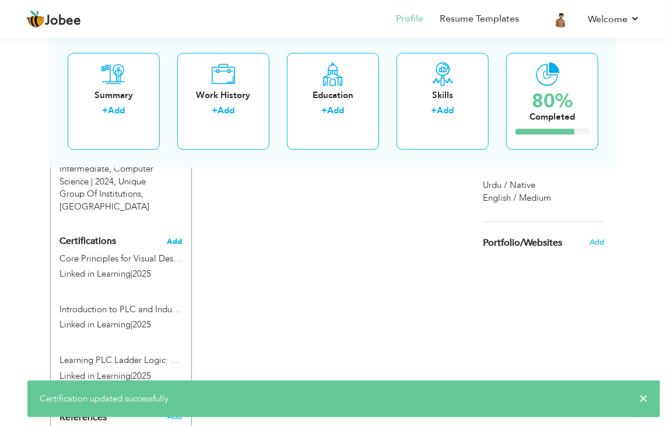
click at [179, 237] on span "Add" at bounding box center [174, 241] width 15 height 8
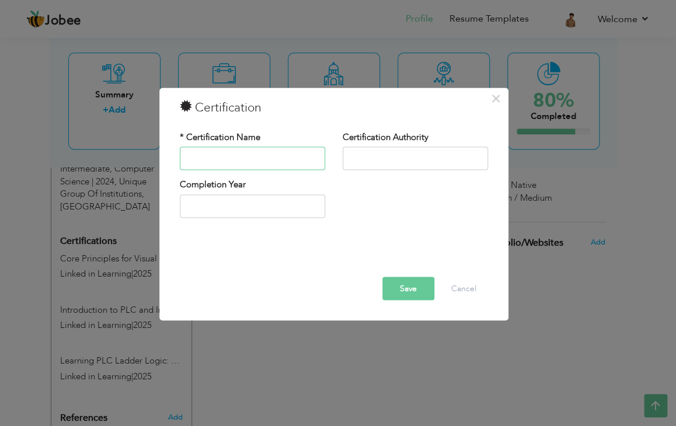
paste input "PLC Program Flow and Control Instructions"
type input "PLC Program Flow and Control Instructions"
click at [373, 165] on input "text" at bounding box center [414, 158] width 145 height 23
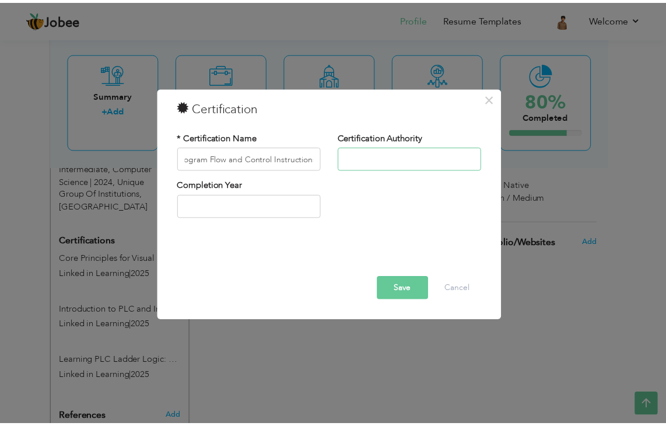
scroll to position [0, 0]
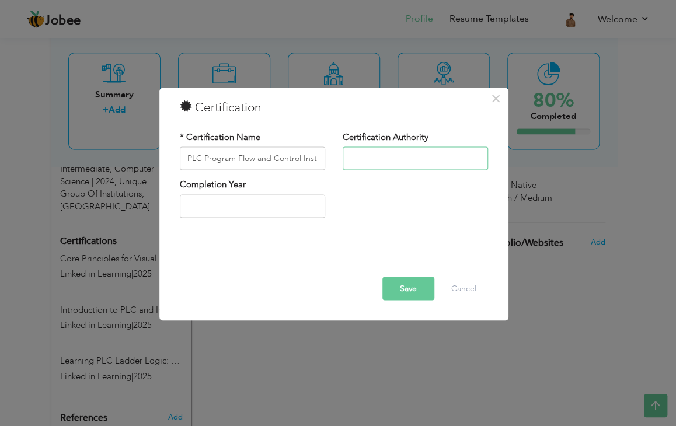
type input "Linked in Learning"
click at [259, 219] on div "Completion Year" at bounding box center [252, 202] width 163 height 47
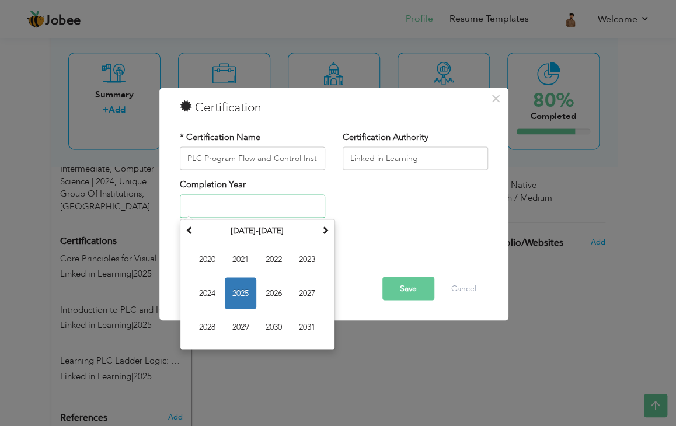
click at [264, 212] on input "text" at bounding box center [252, 205] width 145 height 23
click at [244, 284] on span "2025" at bounding box center [241, 293] width 32 height 32
type input "2025"
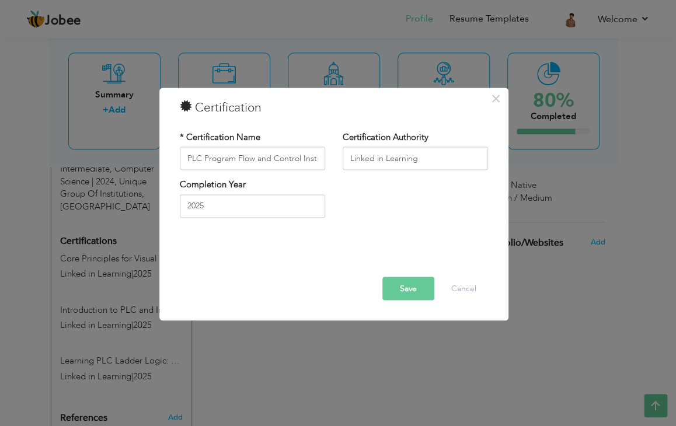
click at [418, 288] on button "Save" at bounding box center [408, 288] width 52 height 23
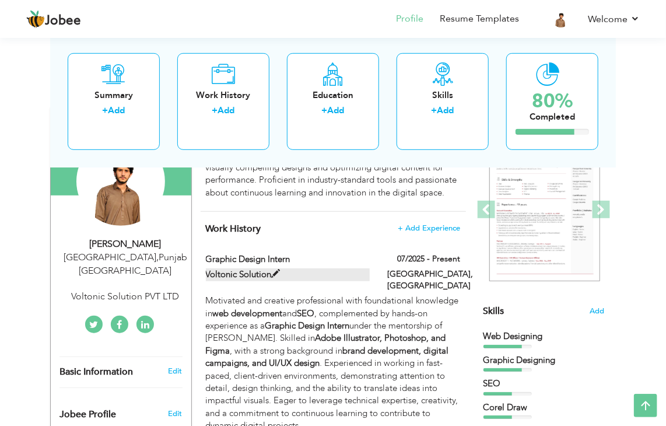
scroll to position [155, 0]
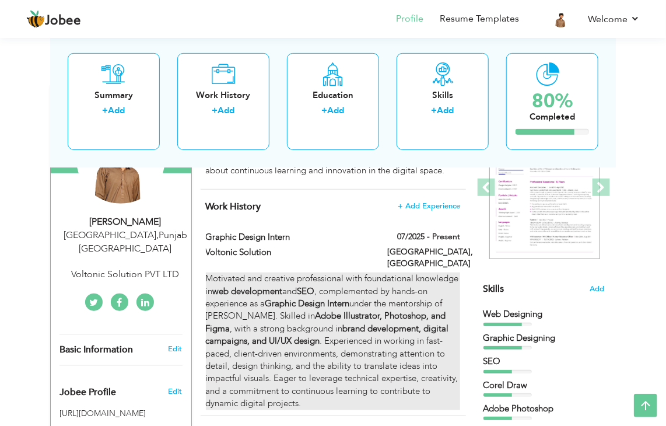
click at [383, 293] on div "Motivated and creative professional with foundational knowledge in web developm…" at bounding box center [333, 341] width 255 height 138
type input "Graphic Design Intern"
type input "Voltonic Solution"
type input "07/2025"
type input "[GEOGRAPHIC_DATA]"
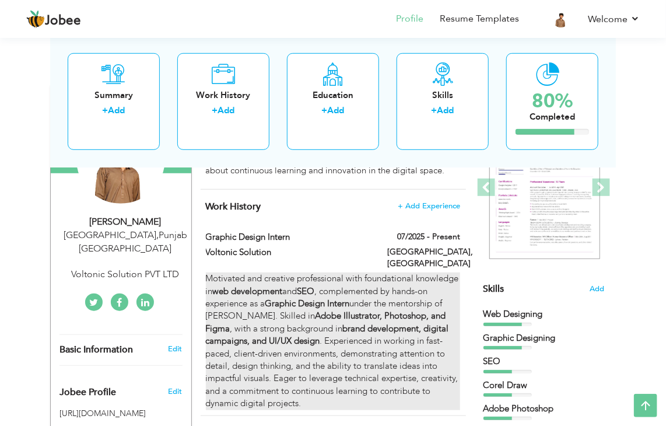
type input "[GEOGRAPHIC_DATA]"
checkbox input "true"
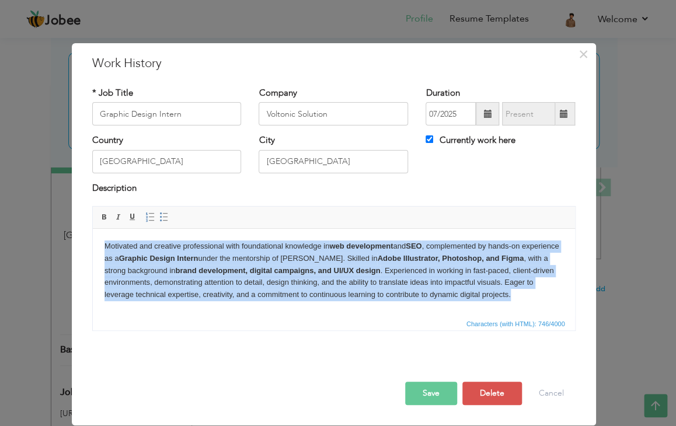
drag, startPoint x: 516, startPoint y: 301, endPoint x: 48, endPoint y: 235, distance: 472.5
click at [92, 235] on html "Motivated and creative professional with foundational knowledge in web developm…" at bounding box center [333, 271] width 482 height 84
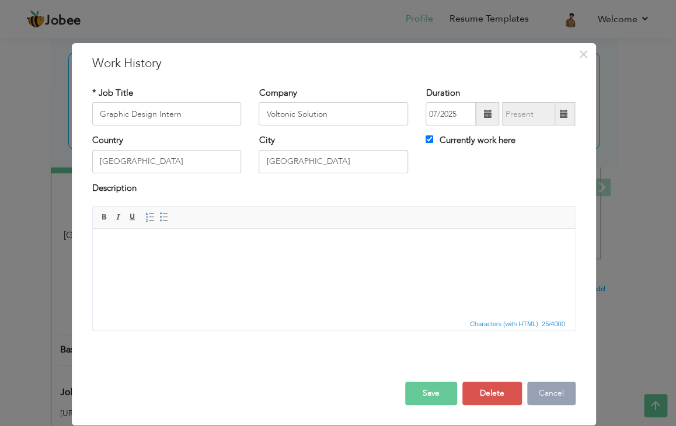
click at [540, 396] on button "Cancel" at bounding box center [551, 393] width 48 height 23
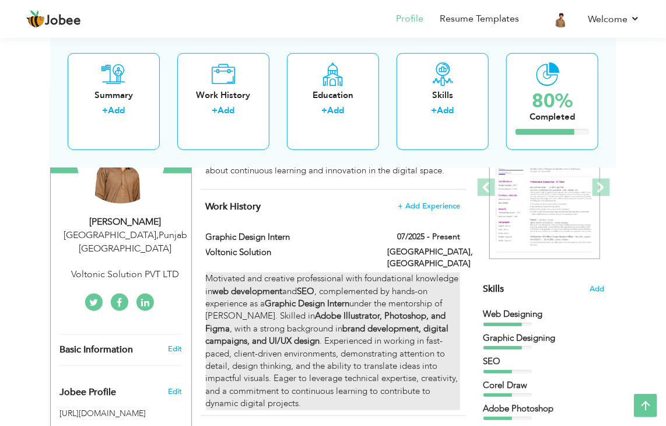
scroll to position [233, 0]
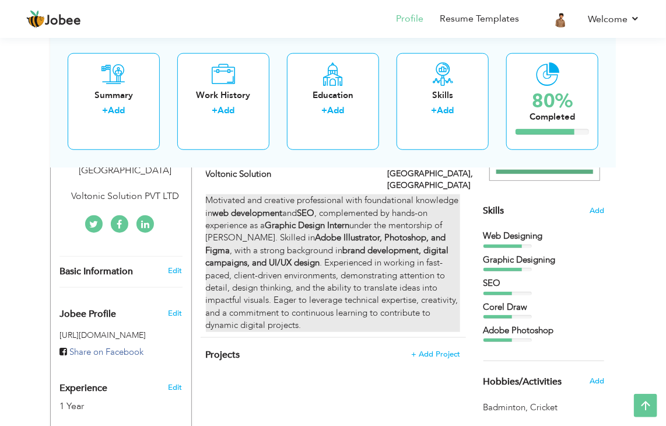
click at [373, 232] on strong "Adobe Illustrator, Photoshop, and Figma" at bounding box center [326, 244] width 240 height 24
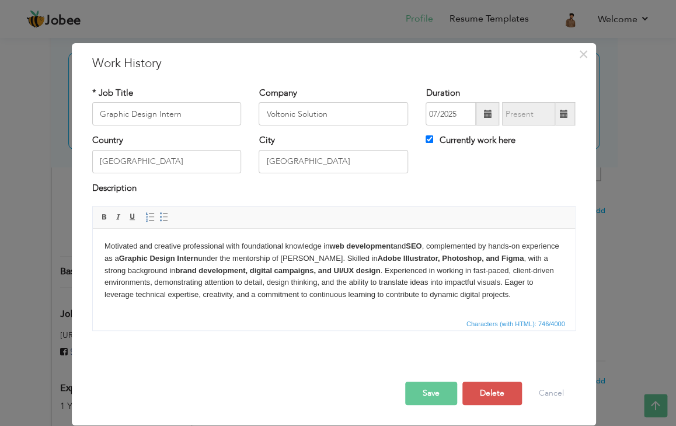
click at [390, 304] on html "Motivated and creative professional with foundational knowledge in web developm…" at bounding box center [333, 271] width 482 height 84
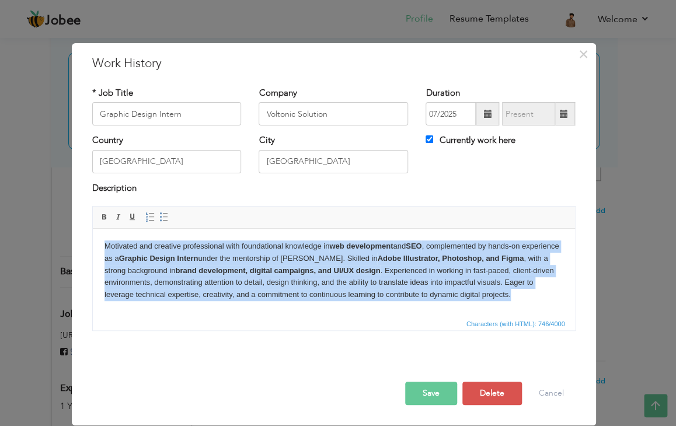
copy body "Motivated and creative professional with foundational knowledge in web developm…"
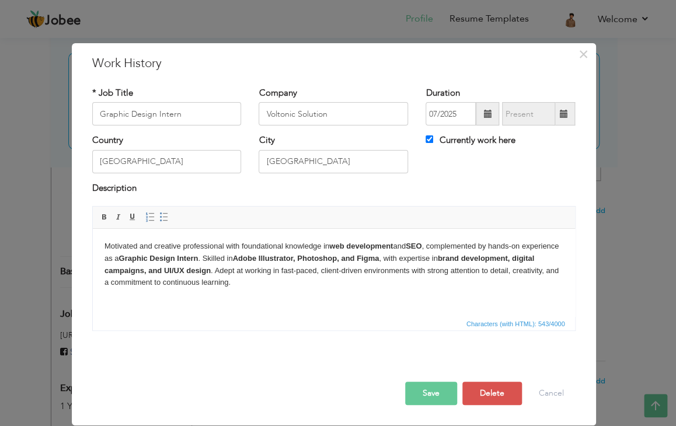
click at [378, 296] on body "Motivated and creative professional with foundational knowledge in web developm…" at bounding box center [333, 274] width 459 height 68
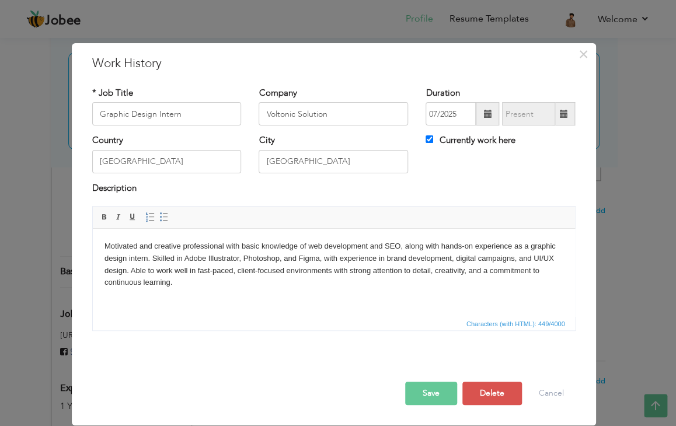
click at [441, 397] on button "Save" at bounding box center [431, 393] width 52 height 23
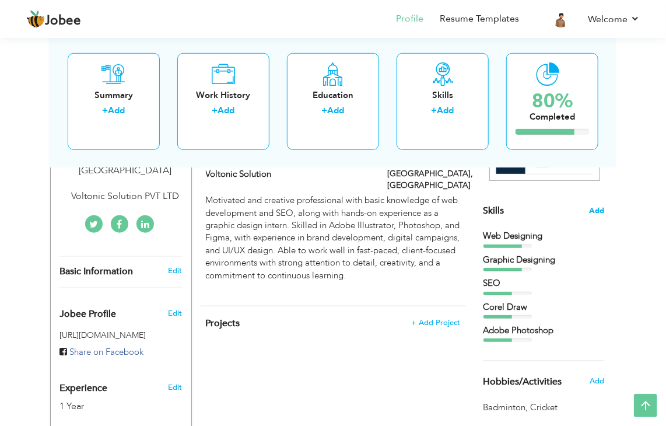
click at [597, 214] on span "Add" at bounding box center [596, 210] width 15 height 11
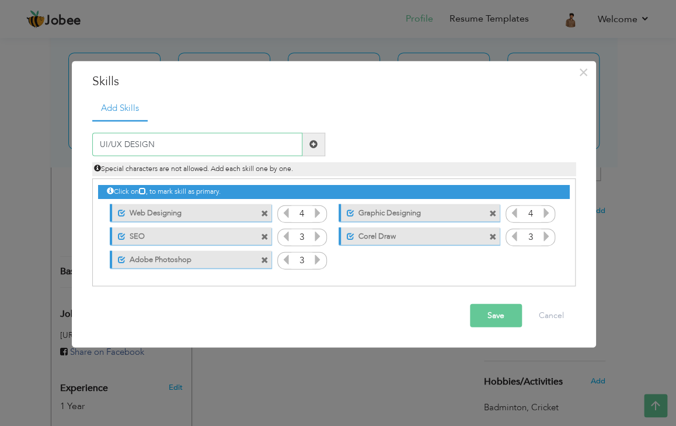
type input "UI/UX DESIGN"
click at [310, 140] on span at bounding box center [313, 144] width 8 height 8
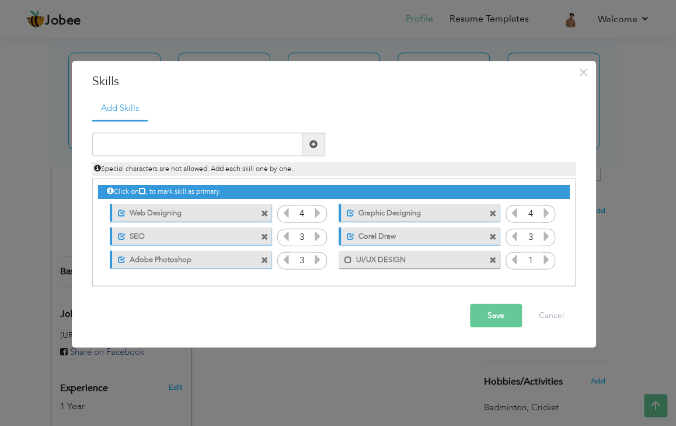
click at [544, 262] on icon at bounding box center [546, 259] width 11 height 11
click at [547, 237] on icon at bounding box center [546, 235] width 11 height 11
click at [544, 262] on icon at bounding box center [546, 259] width 11 height 11
click at [513, 259] on icon at bounding box center [514, 259] width 11 height 11
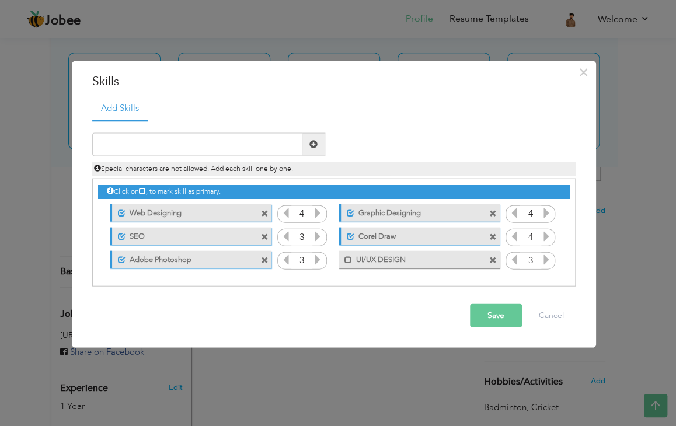
click at [513, 259] on icon at bounding box center [514, 259] width 11 height 11
drag, startPoint x: 250, startPoint y: 236, endPoint x: 413, endPoint y: 250, distance: 164.0
click at [413, 250] on div "Click on , to mark skill as primary. Unmark as primary skill. Web Designing 4 4…" at bounding box center [333, 225] width 470 height 92
click at [494, 315] on button "Save" at bounding box center [496, 314] width 52 height 23
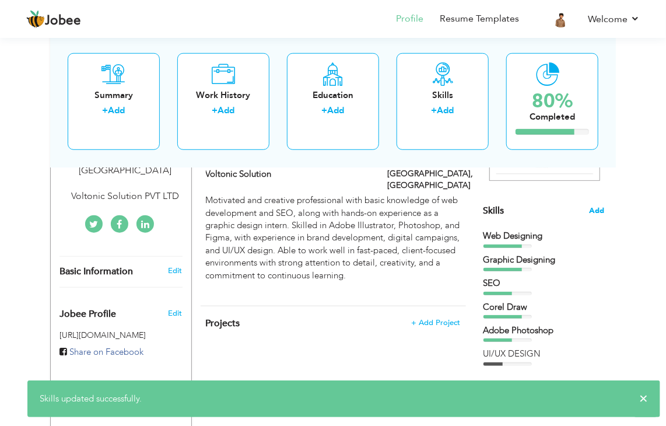
click at [593, 213] on span "Add" at bounding box center [596, 210] width 15 height 11
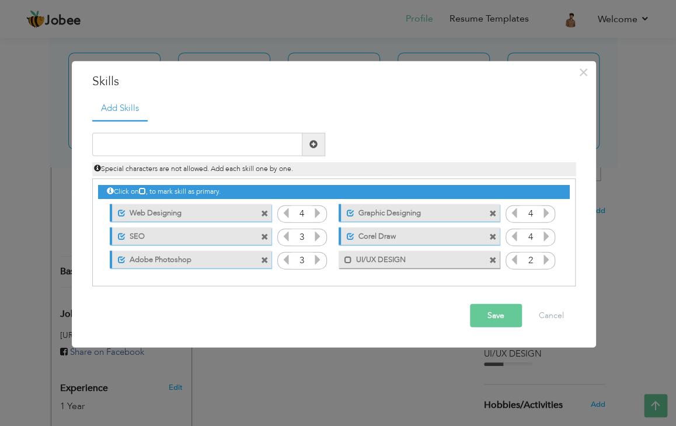
click at [268, 235] on span at bounding box center [265, 237] width 8 height 8
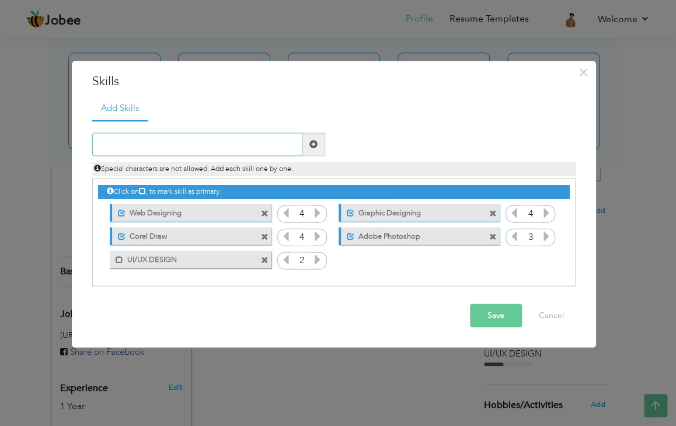
click at [257, 147] on input "text" at bounding box center [197, 143] width 210 height 23
drag, startPoint x: 227, startPoint y: 236, endPoint x: 233, endPoint y: 214, distance: 22.9
click at [233, 214] on div "Click on , to mark skill as primary. Unmark as primary skill. Web Designing 4 4…" at bounding box center [333, 225] width 470 height 92
click at [116, 259] on span at bounding box center [120, 260] width 8 height 8
click at [161, 146] on input "text" at bounding box center [197, 143] width 210 height 23
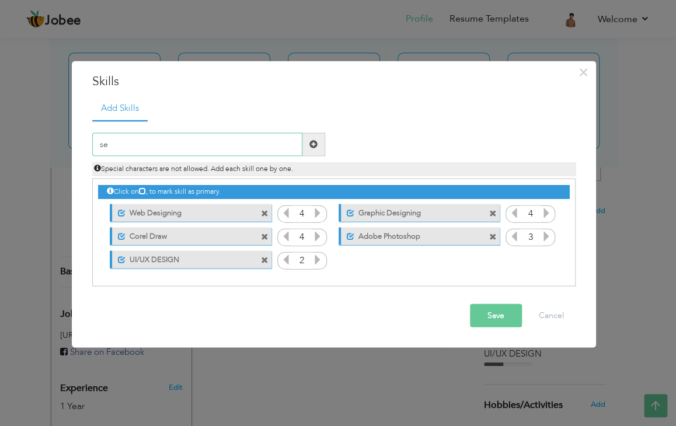
type input "s"
type input "SEO"
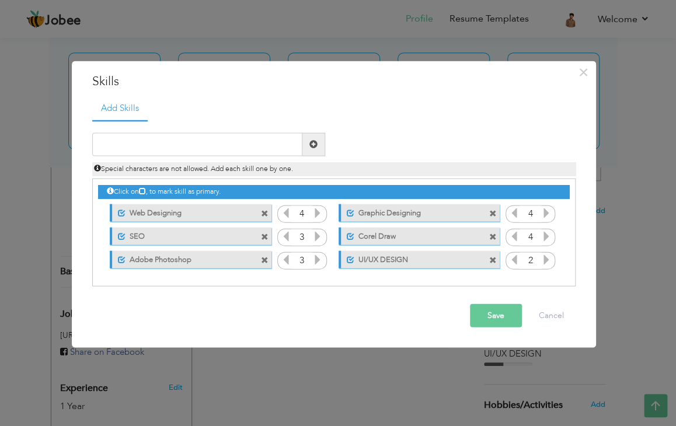
click at [318, 238] on icon at bounding box center [317, 235] width 11 height 11
click at [492, 314] on button "Save" at bounding box center [496, 314] width 52 height 23
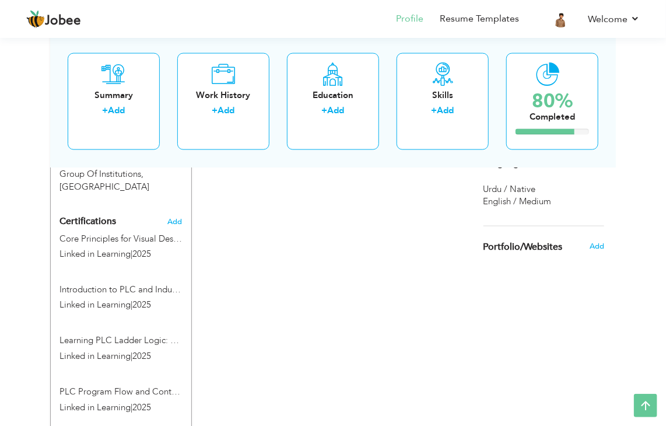
scroll to position [629, 0]
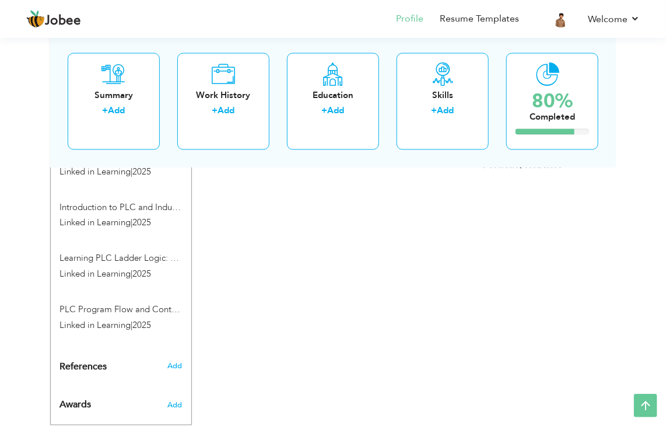
click at [173, 361] on h3 "Add" at bounding box center [174, 366] width 15 height 11
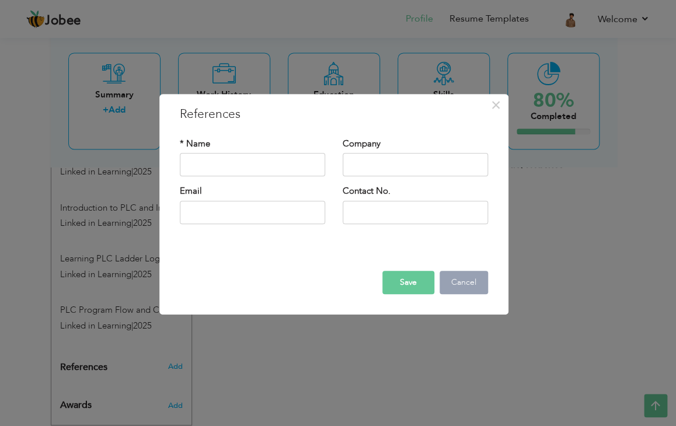
click at [475, 286] on button "Cancel" at bounding box center [463, 282] width 48 height 23
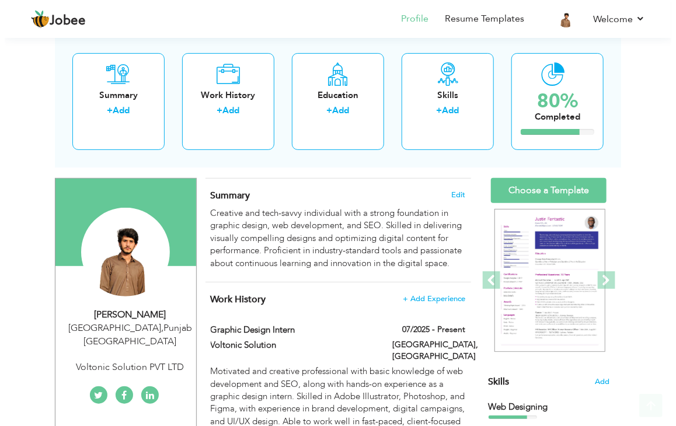
scroll to position [84, 0]
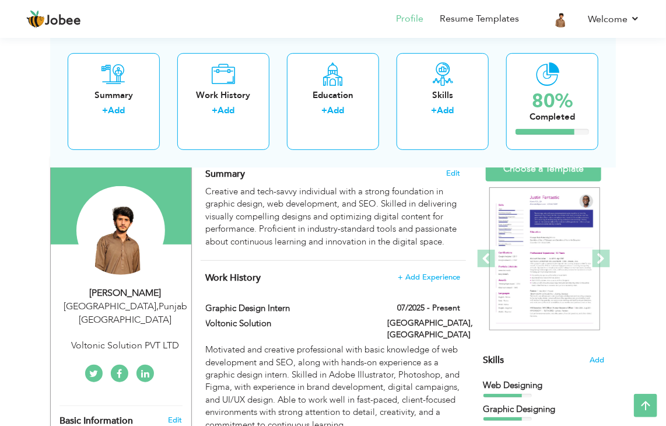
click at [159, 339] on div "Voltonic Solution PVT LTD" at bounding box center [126, 345] width 132 height 13
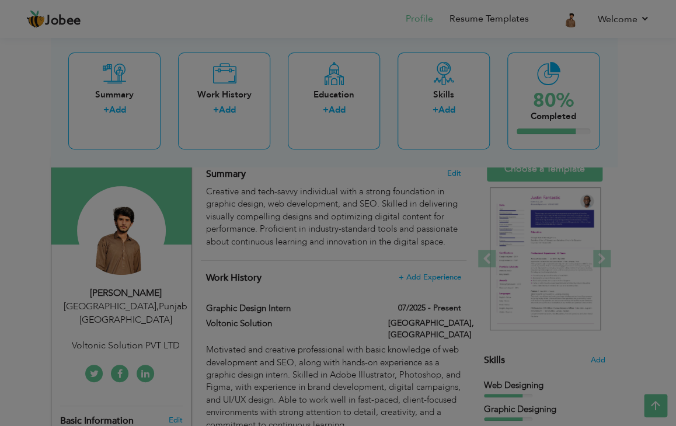
scroll to position [0, 0]
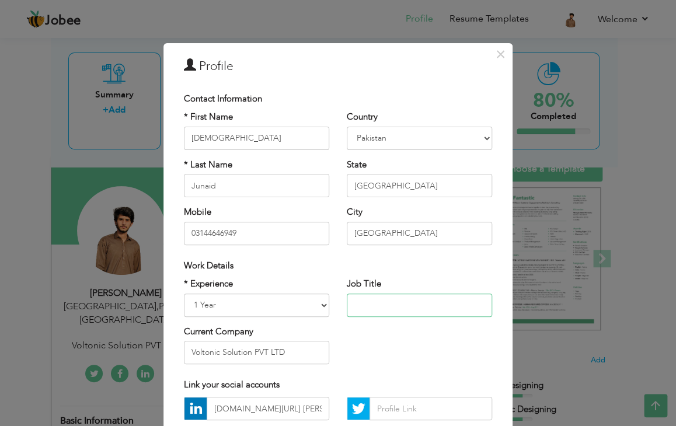
click at [409, 299] on input "text" at bounding box center [419, 304] width 145 height 23
type input "\"
type input "Graphic Designer"
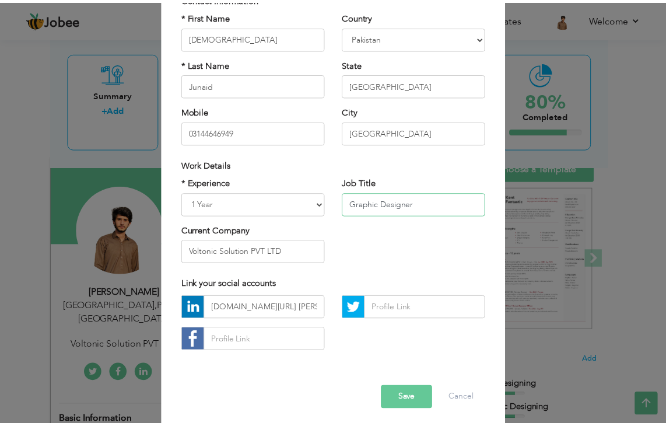
scroll to position [106, 0]
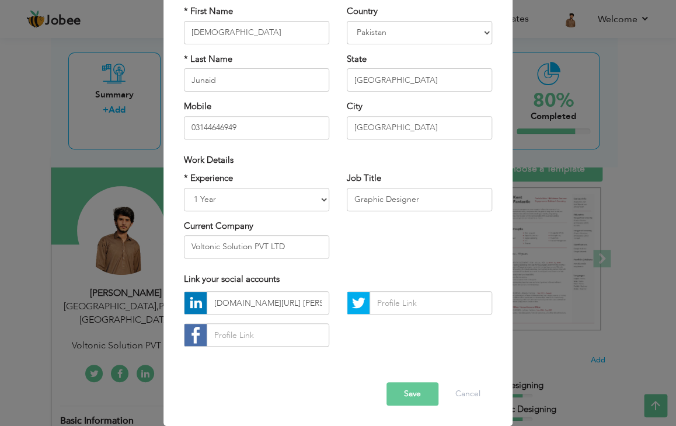
click at [416, 394] on button "Save" at bounding box center [412, 393] width 52 height 23
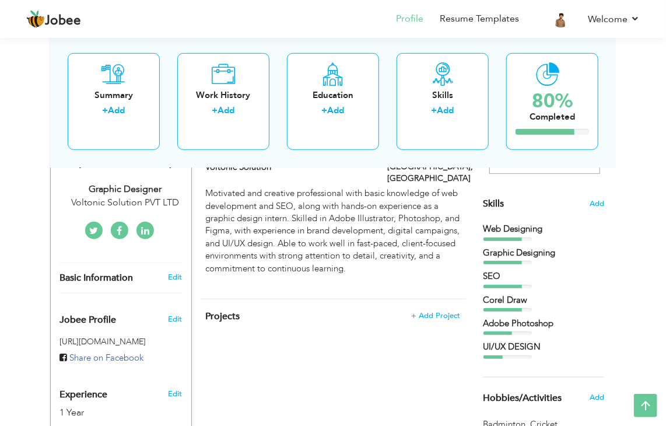
scroll to position [317, 0]
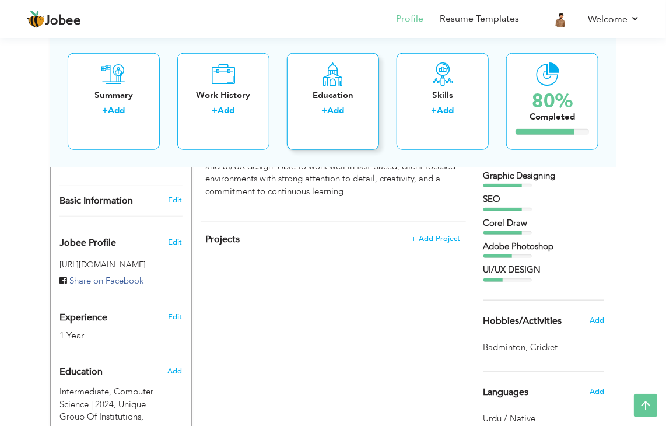
click at [323, 115] on label "+" at bounding box center [325, 110] width 6 height 12
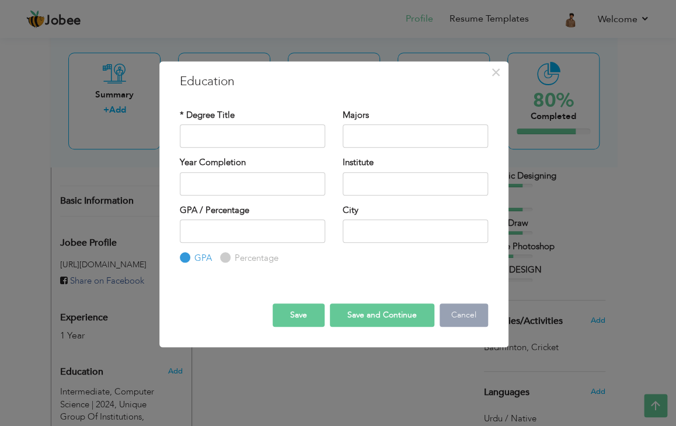
click at [455, 309] on button "Cancel" at bounding box center [463, 314] width 48 height 23
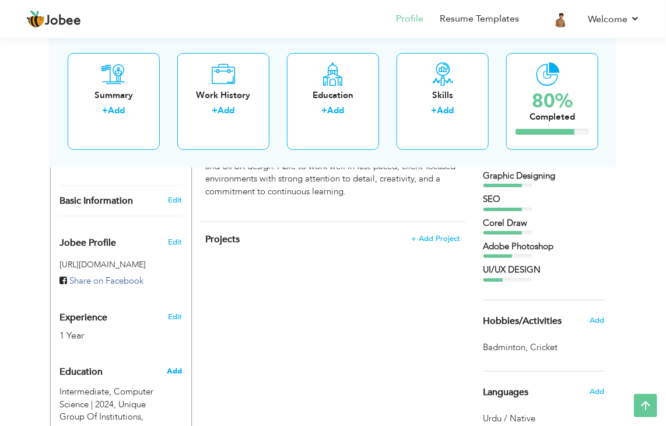
click at [170, 366] on span "Add" at bounding box center [174, 371] width 15 height 11
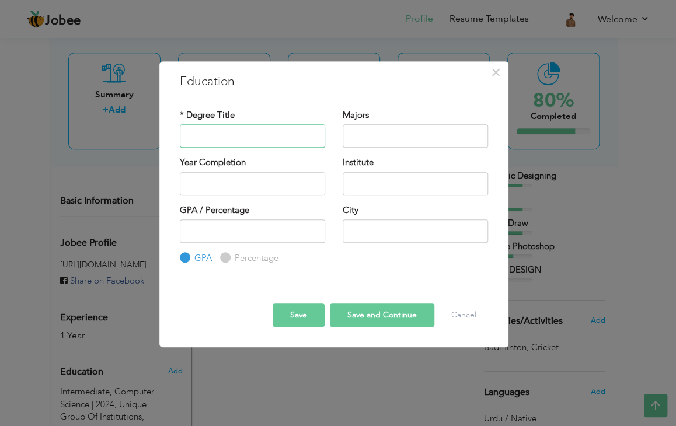
paste input "matriculation"
click at [193, 134] on input "matriculation" at bounding box center [252, 135] width 145 height 23
type input "Matriculation"
click at [404, 130] on input "text" at bounding box center [414, 135] width 145 height 23
type input "Computer Science"
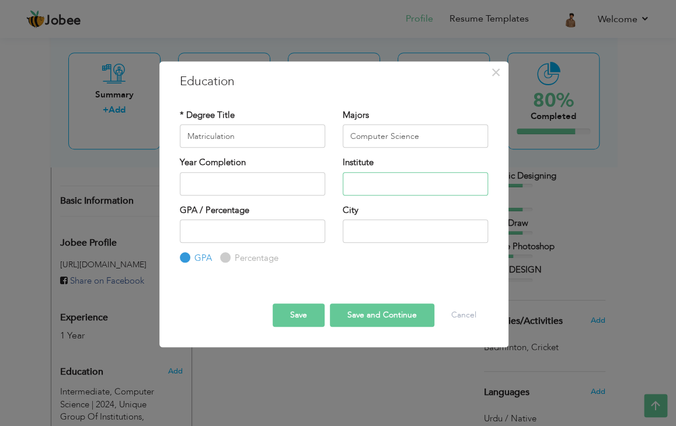
click at [414, 180] on input "text" at bounding box center [414, 183] width 145 height 23
type input "Unique Group Of Institutions"
click at [240, 181] on input "text" at bounding box center [252, 183] width 145 height 23
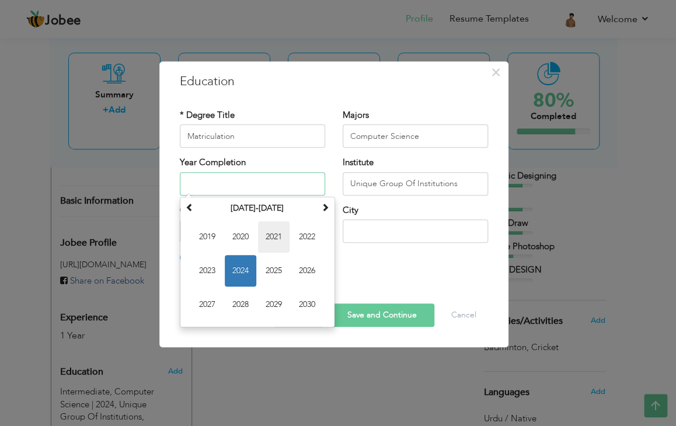
click at [278, 238] on span "2021" at bounding box center [274, 237] width 32 height 32
type input "2021"
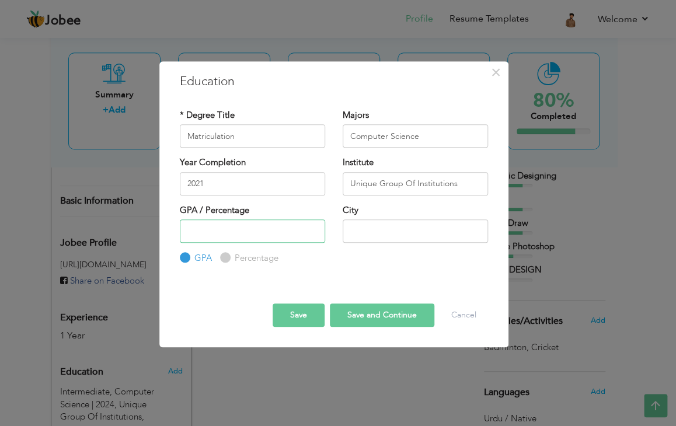
click at [239, 239] on input "number" at bounding box center [252, 230] width 145 height 23
click at [309, 237] on input "number" at bounding box center [252, 230] width 145 height 23
type input "-1"
click at [310, 235] on input "-1" at bounding box center [252, 230] width 145 height 23
click at [240, 257] on label "Percentage" at bounding box center [255, 258] width 47 height 12
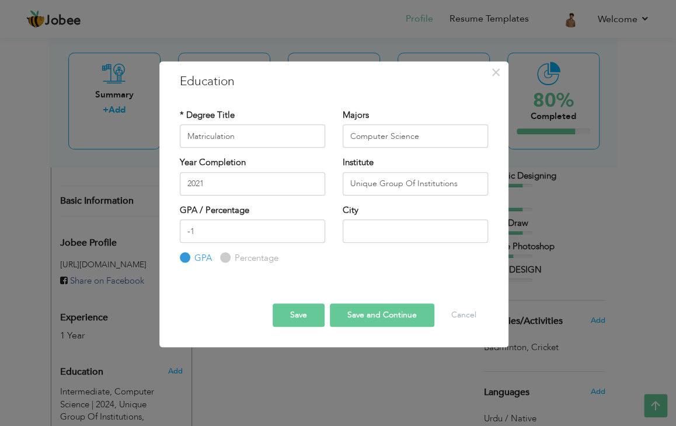
click at [228, 257] on input "Percentage" at bounding box center [224, 258] width 8 height 8
radio input "true"
click at [310, 229] on input "0" at bounding box center [252, 230] width 145 height 23
click at [310, 229] on input "1" at bounding box center [252, 230] width 145 height 23
click at [310, 229] on input "2" at bounding box center [252, 230] width 145 height 23
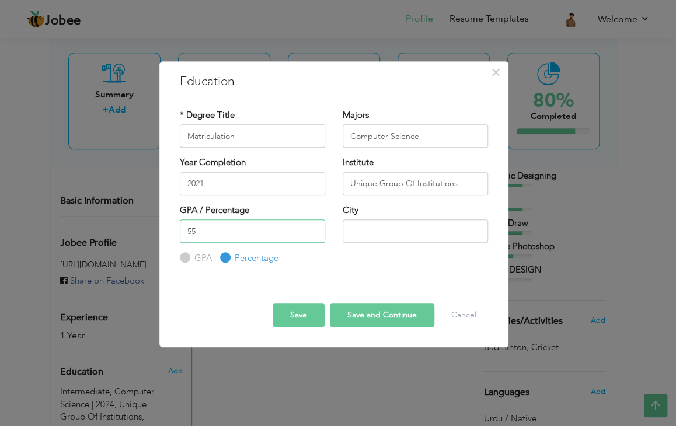
click at [310, 229] on input "55" at bounding box center [252, 230] width 145 height 23
click at [310, 229] on input "68" at bounding box center [252, 230] width 145 height 23
click at [310, 228] on input "82" at bounding box center [252, 230] width 145 height 23
type input "91"
click at [313, 225] on input "91" at bounding box center [252, 230] width 145 height 23
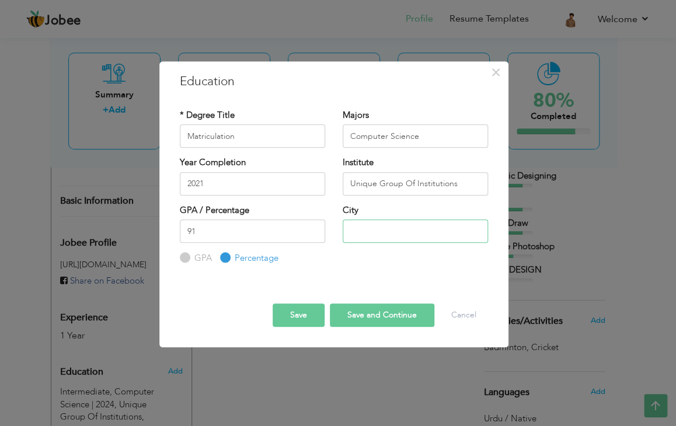
click at [408, 232] on input "text" at bounding box center [414, 230] width 145 height 23
type input "[GEOGRAPHIC_DATA]"
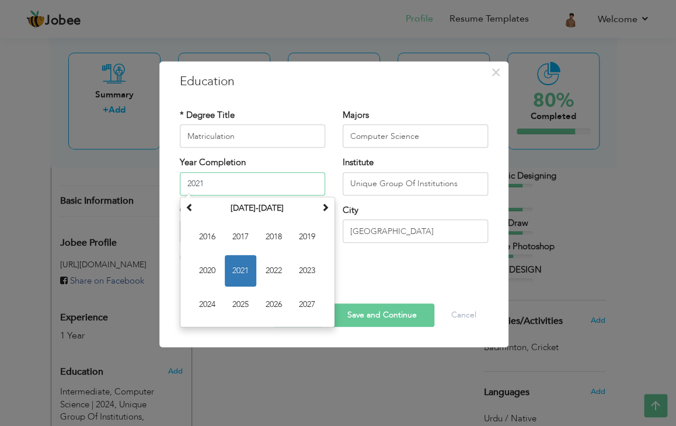
click at [239, 174] on input "2021" at bounding box center [252, 183] width 145 height 23
click at [249, 266] on span "2021" at bounding box center [241, 271] width 32 height 32
type input "2021"
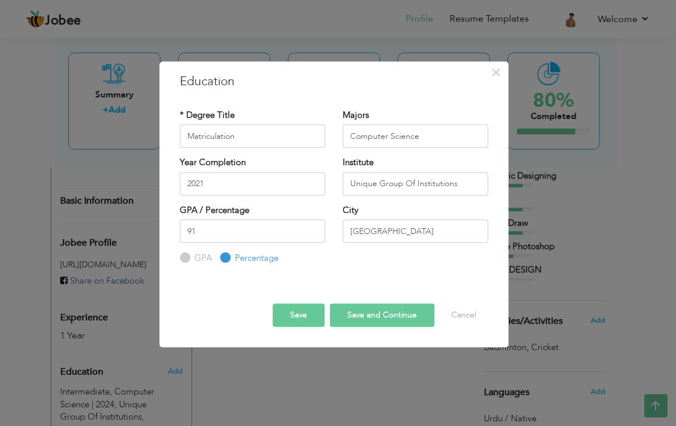
click at [307, 313] on button "Save" at bounding box center [298, 314] width 52 height 23
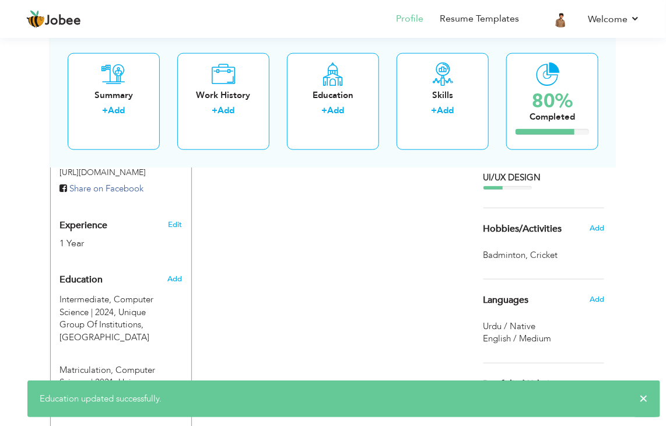
scroll to position [474, 0]
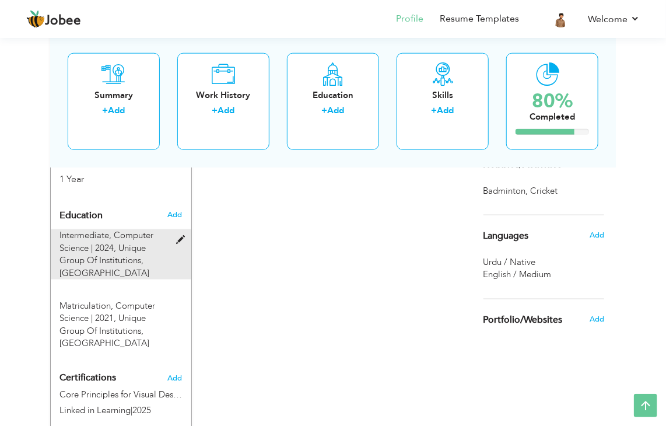
click at [156, 229] on div "Intermediate, Computer Science | 2024, Unique Group Of Institutions, Lahore" at bounding box center [115, 254] width 128 height 50
type input "Intermediate"
type input "2024"
type input "81"
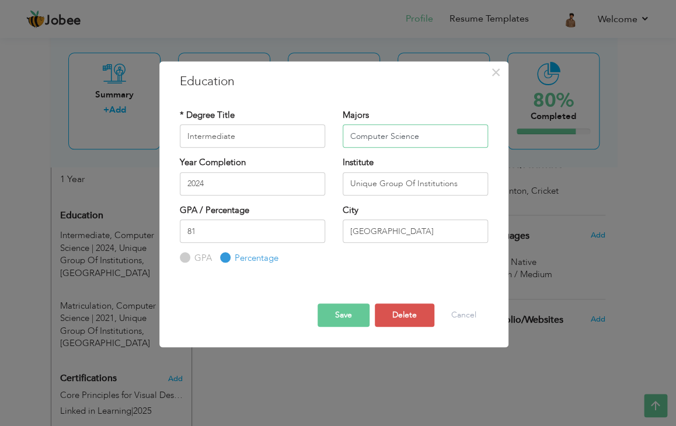
click at [418, 141] on input "Computer Science" at bounding box center [414, 135] width 145 height 23
type input "C"
type input "ICS"
click at [349, 313] on button "Save" at bounding box center [343, 314] width 52 height 23
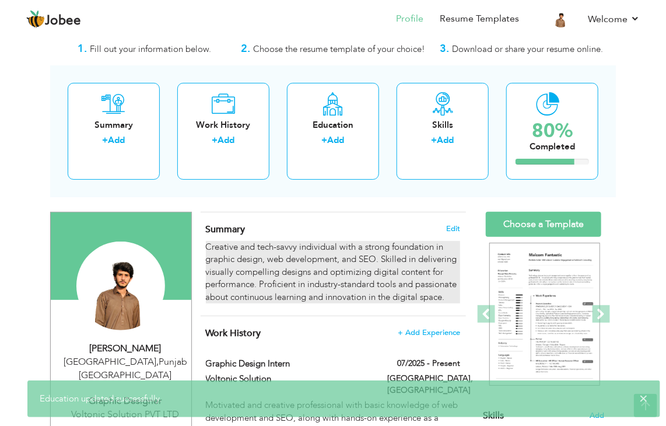
scroll to position [0, 0]
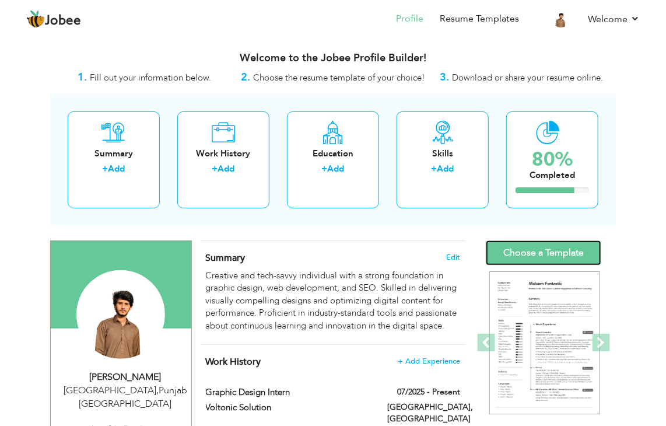
click at [513, 250] on link "Choose a Template" at bounding box center [544, 252] width 116 height 25
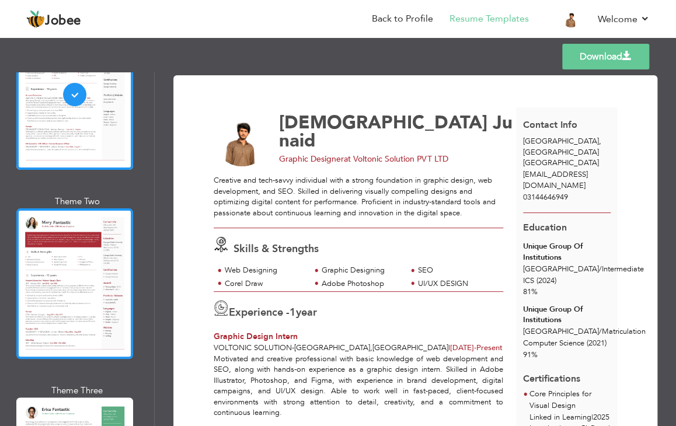
scroll to position [155, 0]
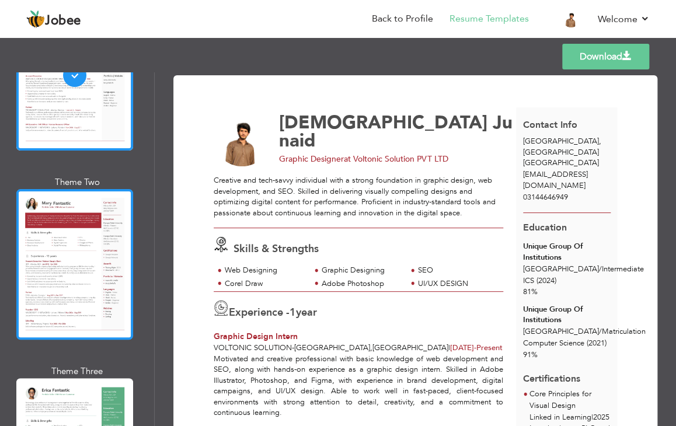
click at [93, 245] on div at bounding box center [74, 264] width 117 height 151
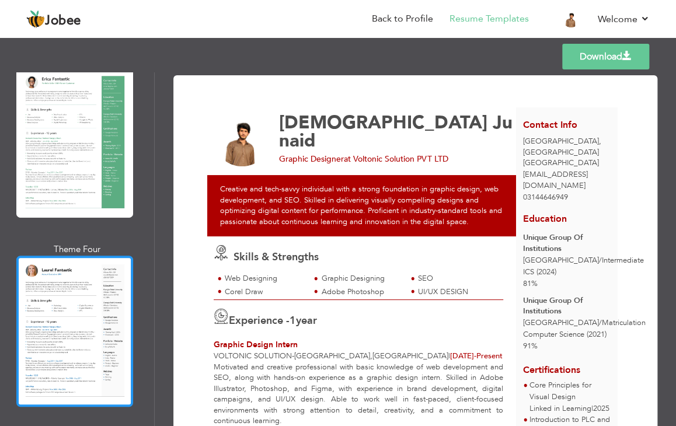
scroll to position [467, 0]
click at [83, 278] on div at bounding box center [74, 330] width 117 height 151
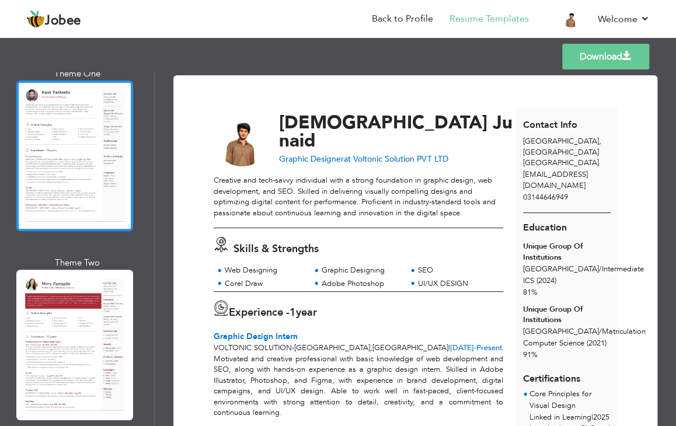
scroll to position [0, 0]
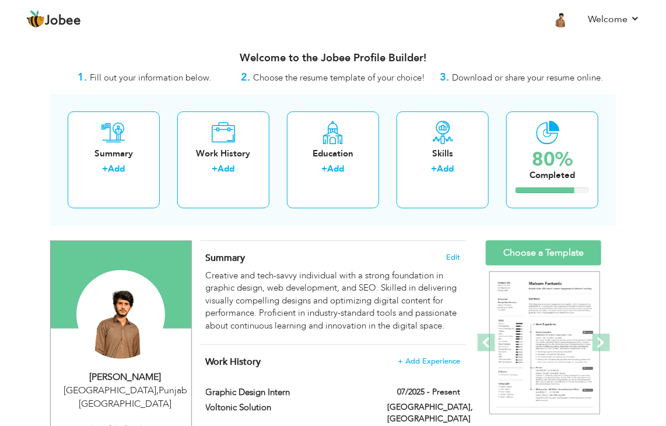
click at [406, 261] on h4 "Summary Edit" at bounding box center [333, 258] width 255 height 12
click at [453, 256] on span "Edit" at bounding box center [453, 257] width 14 height 8
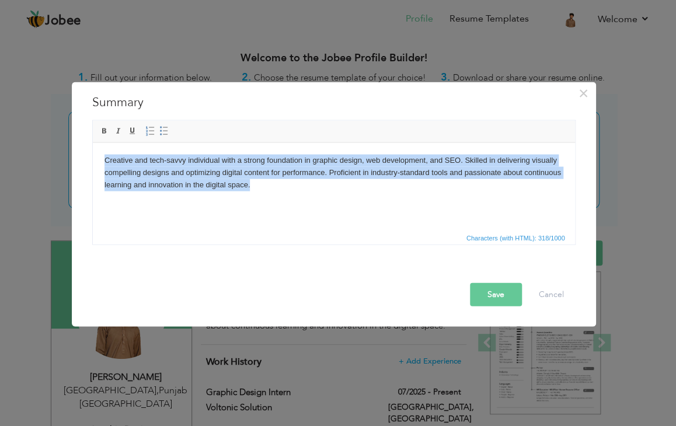
drag, startPoint x: 275, startPoint y: 193, endPoint x: 0, endPoint y: 125, distance: 283.6
click at [92, 142] on html "Creative and tech-savvy individual with a strong foundation in graphic design, …" at bounding box center [333, 172] width 482 height 60
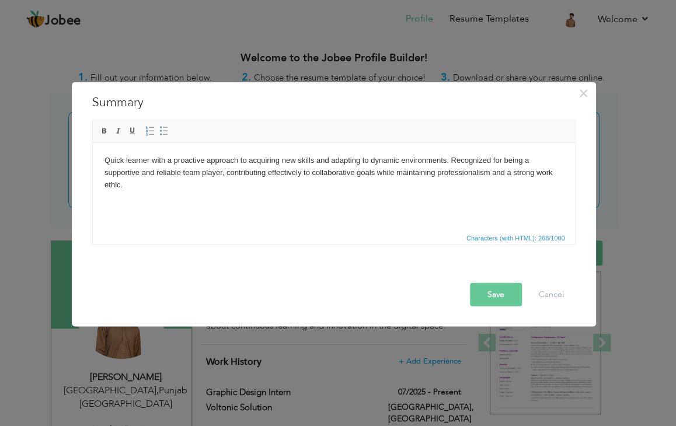
click at [491, 299] on button "Save" at bounding box center [496, 294] width 52 height 23
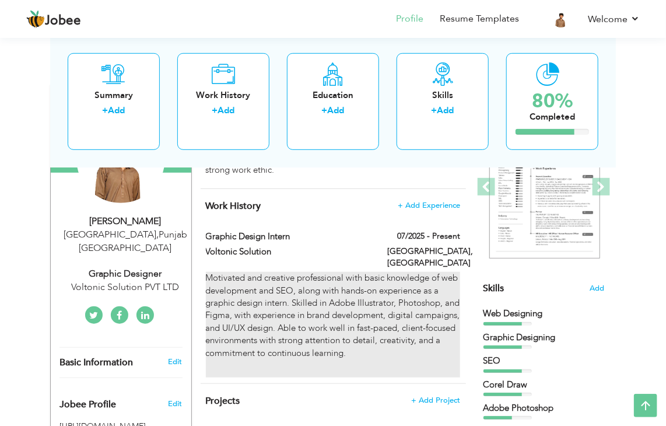
scroll to position [78, 0]
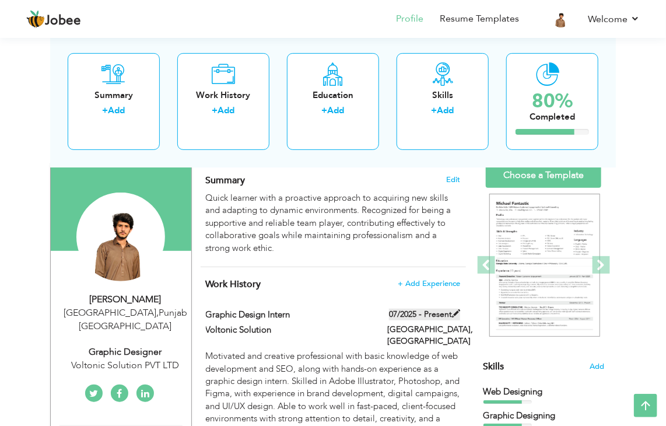
click at [415, 313] on label "07/2025 - Present" at bounding box center [424, 315] width 71 height 12
type input "Graphic Design Intern"
type input "Voltonic Solution"
type input "07/2025"
type input "[GEOGRAPHIC_DATA]"
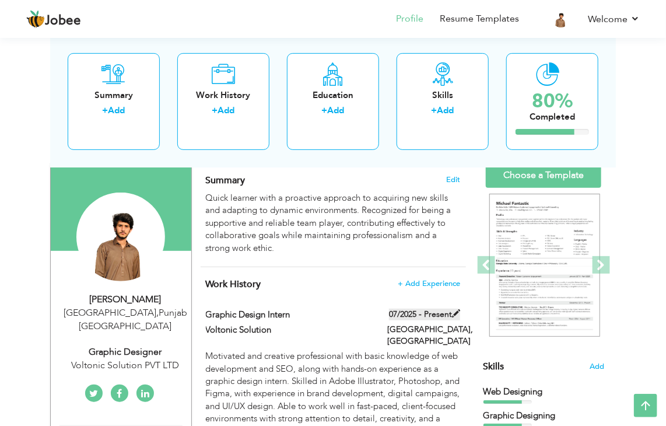
type input "[GEOGRAPHIC_DATA]"
checkbox input "true"
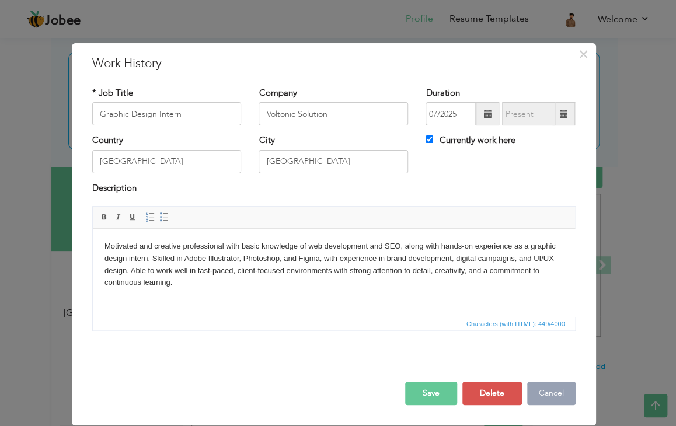
click at [540, 393] on button "Cancel" at bounding box center [551, 393] width 48 height 23
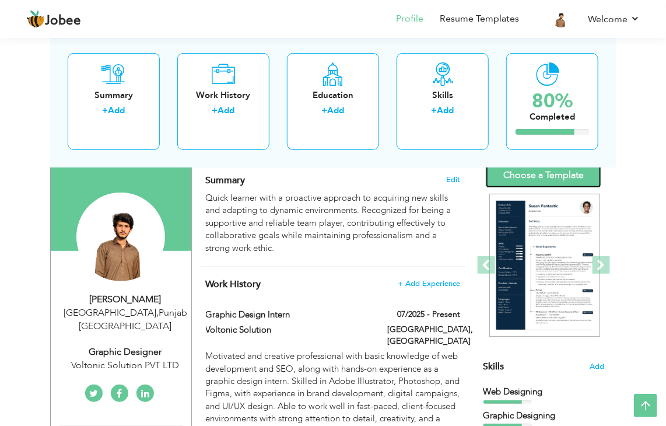
click at [529, 171] on link "Choose a Template" at bounding box center [544, 175] width 116 height 25
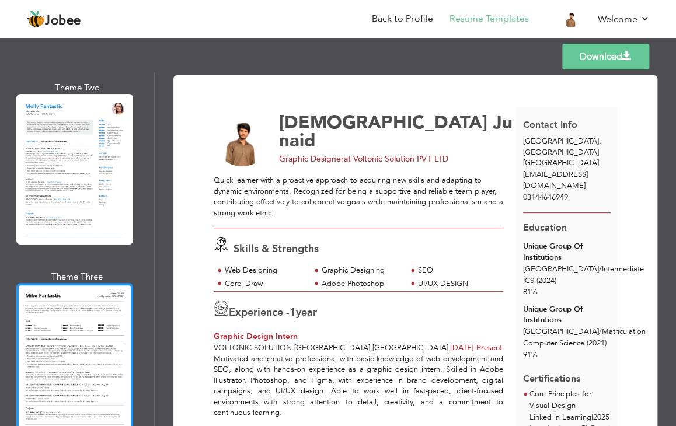
scroll to position [1634, 0]
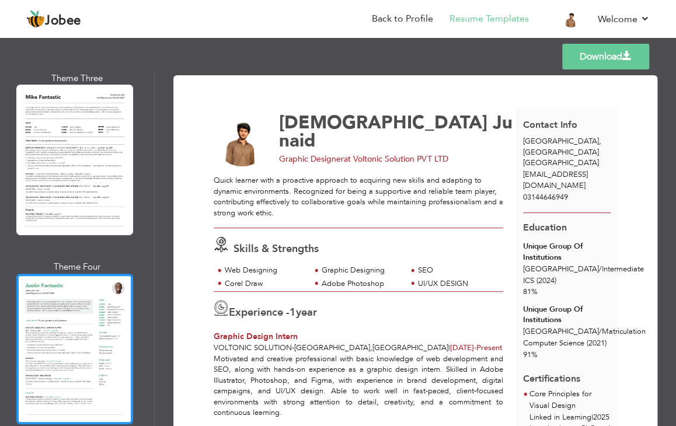
click at [89, 274] on div at bounding box center [74, 349] width 117 height 151
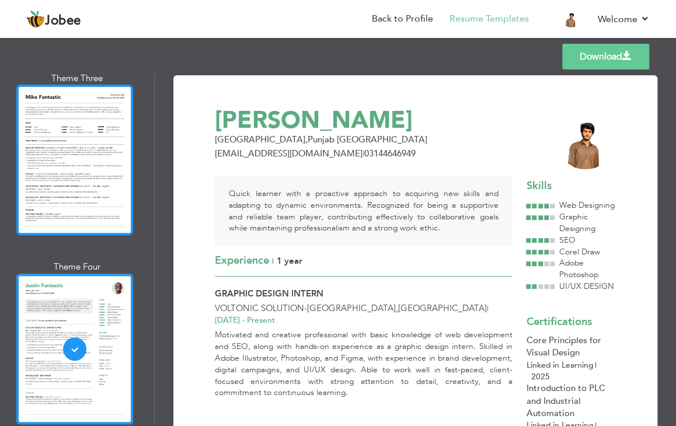
scroll to position [1555, 0]
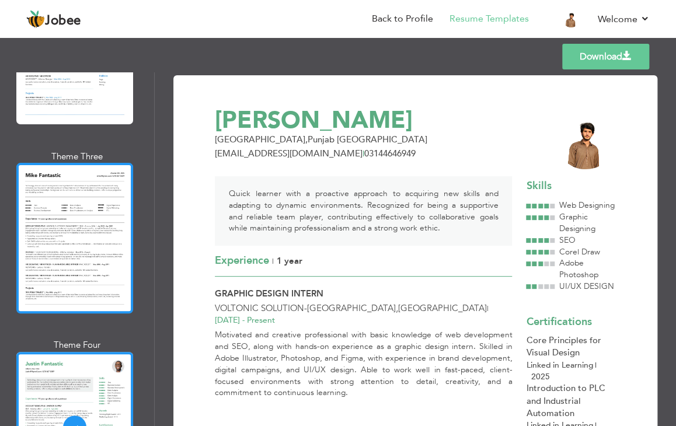
click at [79, 196] on div at bounding box center [74, 238] width 117 height 151
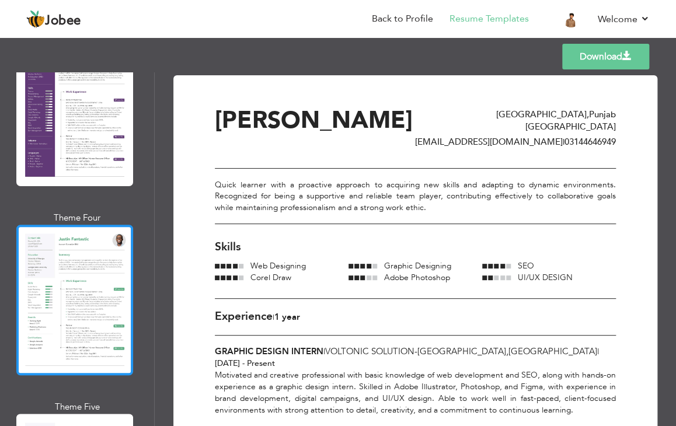
scroll to position [2645, 0]
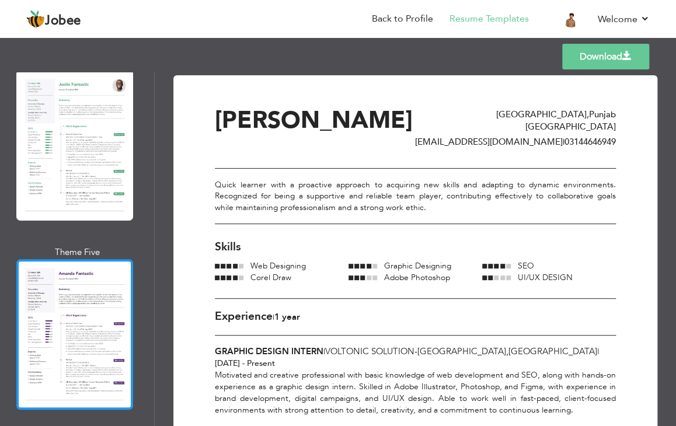
click at [79, 259] on div at bounding box center [74, 334] width 117 height 151
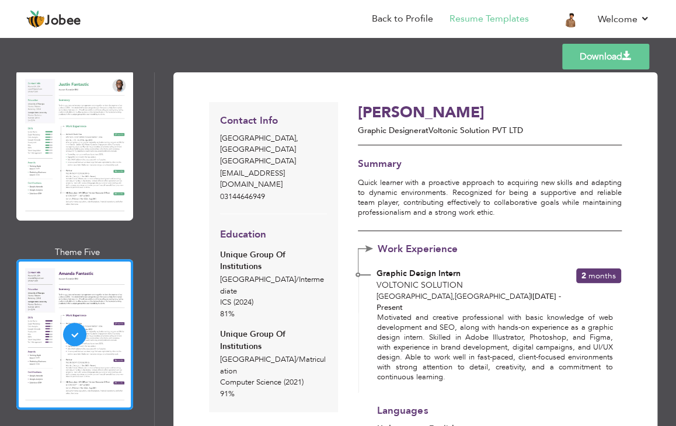
scroll to position [0, 0]
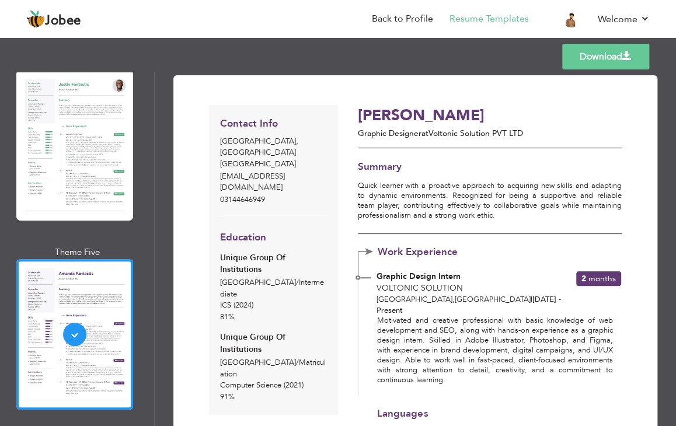
click at [599, 58] on link "Download" at bounding box center [605, 57] width 87 height 26
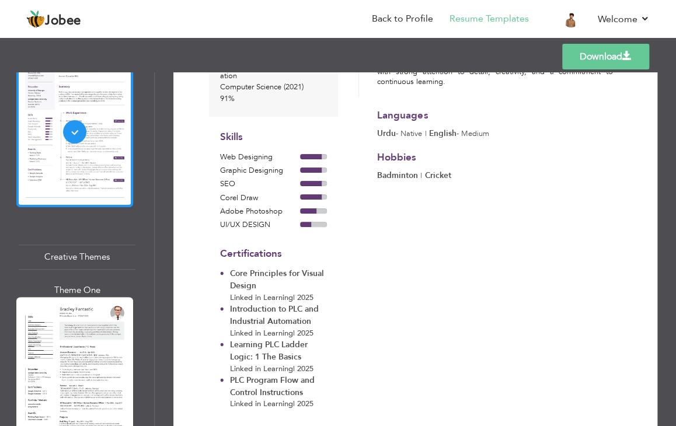
scroll to position [2878, 0]
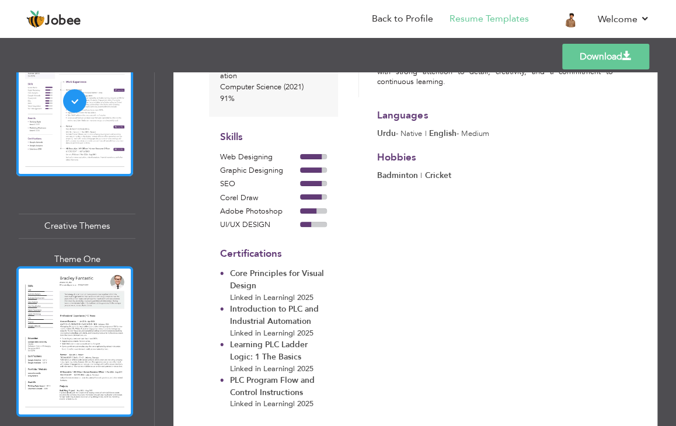
click at [85, 271] on div at bounding box center [74, 341] width 117 height 151
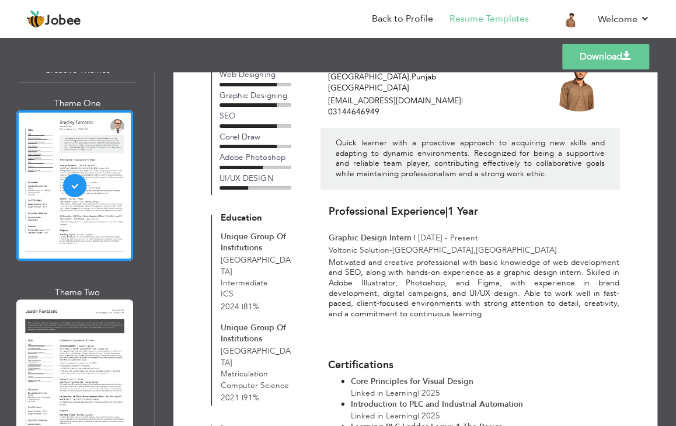
scroll to position [51, 0]
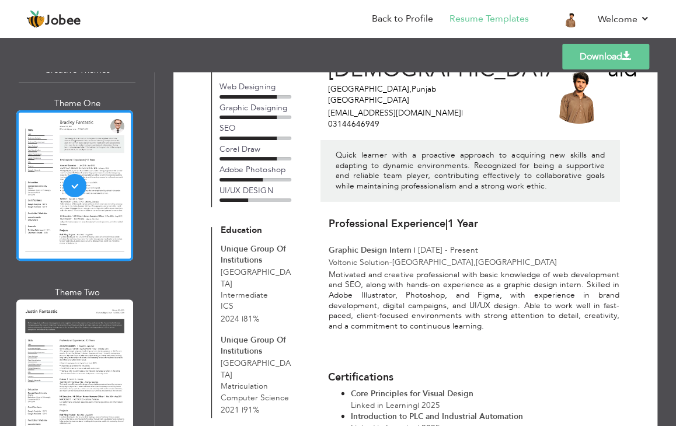
click at [578, 56] on link "Download" at bounding box center [605, 57] width 87 height 26
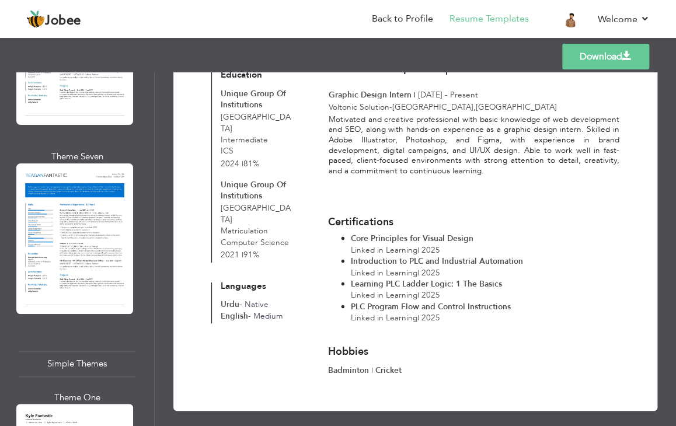
scroll to position [4200, 0]
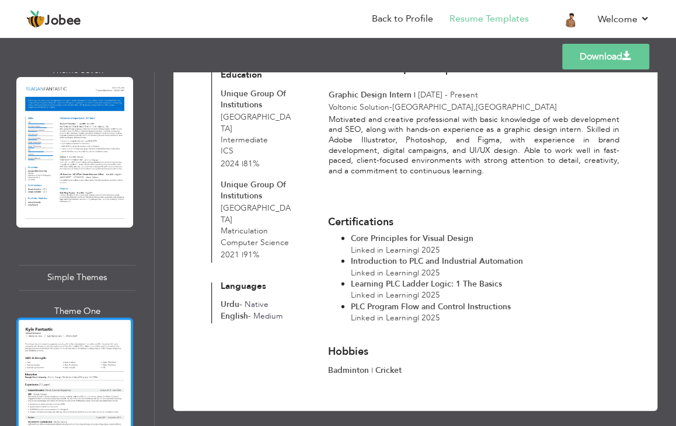
click at [86, 317] on div at bounding box center [74, 392] width 117 height 151
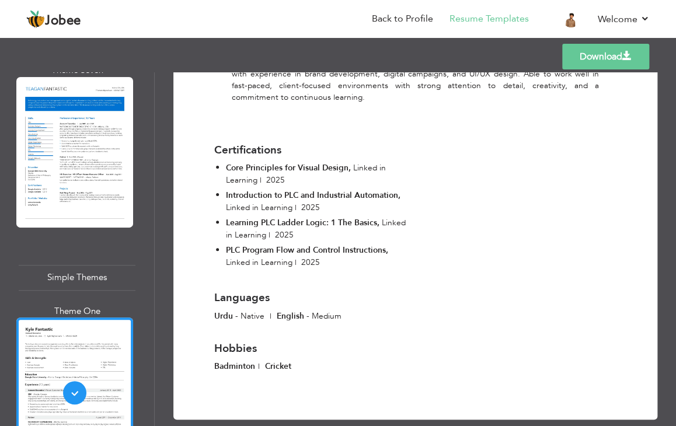
scroll to position [431, 0]
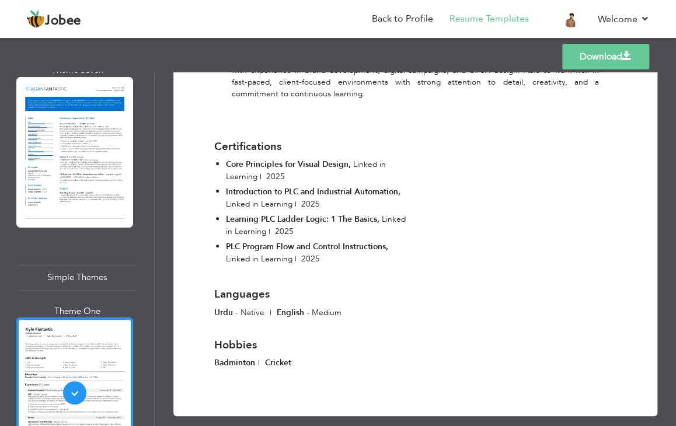
click at [575, 63] on link "Download" at bounding box center [605, 57] width 87 height 26
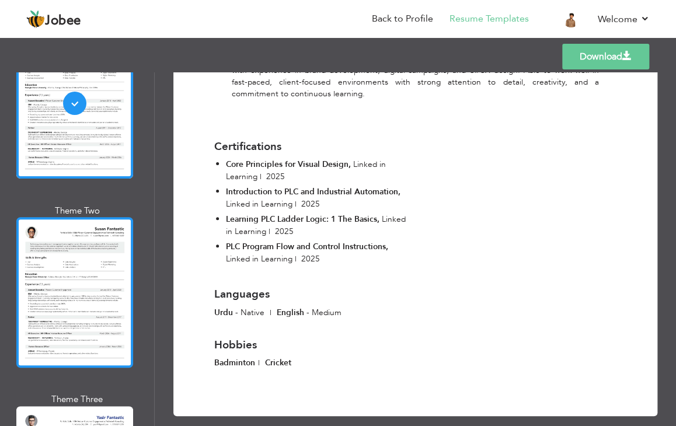
scroll to position [4403, 0]
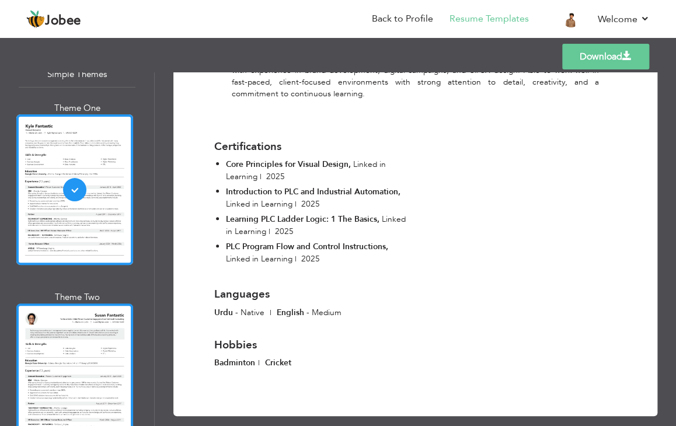
click at [88, 303] on div at bounding box center [74, 378] width 117 height 151
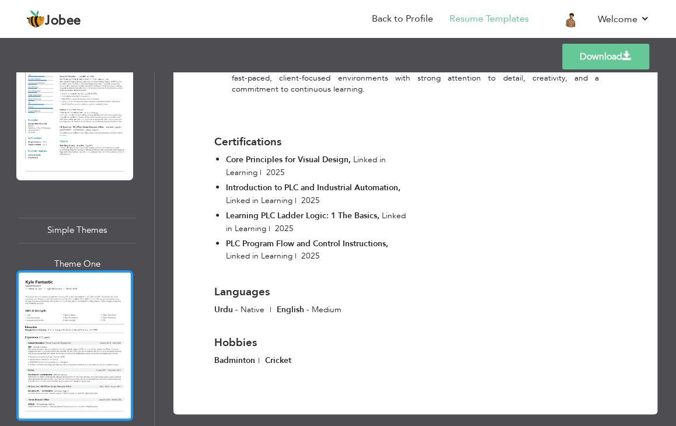
scroll to position [4093, 0]
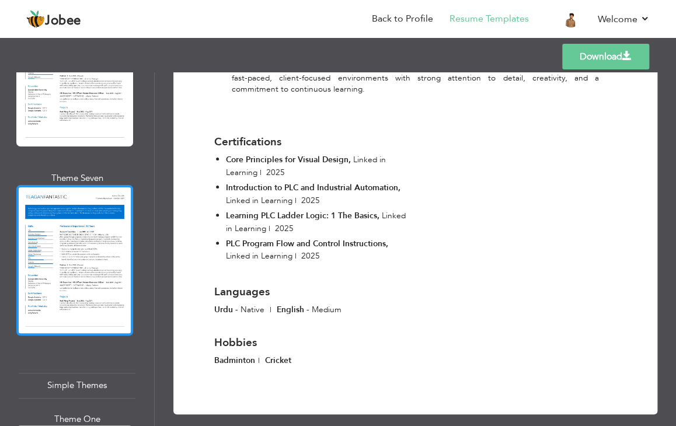
click at [100, 203] on div at bounding box center [74, 260] width 117 height 151
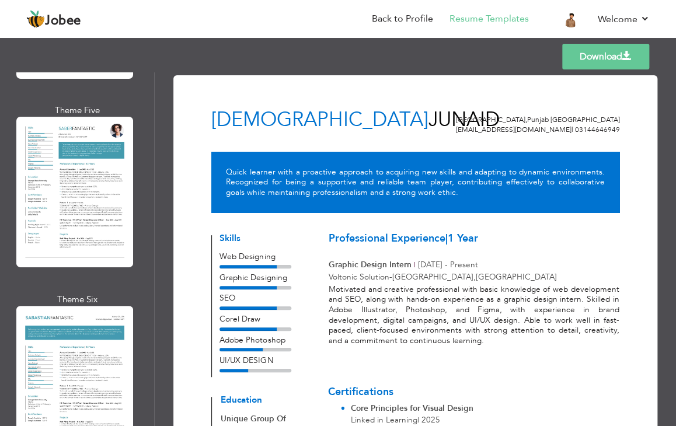
scroll to position [3781, 0]
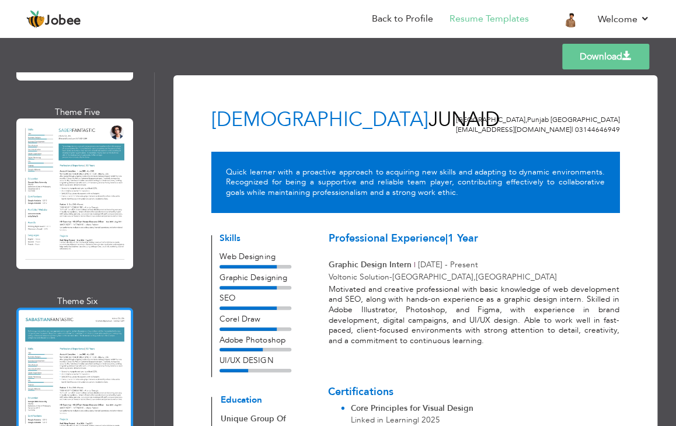
click at [75, 307] on div at bounding box center [74, 382] width 117 height 151
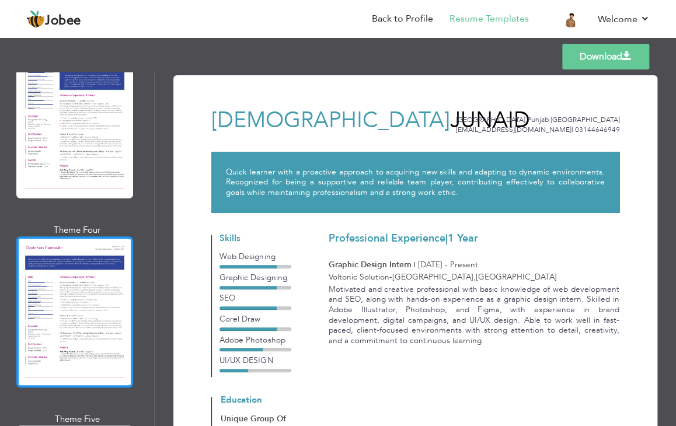
scroll to position [3470, 0]
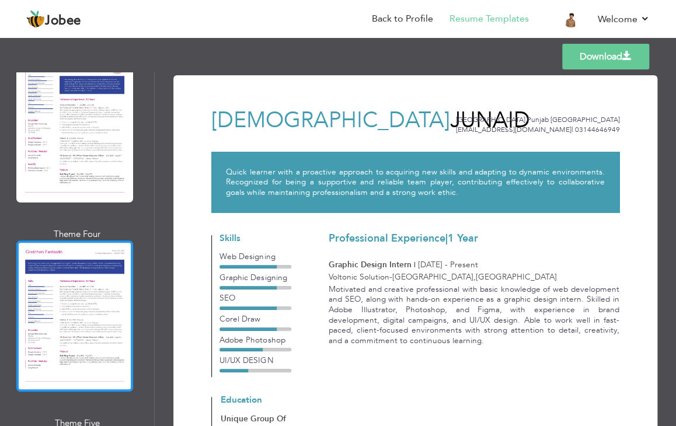
click at [91, 240] on div at bounding box center [74, 315] width 117 height 151
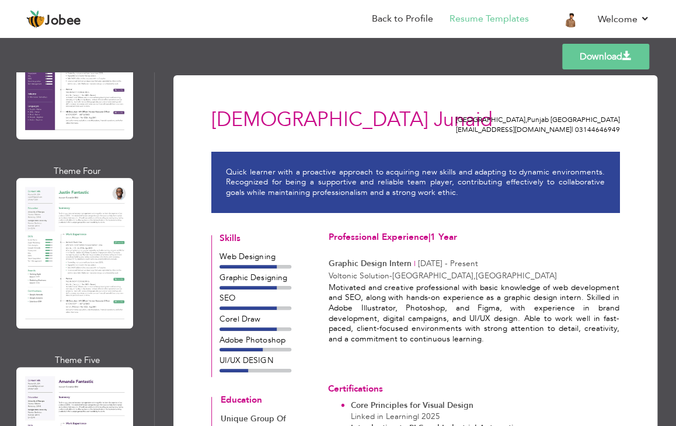
scroll to position [2147, 0]
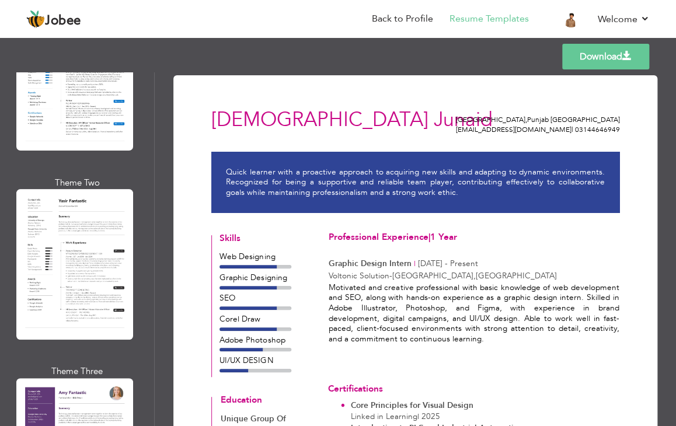
click at [78, 189] on div at bounding box center [74, 264] width 117 height 151
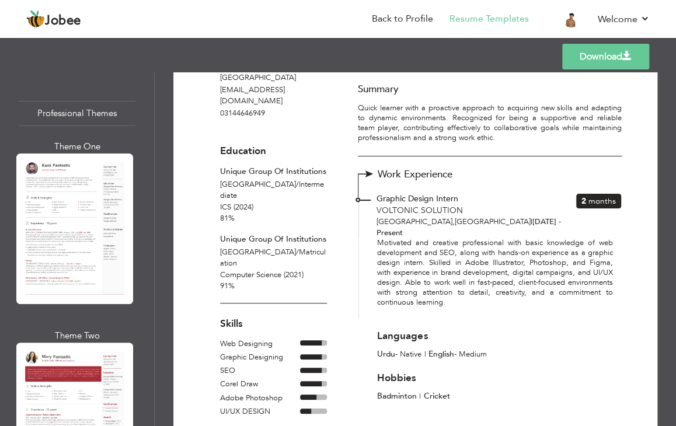
scroll to position [0, 0]
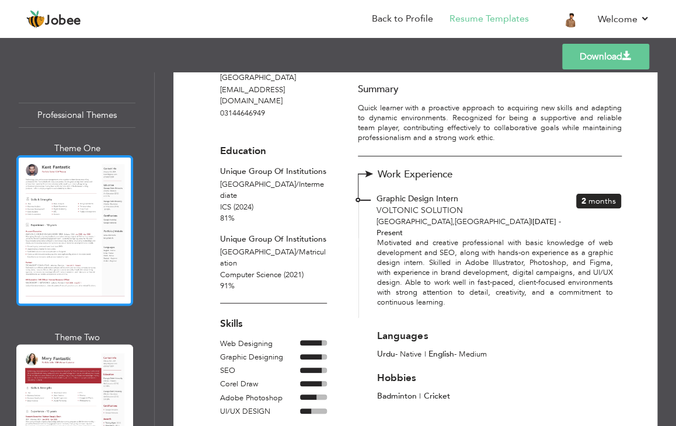
click at [50, 198] on div at bounding box center [74, 230] width 117 height 151
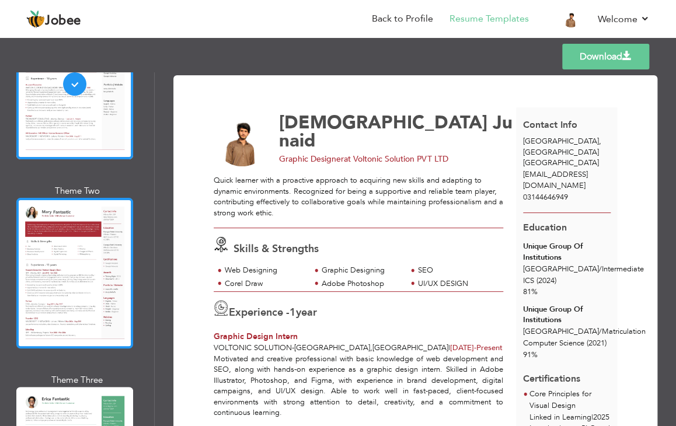
scroll to position [155, 0]
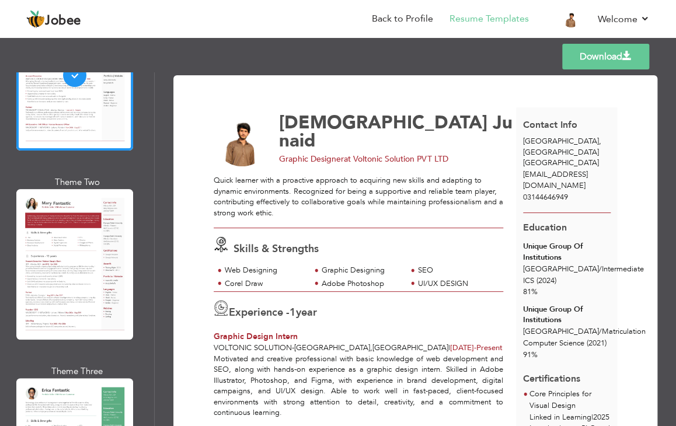
click at [576, 53] on link "Download" at bounding box center [605, 57] width 87 height 26
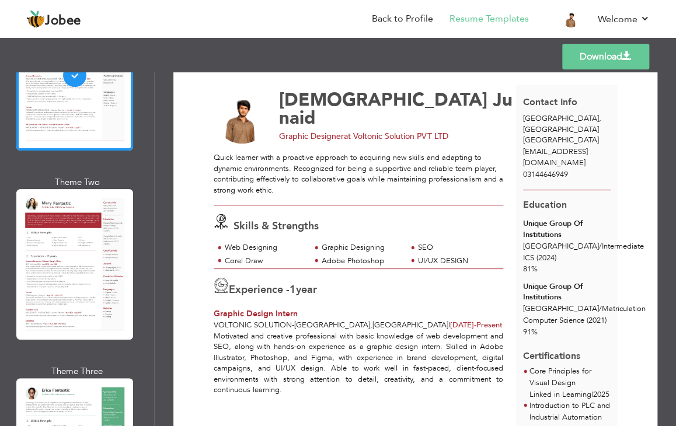
scroll to position [0, 0]
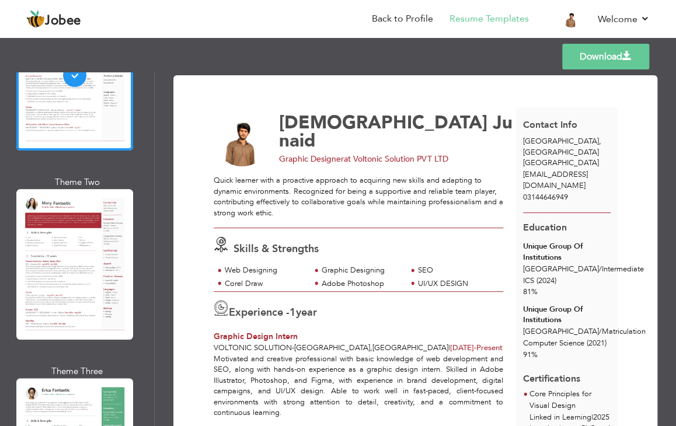
click at [618, 53] on link "Download" at bounding box center [605, 57] width 87 height 26
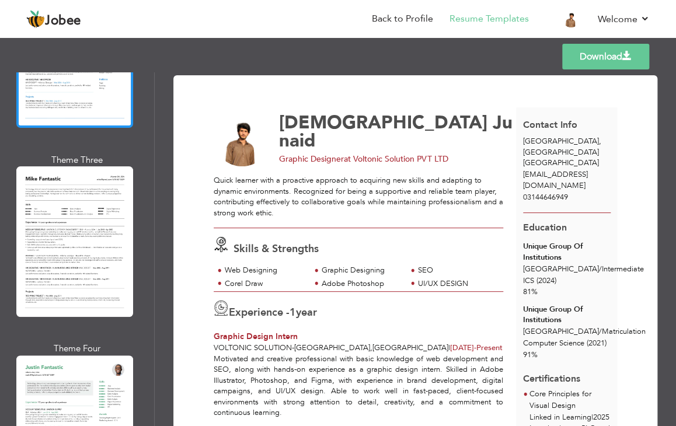
scroll to position [1555, 0]
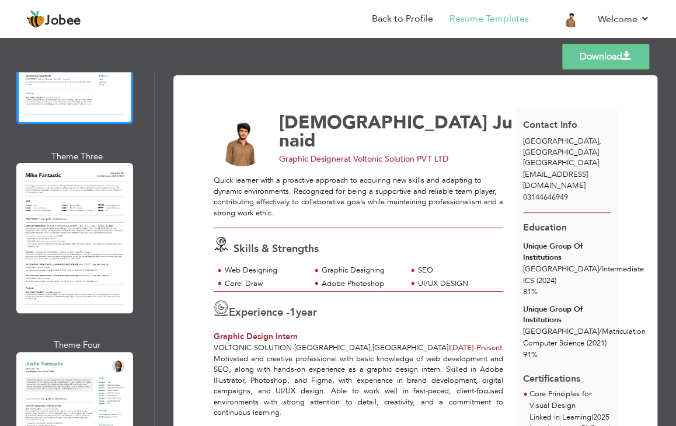
click at [84, 210] on div at bounding box center [74, 238] width 117 height 151
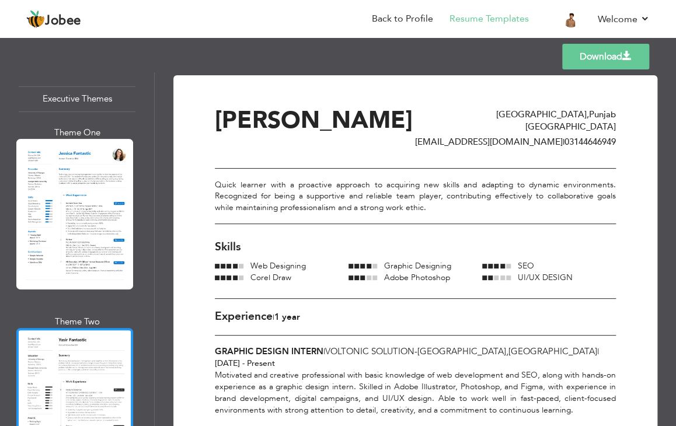
scroll to position [2178, 0]
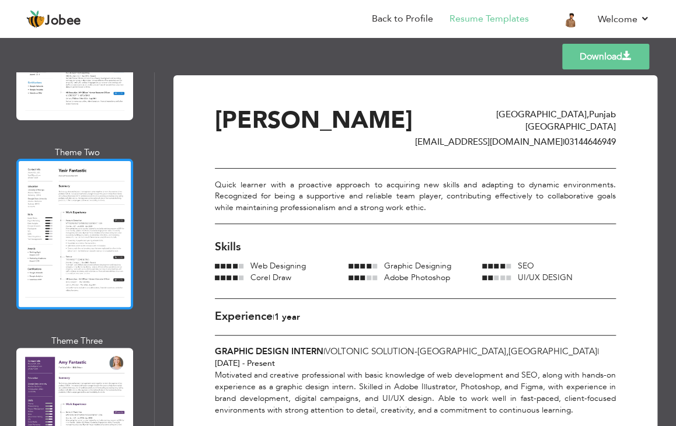
click at [79, 207] on div at bounding box center [74, 234] width 117 height 151
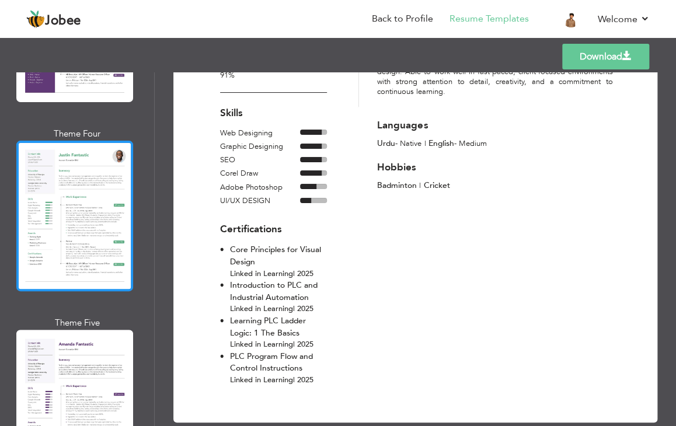
scroll to position [2645, 0]
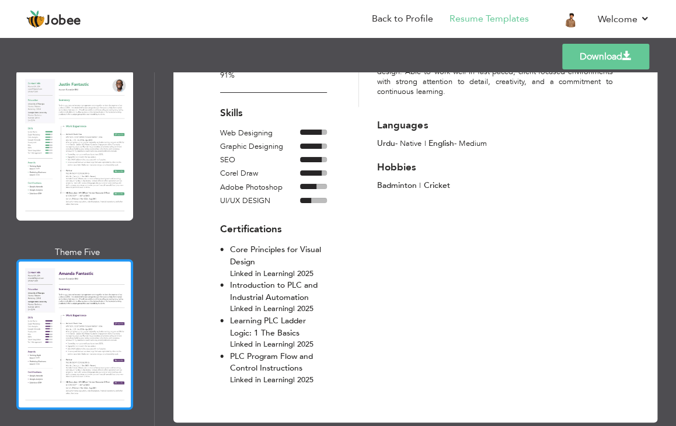
click at [83, 259] on div at bounding box center [74, 334] width 117 height 151
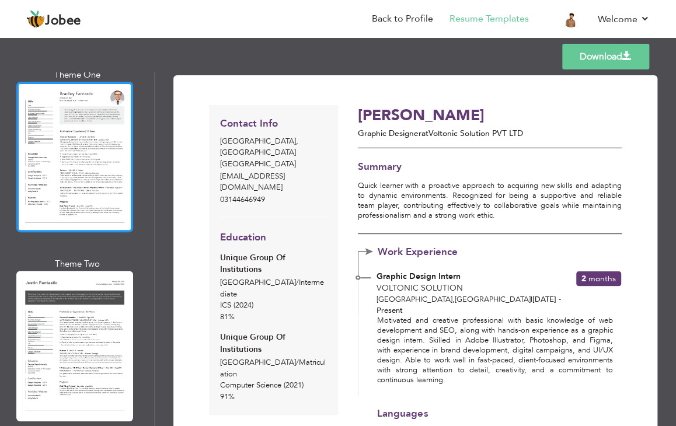
scroll to position [3111, 0]
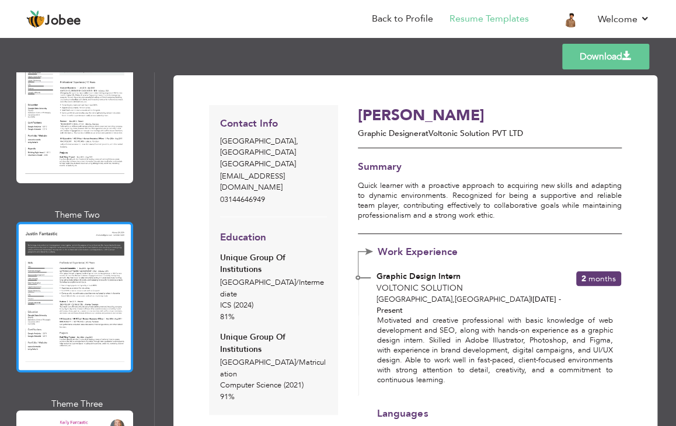
click at [96, 222] on div at bounding box center [74, 297] width 117 height 151
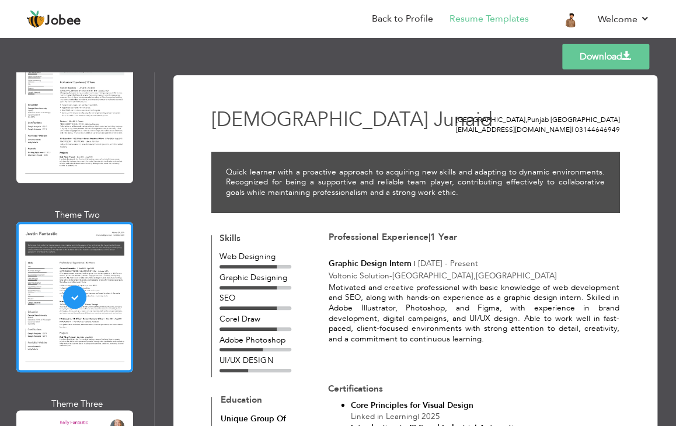
click at [435, 260] on span "Jul 2025 - Present" at bounding box center [448, 263] width 60 height 11
click at [414, 23] on link "Back to Profile" at bounding box center [402, 18] width 61 height 13
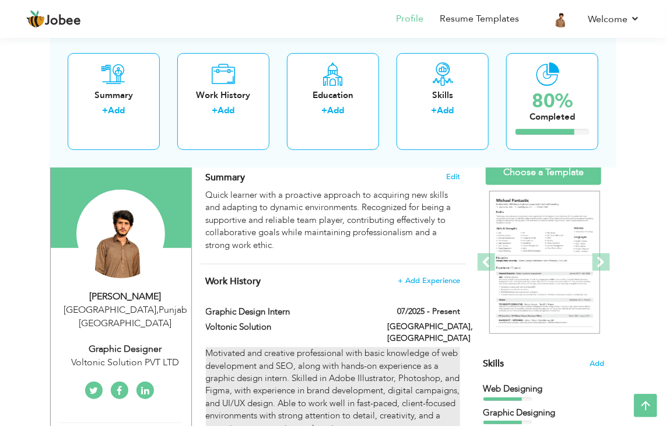
scroll to position [78, 0]
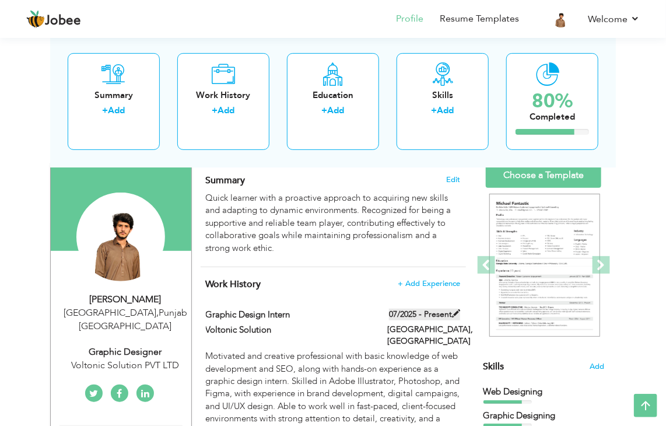
click at [411, 316] on label "07/2025 - Present" at bounding box center [424, 315] width 71 height 12
type input "Graphic Design Intern"
type input "Voltonic Solution"
type input "07/2025"
type input "[GEOGRAPHIC_DATA]"
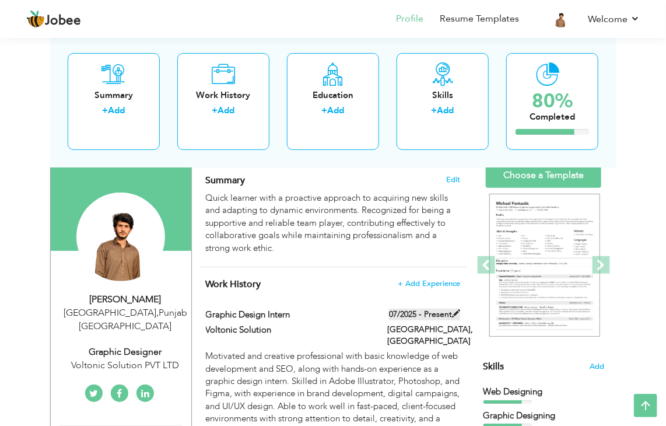
type input "[GEOGRAPHIC_DATA]"
checkbox input "true"
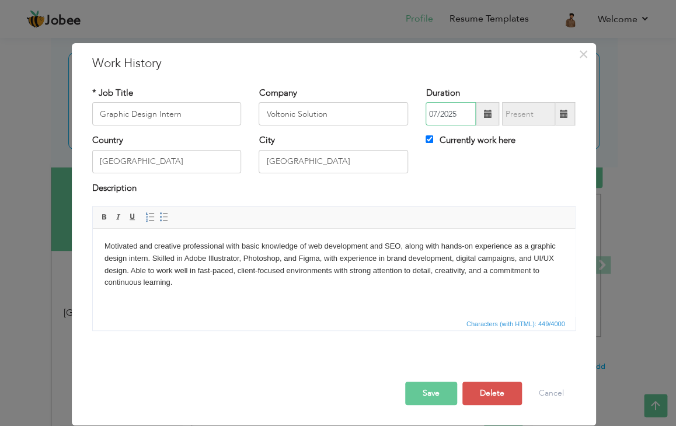
click at [455, 114] on input "07/2025" at bounding box center [450, 113] width 50 height 23
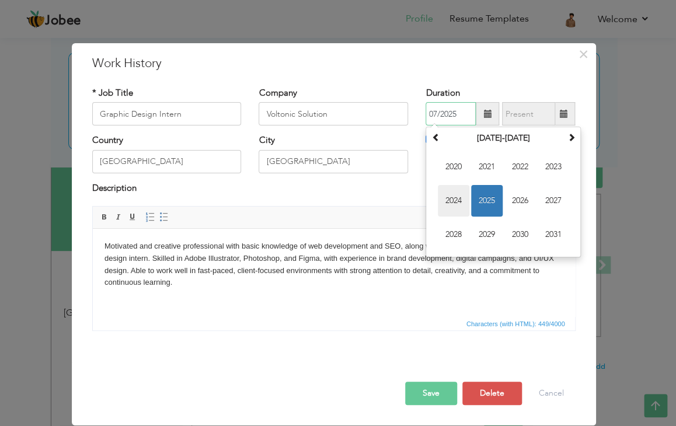
click at [460, 188] on span "2024" at bounding box center [454, 201] width 32 height 32
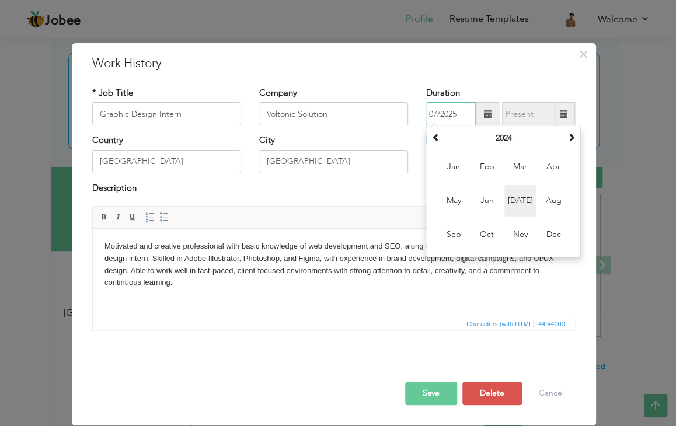
click at [523, 208] on span "[DATE]" at bounding box center [520, 201] width 32 height 32
type input "07/2024"
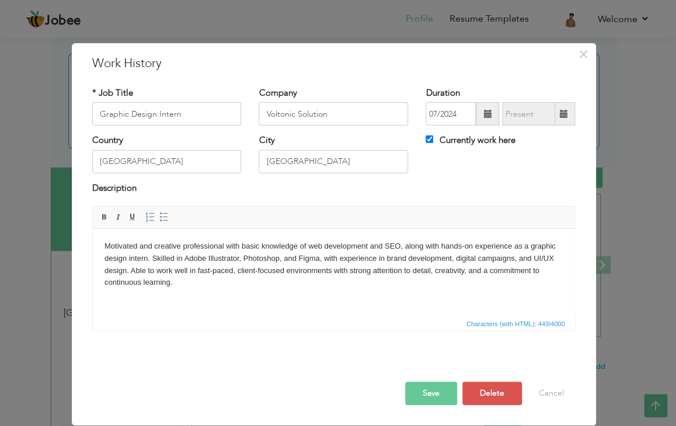
click at [440, 402] on button "Save" at bounding box center [431, 393] width 52 height 23
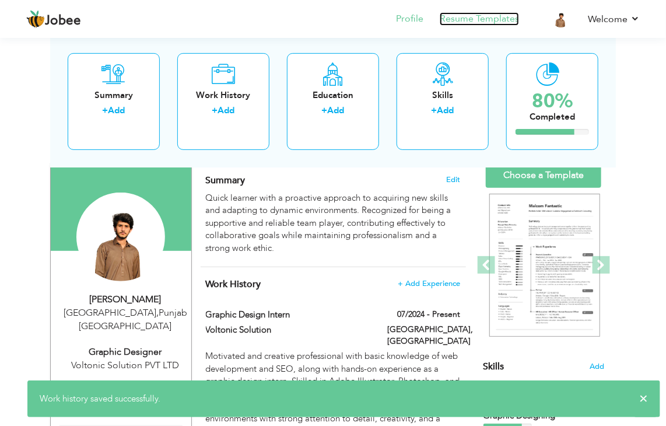
click at [506, 24] on link "Resume Templates" at bounding box center [479, 18] width 79 height 13
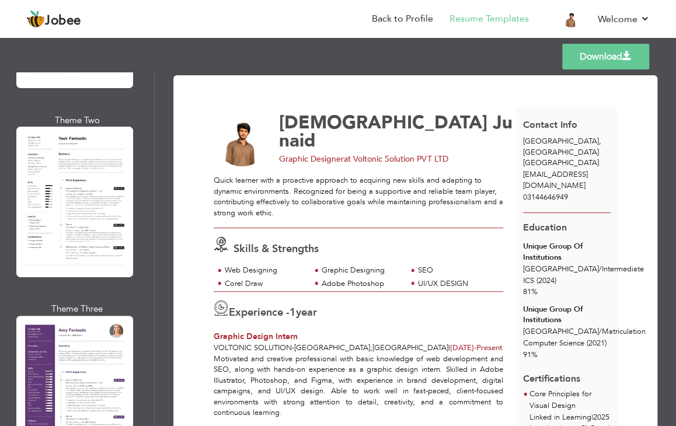
scroll to position [2255, 0]
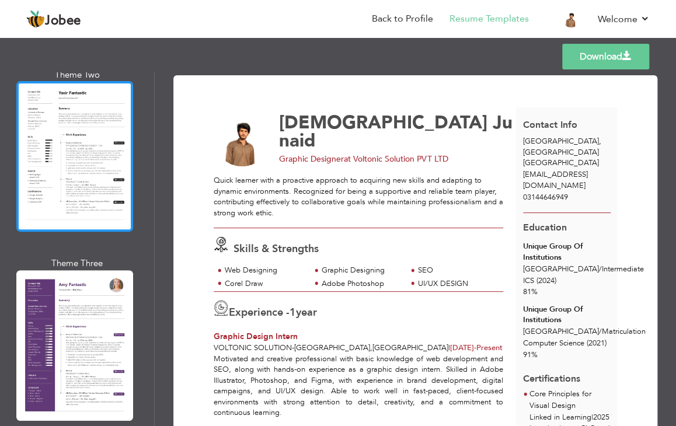
click at [86, 131] on div at bounding box center [74, 156] width 117 height 151
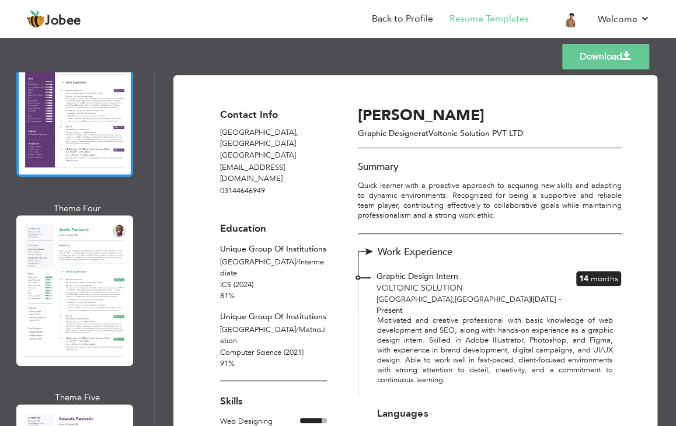
scroll to position [2567, 0]
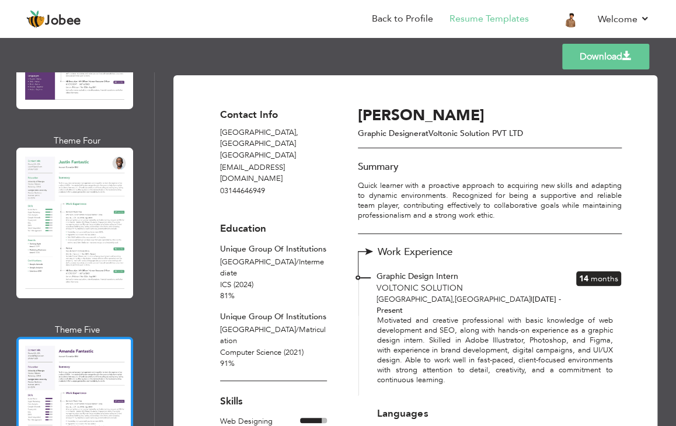
click at [92, 337] on div at bounding box center [74, 412] width 117 height 151
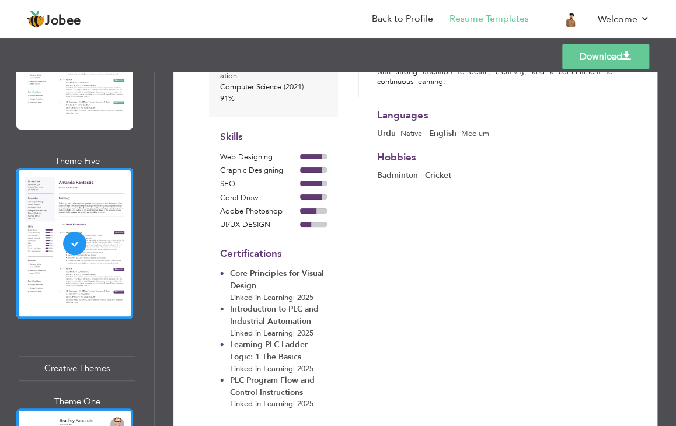
scroll to position [2800, 0]
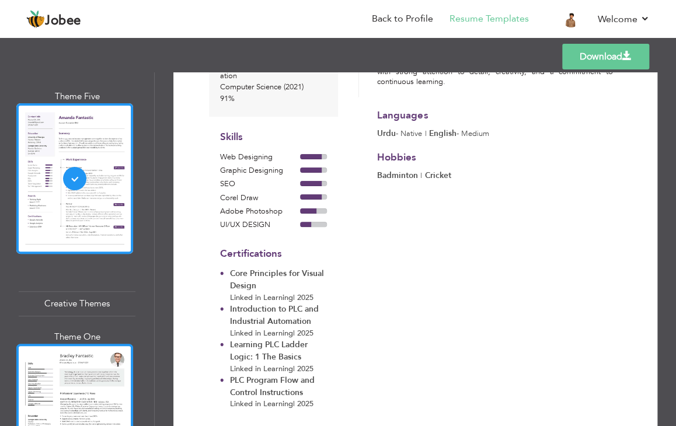
click at [92, 344] on div at bounding box center [74, 419] width 117 height 151
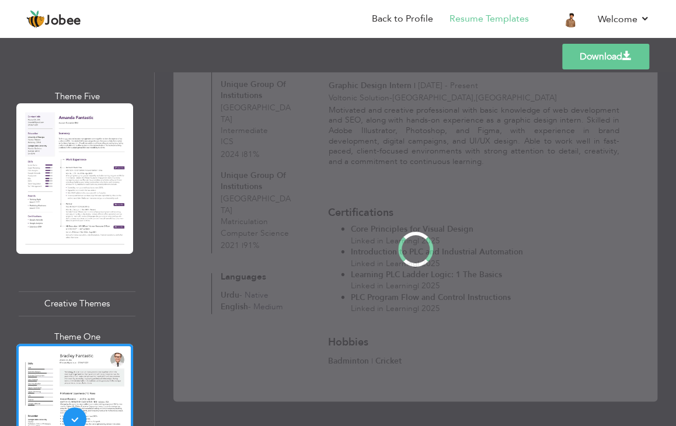
scroll to position [0, 0]
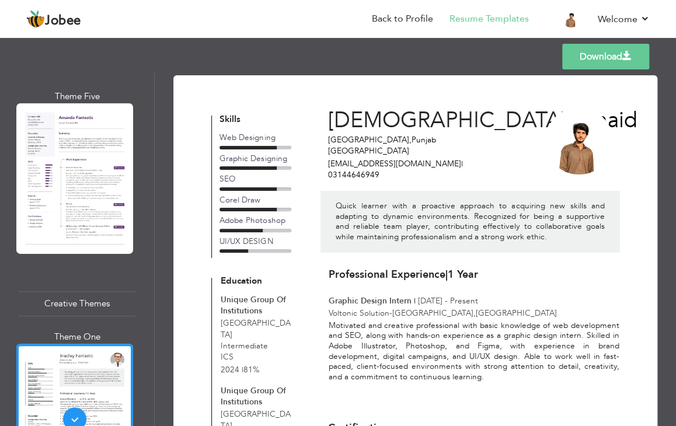
click at [597, 54] on link "Download" at bounding box center [605, 57] width 87 height 26
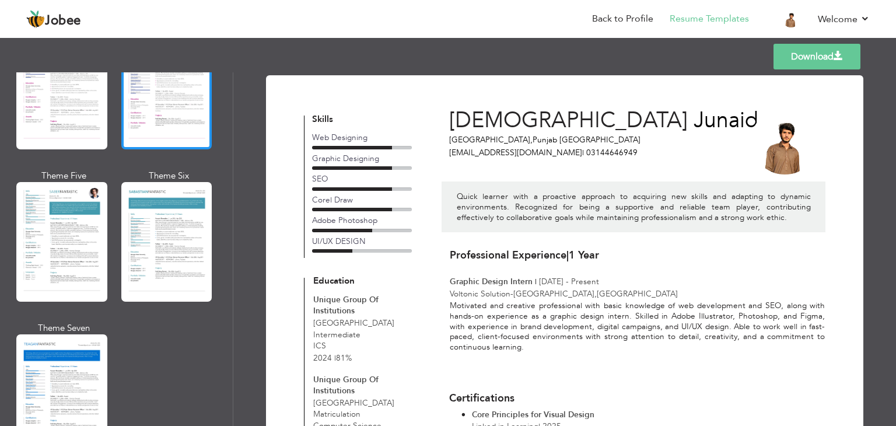
scroll to position [1638, 0]
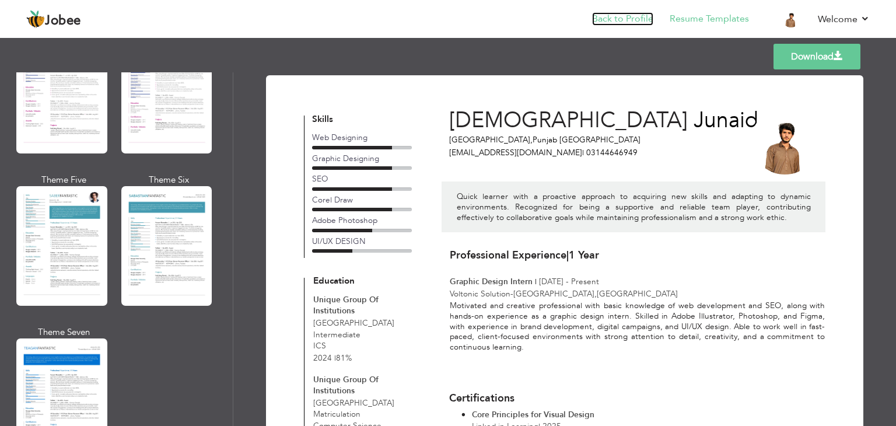
click at [614, 20] on link "Back to Profile" at bounding box center [622, 18] width 61 height 13
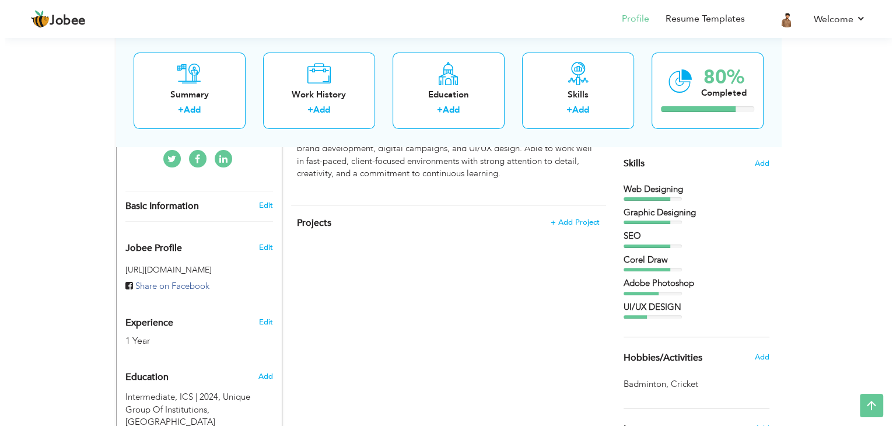
scroll to position [311, 0]
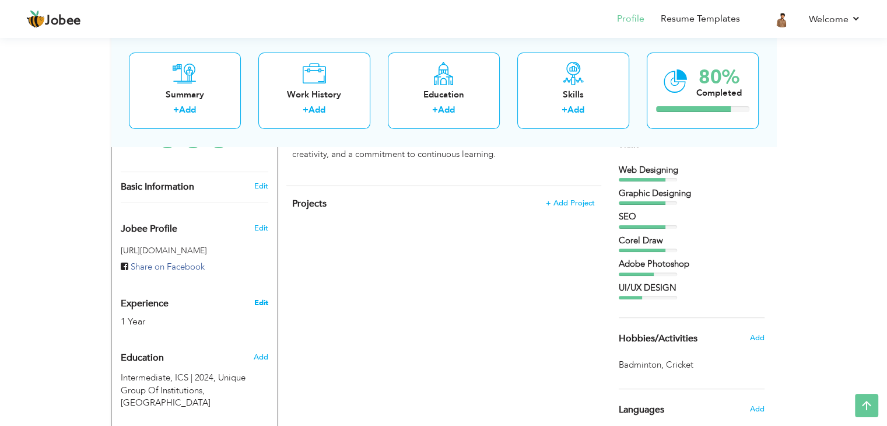
click at [265, 298] on link "Edit" at bounding box center [261, 303] width 14 height 11
type input "[DEMOGRAPHIC_DATA]"
type input "Junaid"
type input "03144646949"
select select "number:166"
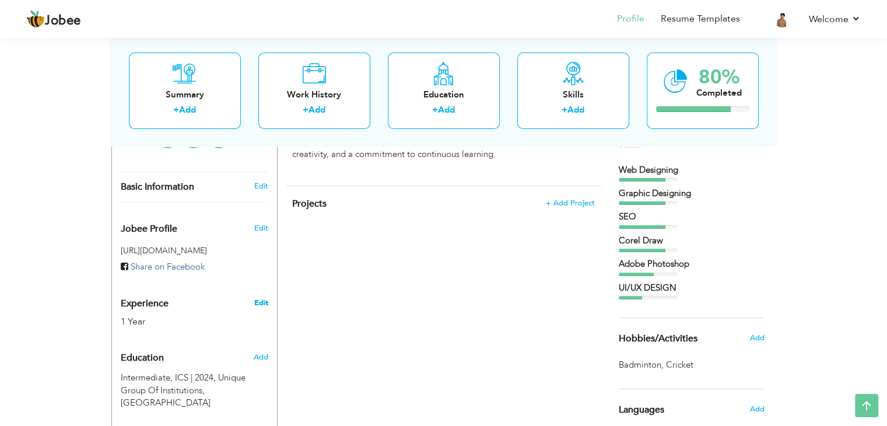
type input "[GEOGRAPHIC_DATA]"
select select "number:3"
type input "Voltonic Solution PVT LTD"
type input "Graphic Designer"
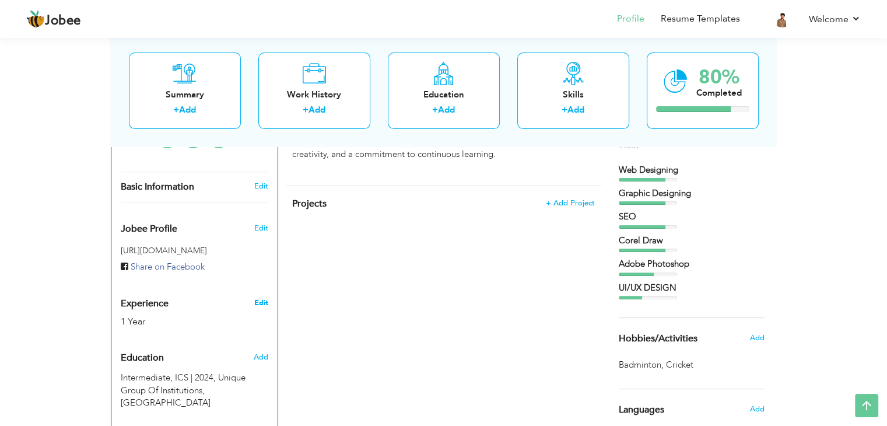
type input "[DOMAIN_NAME][URL] [PERSON_NAME]-4563b3292"
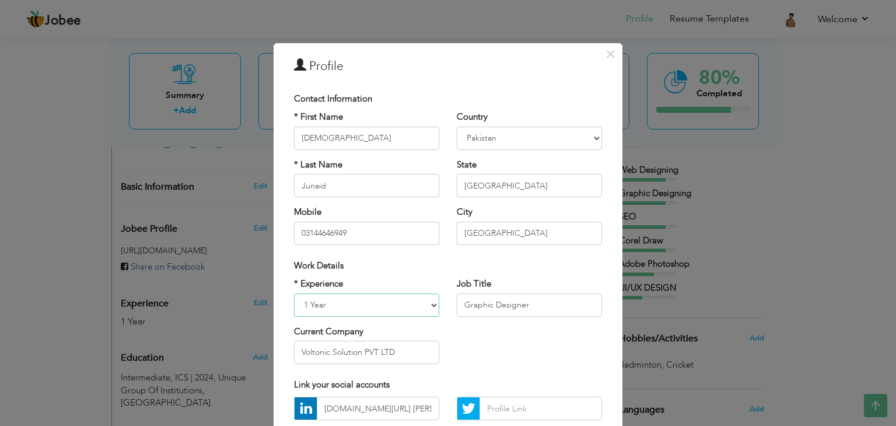
click at [418, 303] on select "Entry Level Less than 1 Year 1 Year 2 Years 3 Years 4 Years 5 Years 6 Years 7 Y…" at bounding box center [366, 304] width 145 height 23
select select "number:2"
click at [294, 293] on select "Entry Level Less than 1 Year 1 Year 2 Years 3 Years 4 Years 5 Years 6 Years 7 Y…" at bounding box center [366, 304] width 145 height 23
click at [418, 304] on select "Entry Level Less than 1 Year 1 Year 2 Years 3 Years 4 Years 5 Years 6 Years 7 Y…" at bounding box center [366, 304] width 145 height 23
click at [294, 293] on select "Entry Level Less than 1 Year 1 Year 2 Years 3 Years 4 Years 5 Years 6 Years 7 Y…" at bounding box center [366, 304] width 145 height 23
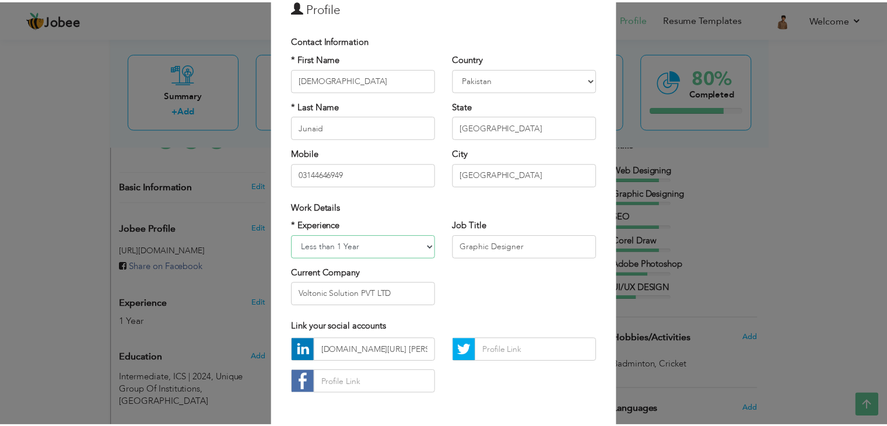
scroll to position [106, 0]
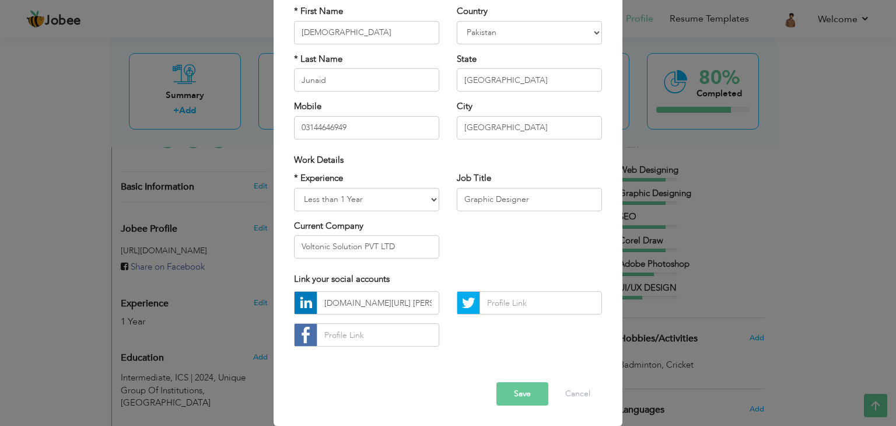
click at [529, 389] on button "Save" at bounding box center [522, 393] width 52 height 23
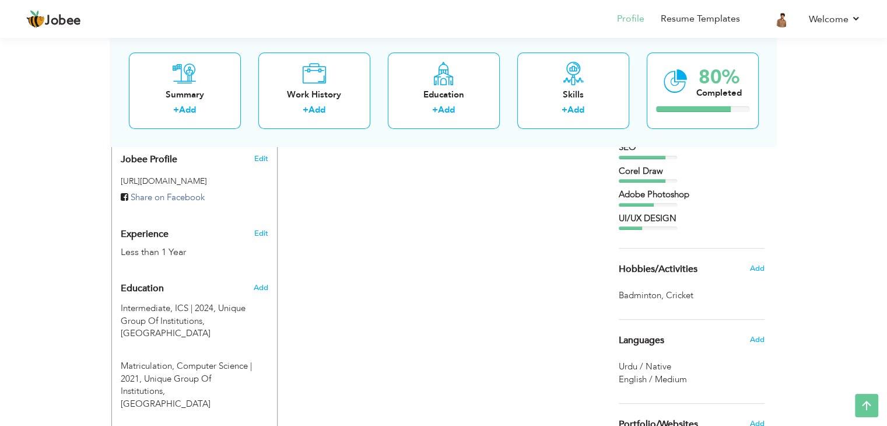
scroll to position [389, 0]
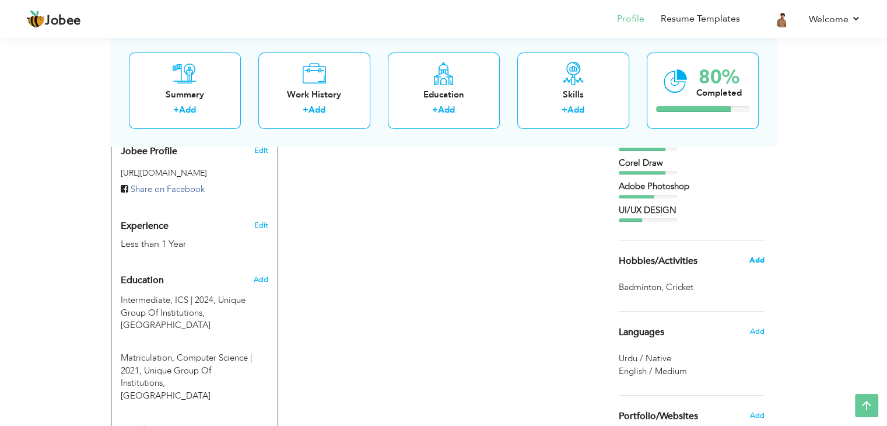
click at [754, 261] on span "Add" at bounding box center [756, 260] width 15 height 11
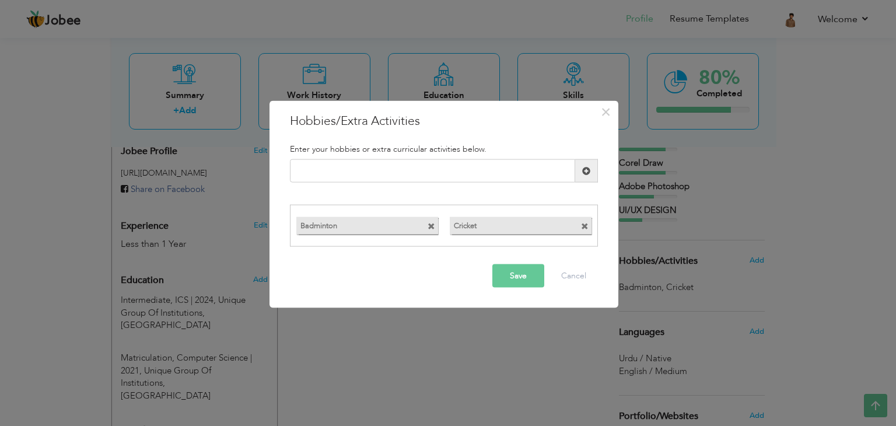
click at [587, 227] on span at bounding box center [585, 226] width 8 height 8
click at [433, 227] on span at bounding box center [432, 226] width 8 height 8
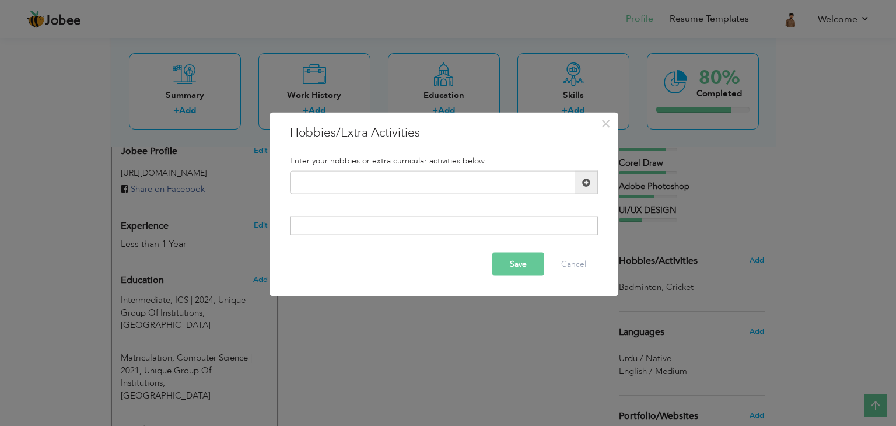
click at [492, 258] on button "Save" at bounding box center [518, 263] width 52 height 23
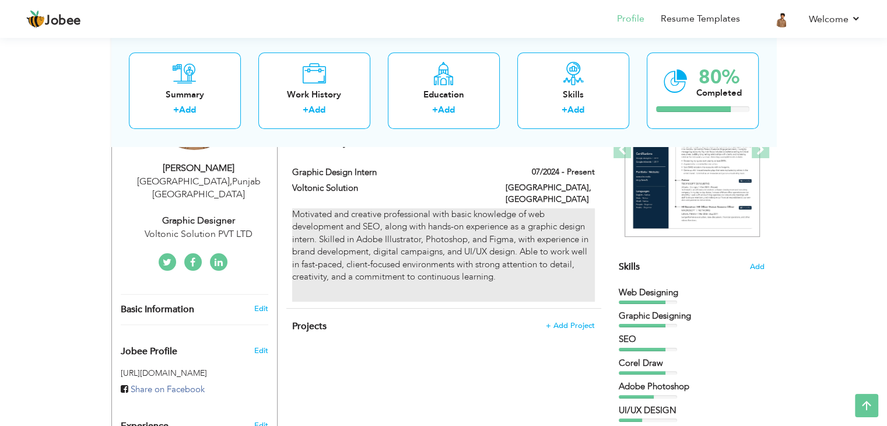
scroll to position [155, 0]
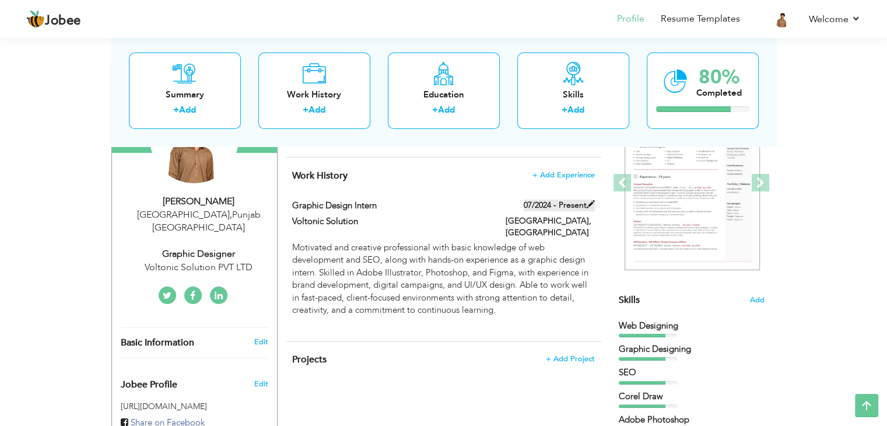
click at [572, 207] on label "07/2024 - Present" at bounding box center [559, 206] width 71 height 12
type input "Graphic Design Intern"
type input "Voltonic Solution"
type input "07/2024"
type input "[GEOGRAPHIC_DATA]"
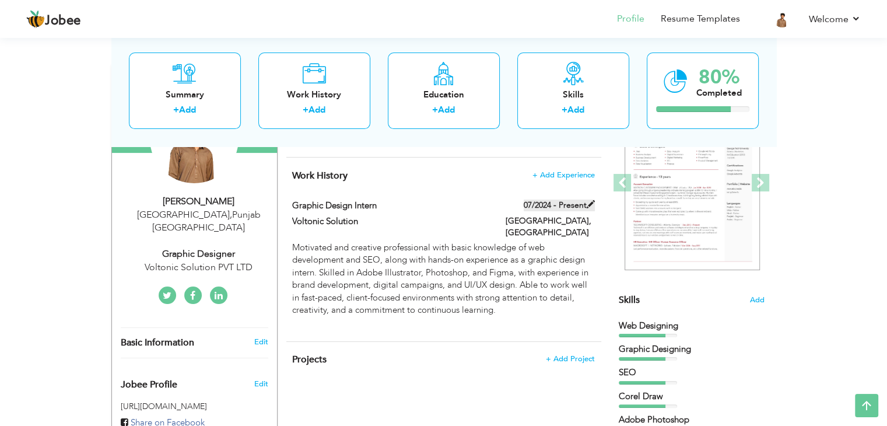
type input "[GEOGRAPHIC_DATA]"
checkbox input "true"
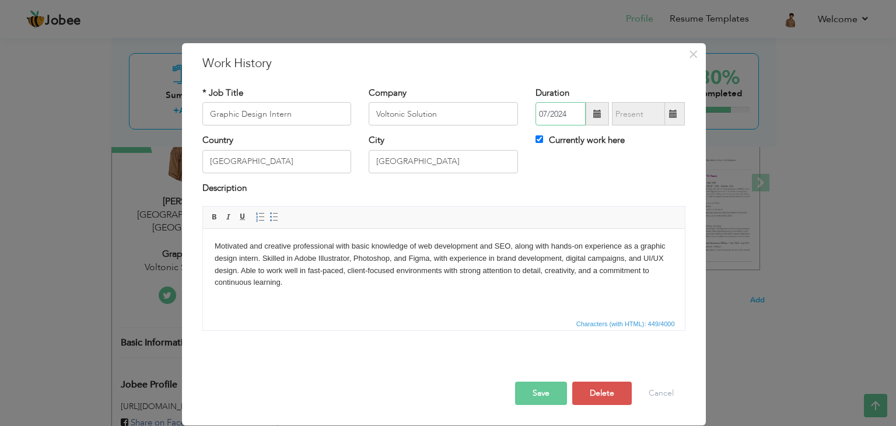
click at [569, 111] on input "07/2024" at bounding box center [561, 113] width 50 height 23
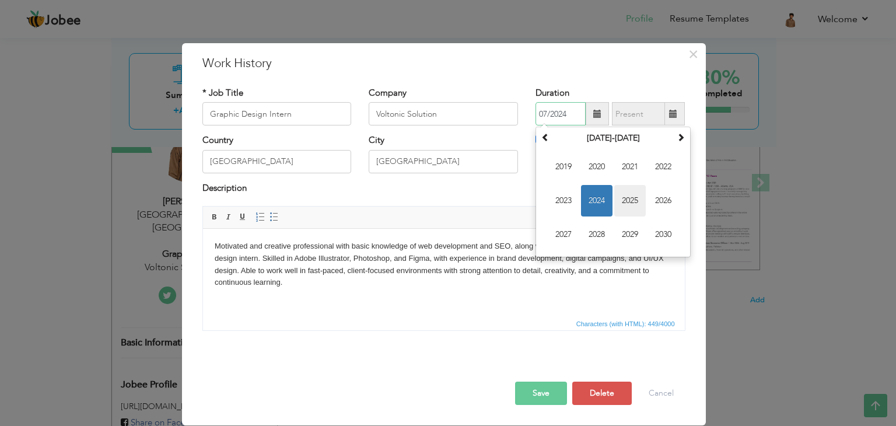
click at [619, 195] on span "2025" at bounding box center [630, 201] width 32 height 32
click at [623, 198] on span "Jul" at bounding box center [630, 201] width 32 height 32
type input "07/2025"
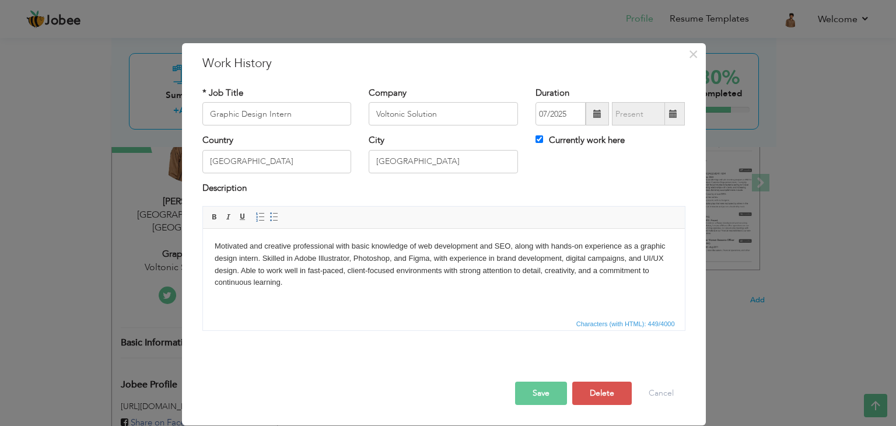
click at [537, 392] on button "Save" at bounding box center [541, 393] width 52 height 23
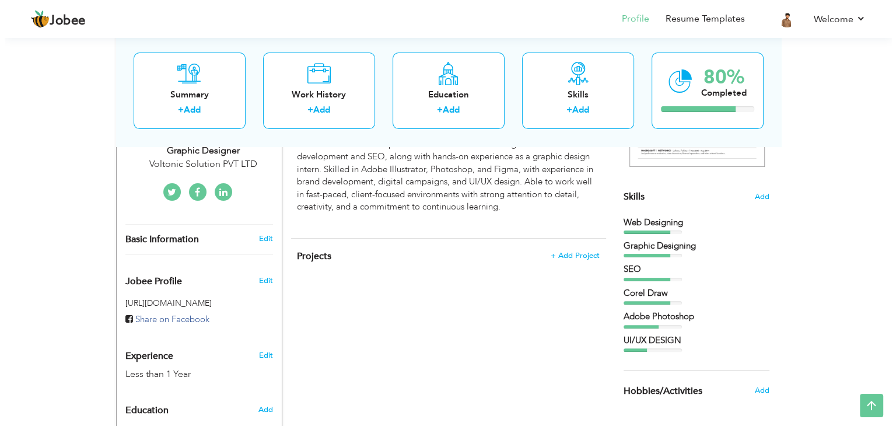
scroll to position [311, 0]
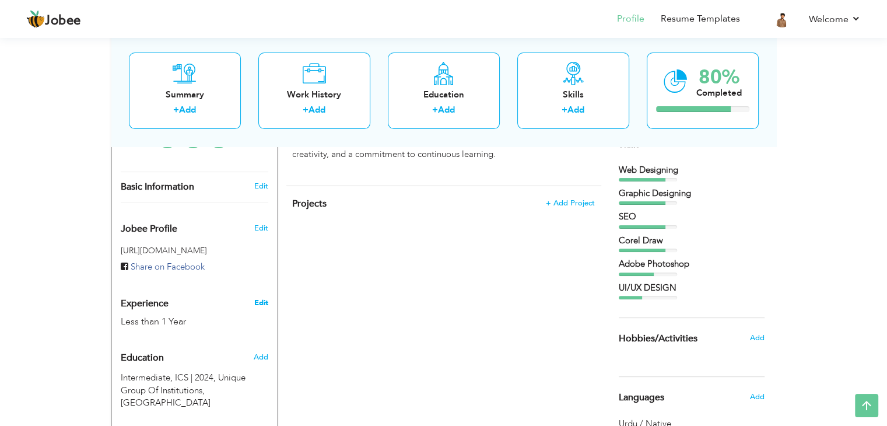
click at [255, 298] on link "Edit" at bounding box center [261, 303] width 14 height 11
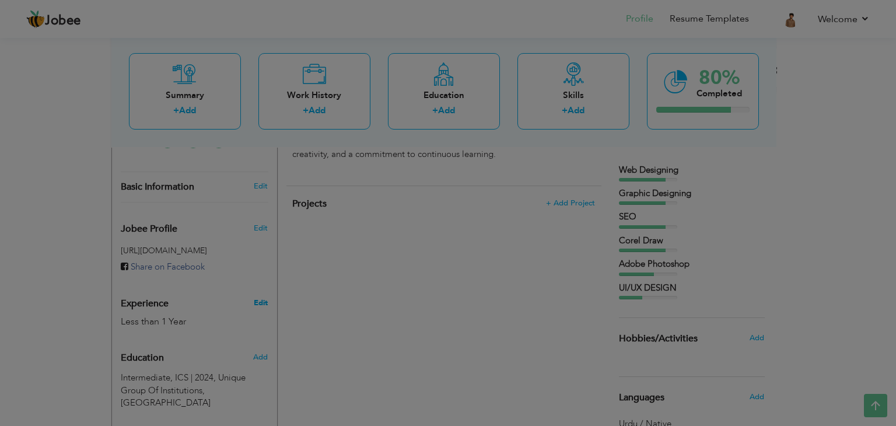
scroll to position [0, 0]
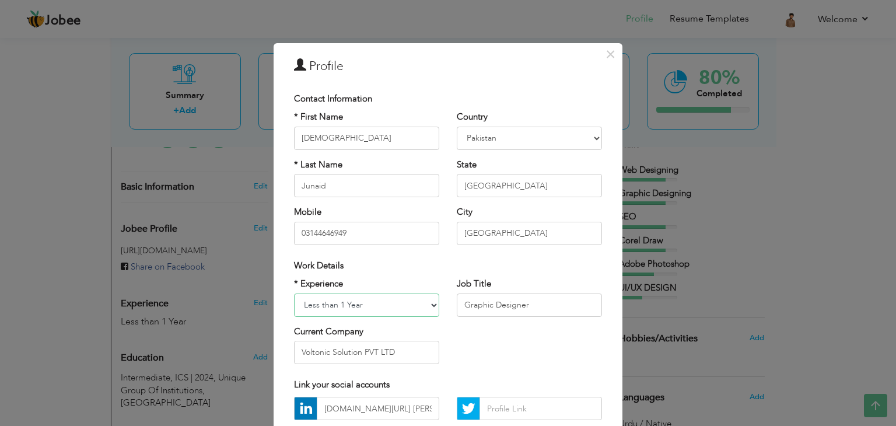
click at [426, 305] on select "Entry Level Less than 1 Year 1 Year 2 Years 3 Years 4 Years 5 Years 6 Years 7 Y…" at bounding box center [366, 304] width 145 height 23
click at [294, 293] on select "Entry Level Less than 1 Year 1 Year 2 Years 3 Years 4 Years 5 Years 6 Years 7 Y…" at bounding box center [366, 304] width 145 height 23
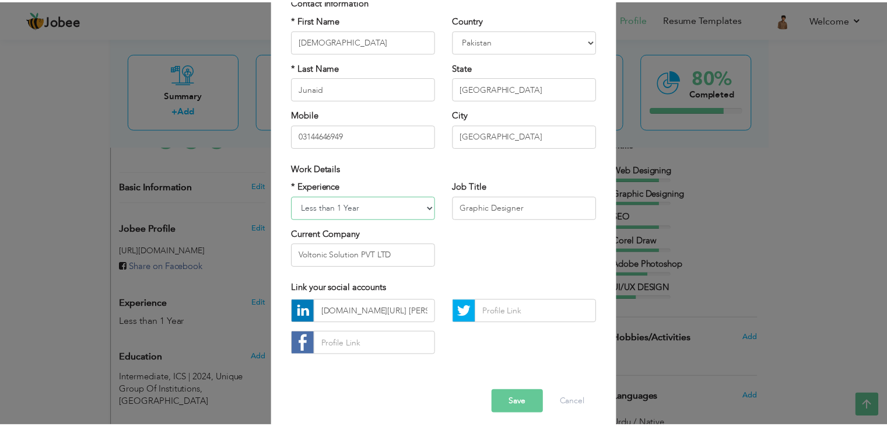
scroll to position [106, 0]
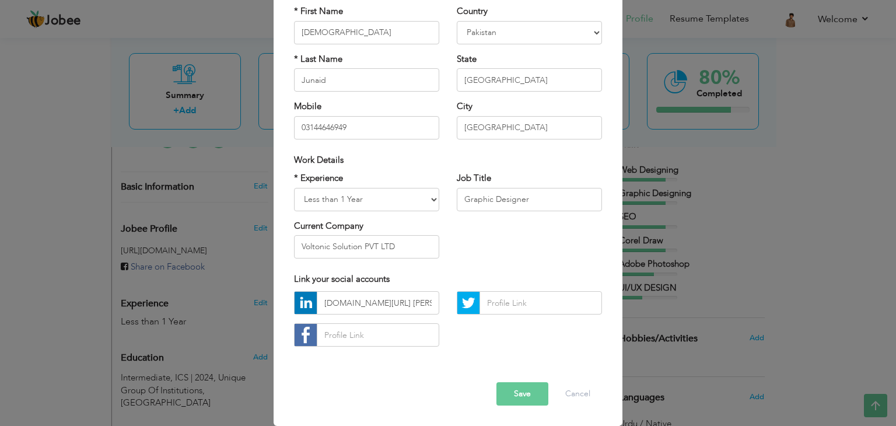
click at [516, 386] on button "Save" at bounding box center [522, 393] width 52 height 23
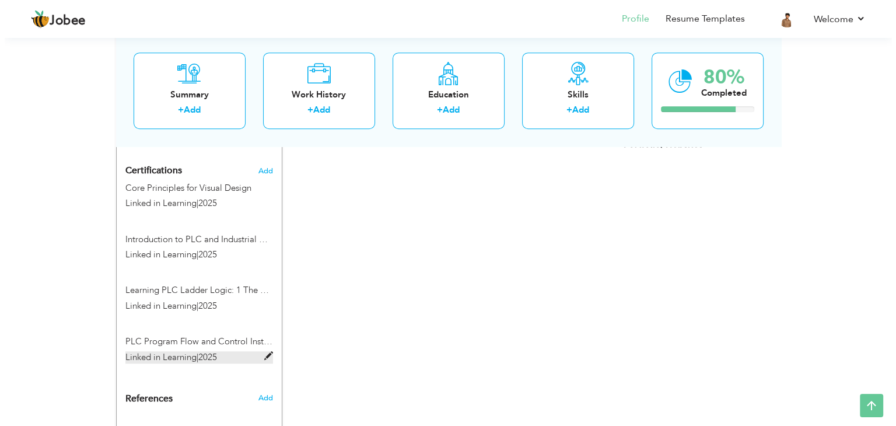
scroll to position [671, 0]
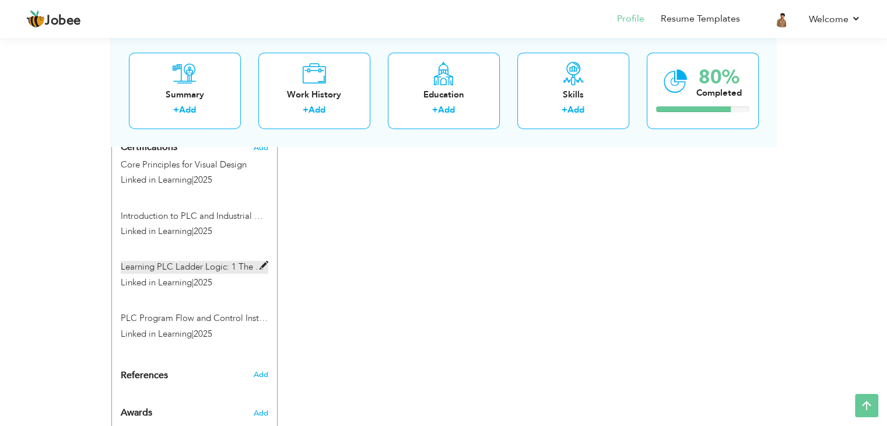
click at [265, 261] on span at bounding box center [264, 265] width 9 height 9
type input "Learning PLC Ladder Logic: 1 The Basics"
type input "Linked in Learning"
type input "2025"
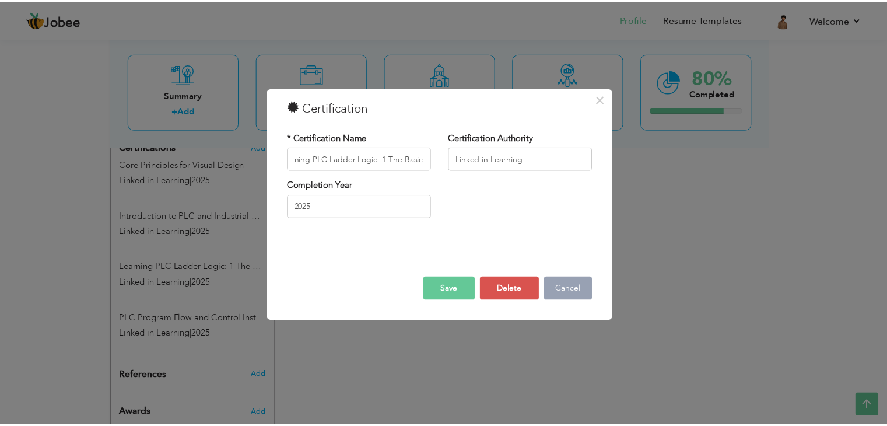
scroll to position [0, 0]
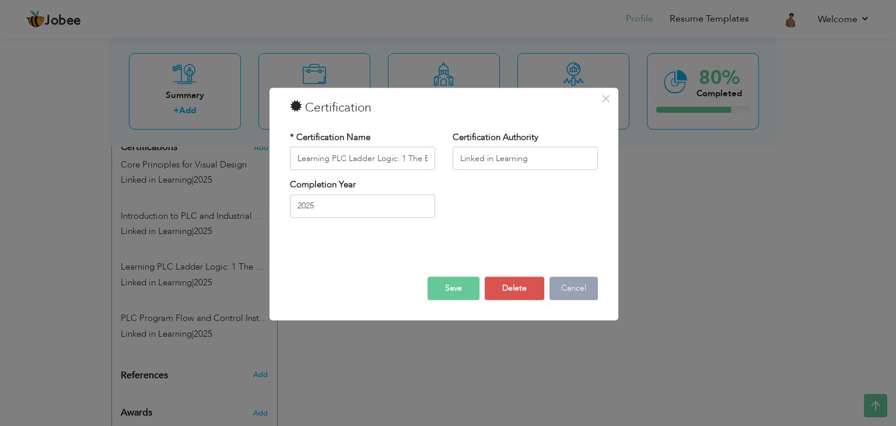
click at [565, 298] on button "Cancel" at bounding box center [574, 288] width 48 height 23
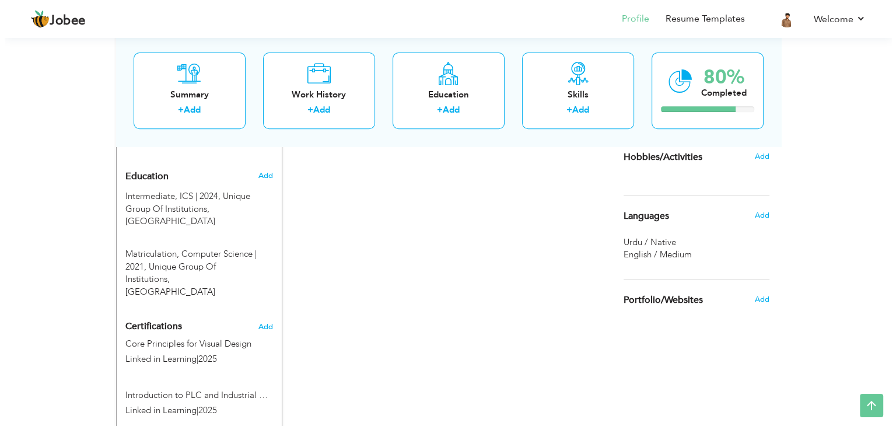
scroll to position [599, 0]
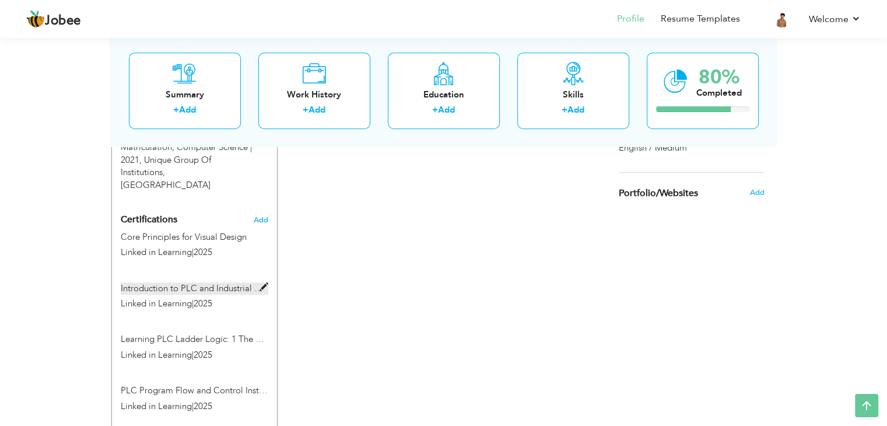
click at [242, 282] on label "Introduction to PLC and Industrial Automation" at bounding box center [195, 288] width 148 height 12
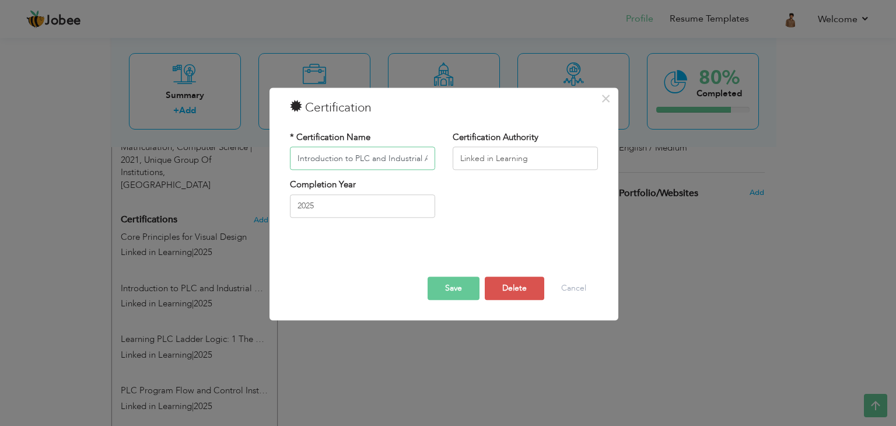
scroll to position [0, 36]
click at [495, 294] on button "Delete" at bounding box center [515, 288] width 60 height 23
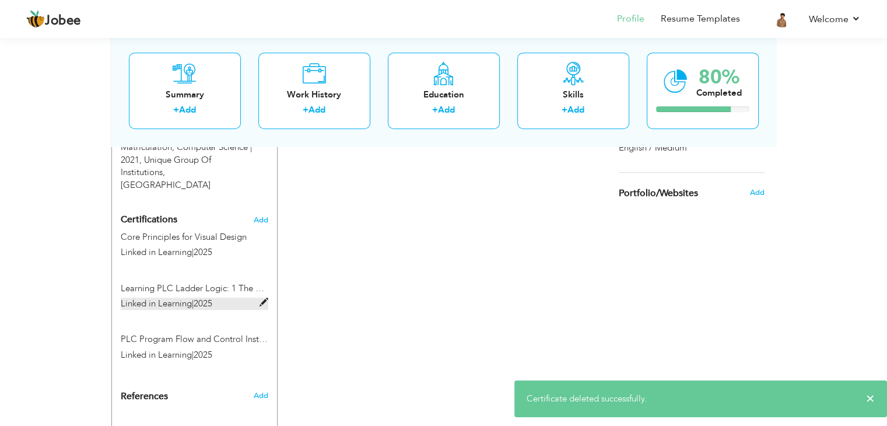
click at [237, 298] on label "Linked in Learning | 2025" at bounding box center [195, 304] width 148 height 12
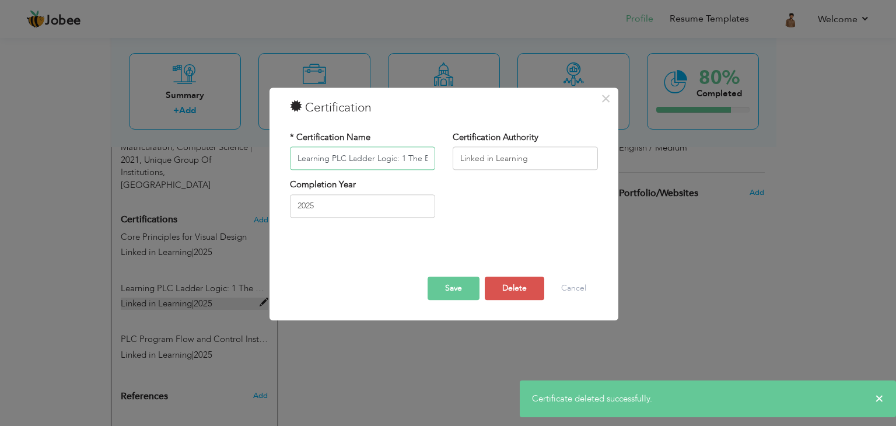
scroll to position [0, 16]
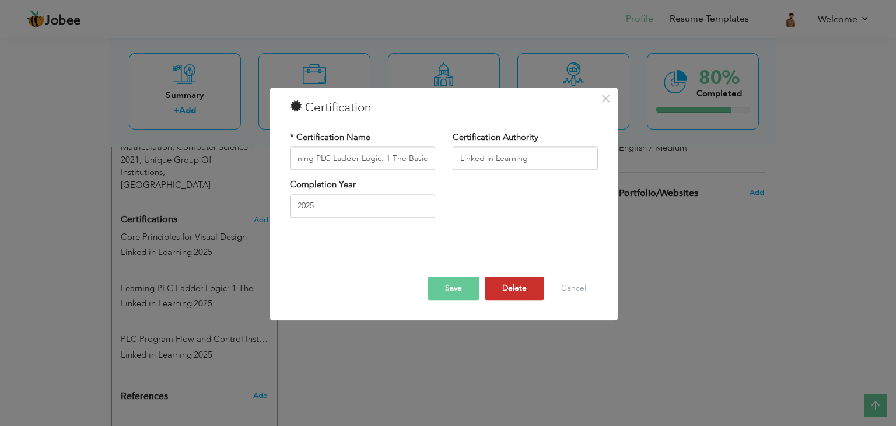
click at [499, 285] on button "Delete" at bounding box center [515, 288] width 60 height 23
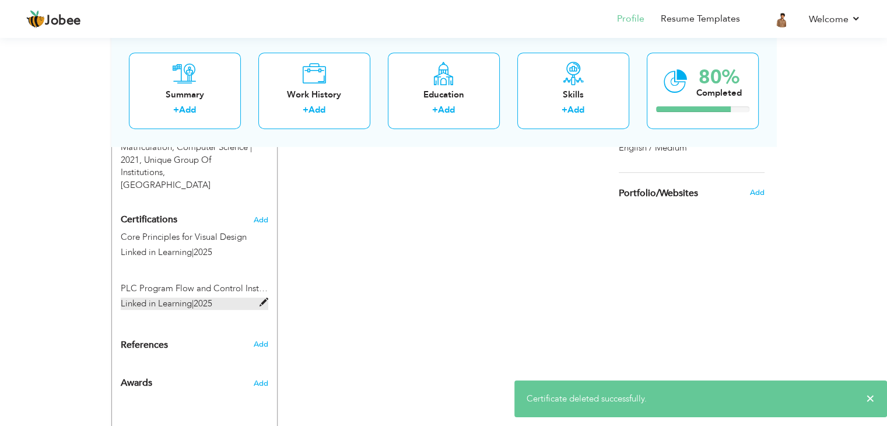
click at [238, 298] on label "Linked in Learning | 2025" at bounding box center [195, 304] width 148 height 12
type input "PLC Program Flow and Control Instructions"
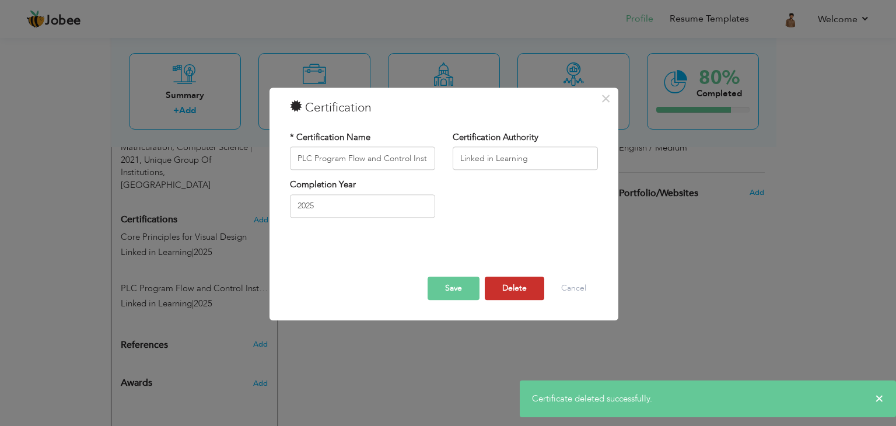
click at [523, 296] on button "Delete" at bounding box center [515, 288] width 60 height 23
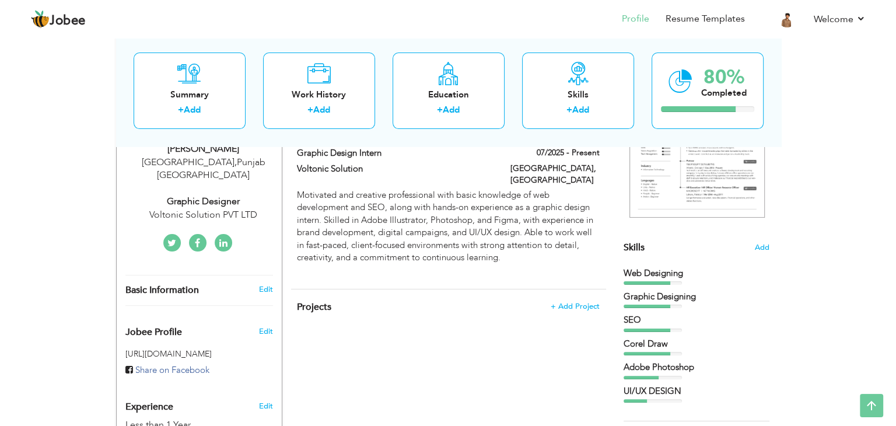
scroll to position [49, 0]
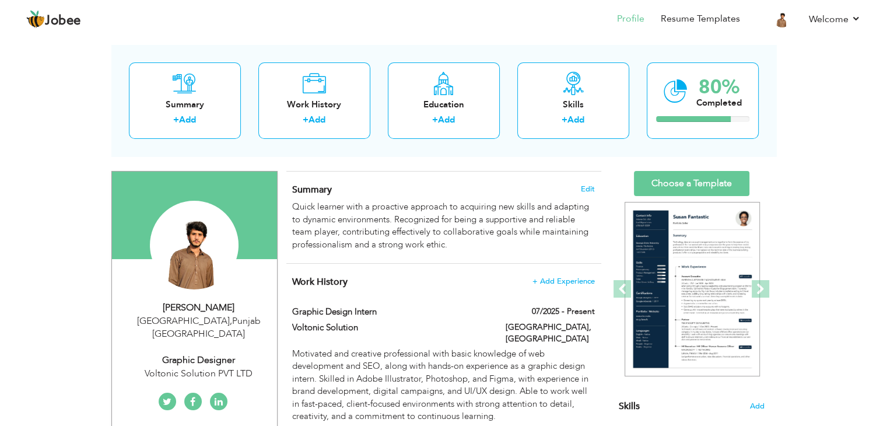
click at [247, 354] on div "Graphic Designer" at bounding box center [199, 360] width 156 height 13
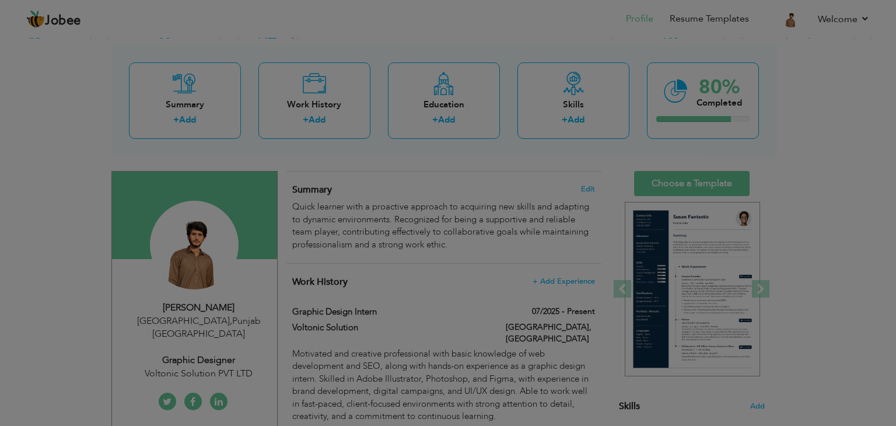
scroll to position [0, 0]
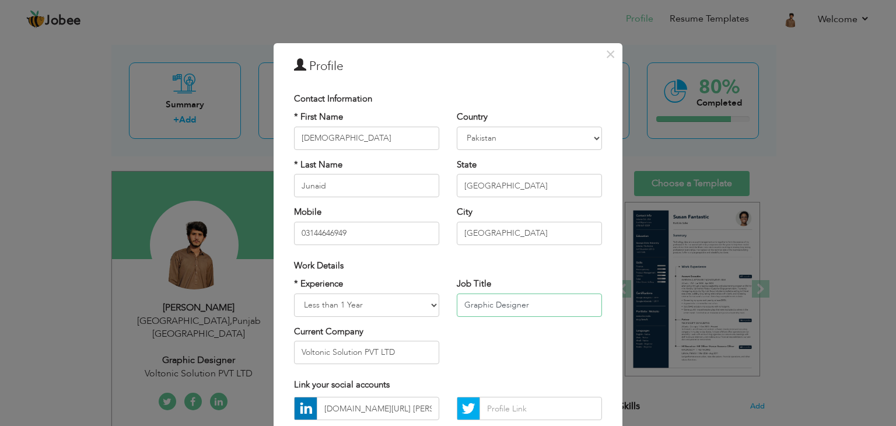
click at [525, 306] on input "Graphic Designer" at bounding box center [529, 304] width 145 height 23
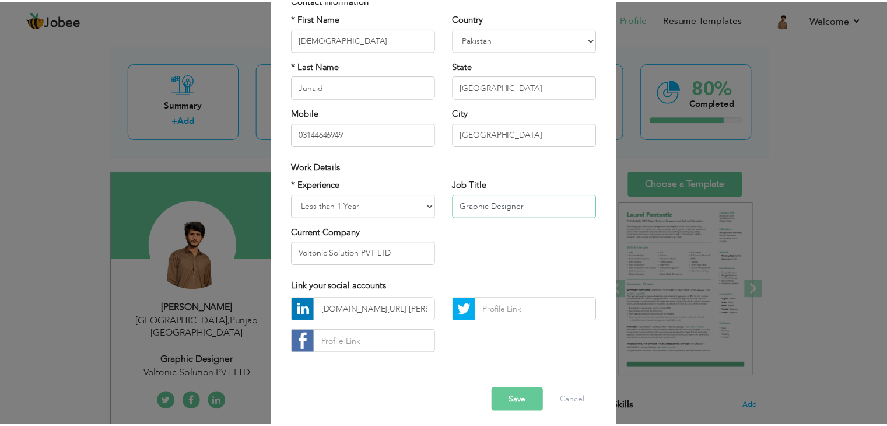
scroll to position [106, 0]
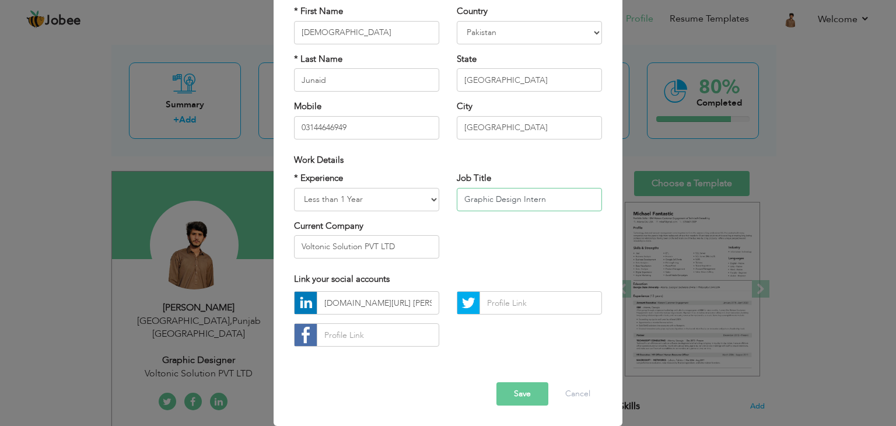
type input "Graphic Design Intern"
click at [513, 393] on button "Save" at bounding box center [522, 393] width 52 height 23
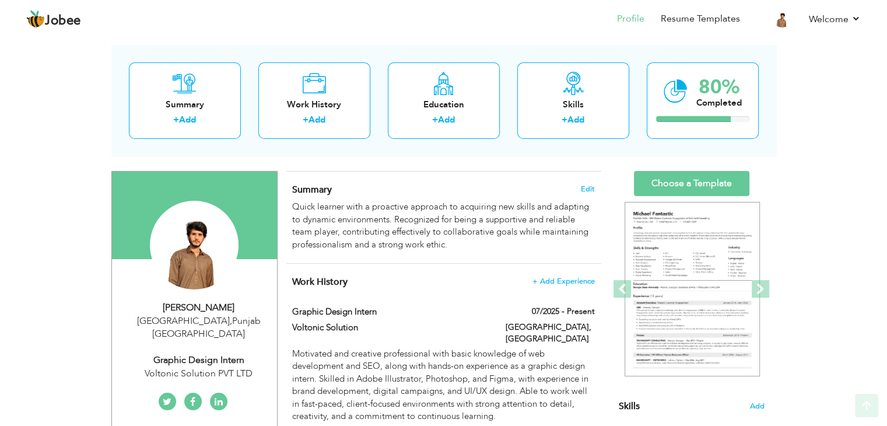
scroll to position [0, 0]
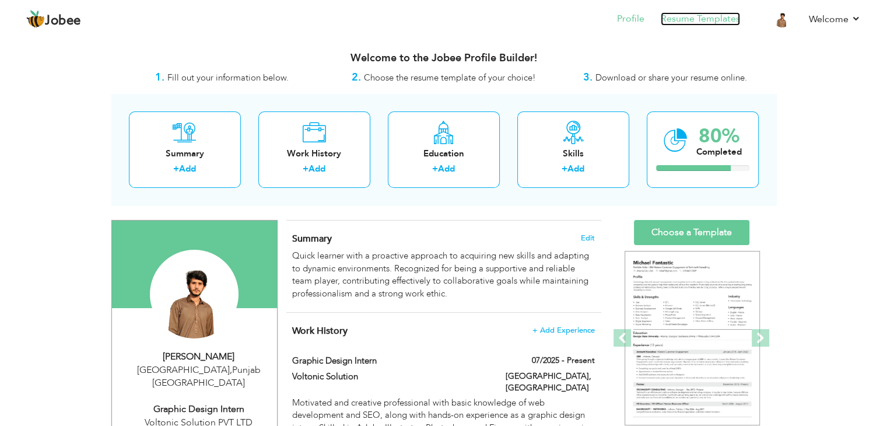
click at [695, 22] on link "Resume Templates" at bounding box center [700, 18] width 79 height 13
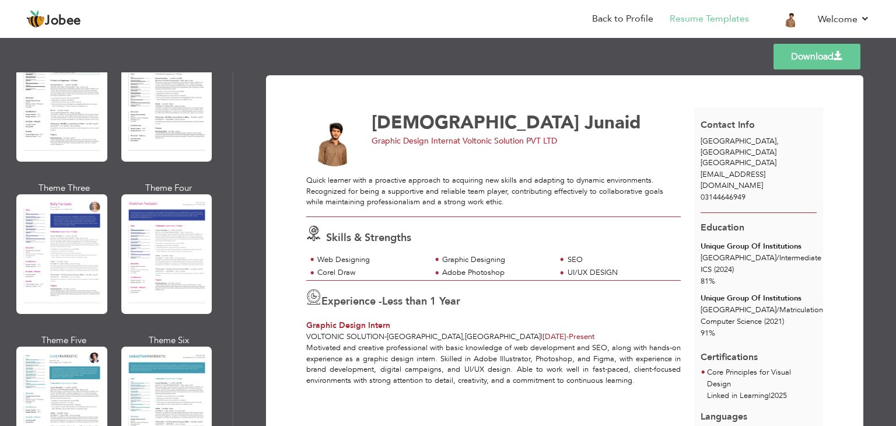
scroll to position [1400, 0]
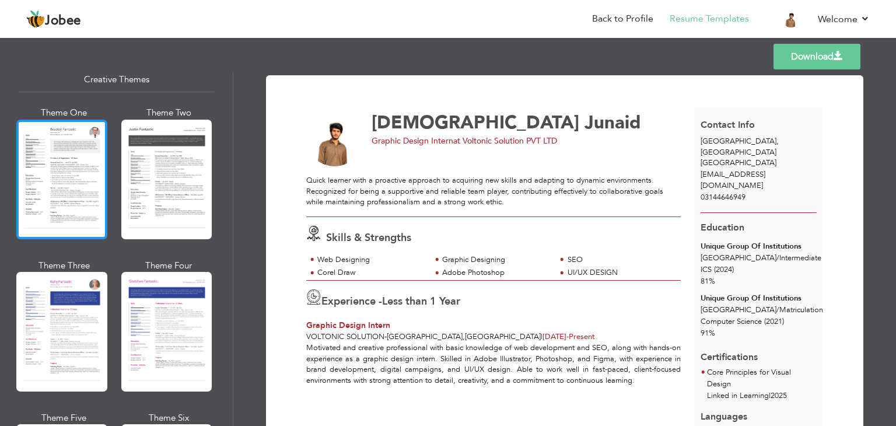
click at [65, 172] on div at bounding box center [61, 180] width 91 height 120
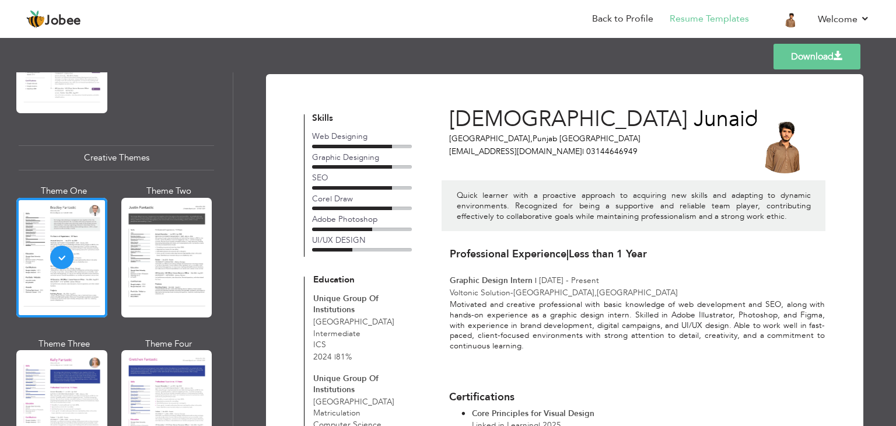
scroll to position [0, 0]
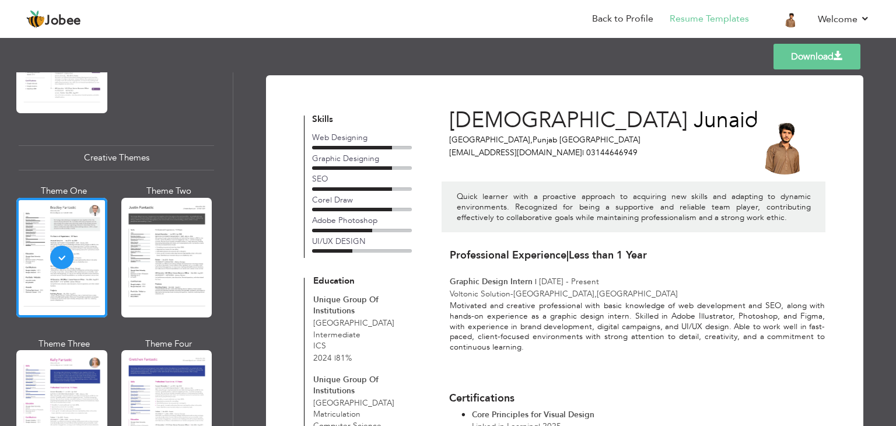
click at [812, 54] on link "Download" at bounding box center [817, 57] width 87 height 26
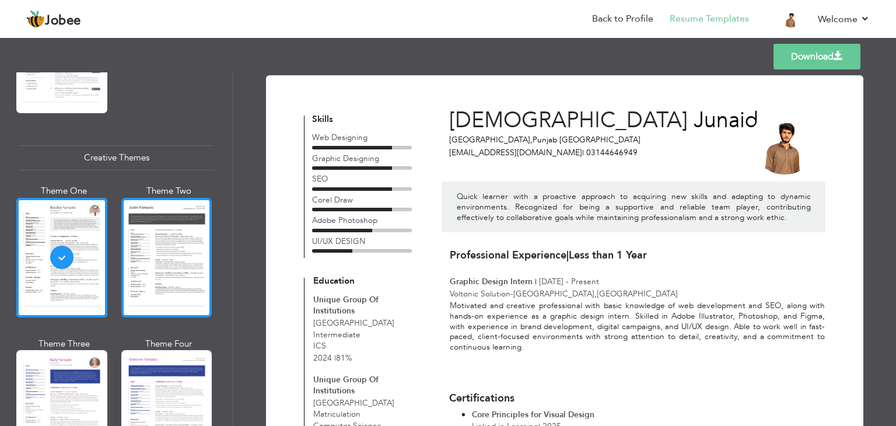
click at [174, 240] on div at bounding box center [166, 258] width 91 height 120
